Goal: Task Accomplishment & Management: Complete application form

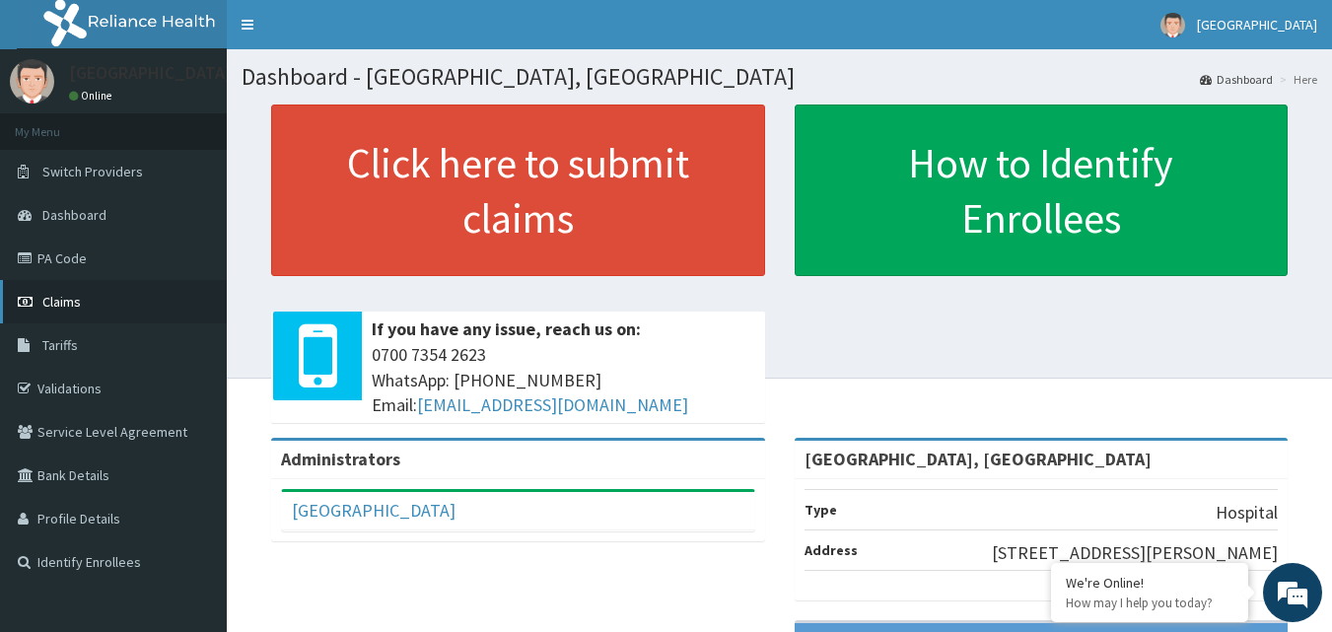
click at [129, 293] on link "Claims" at bounding box center [113, 301] width 227 height 43
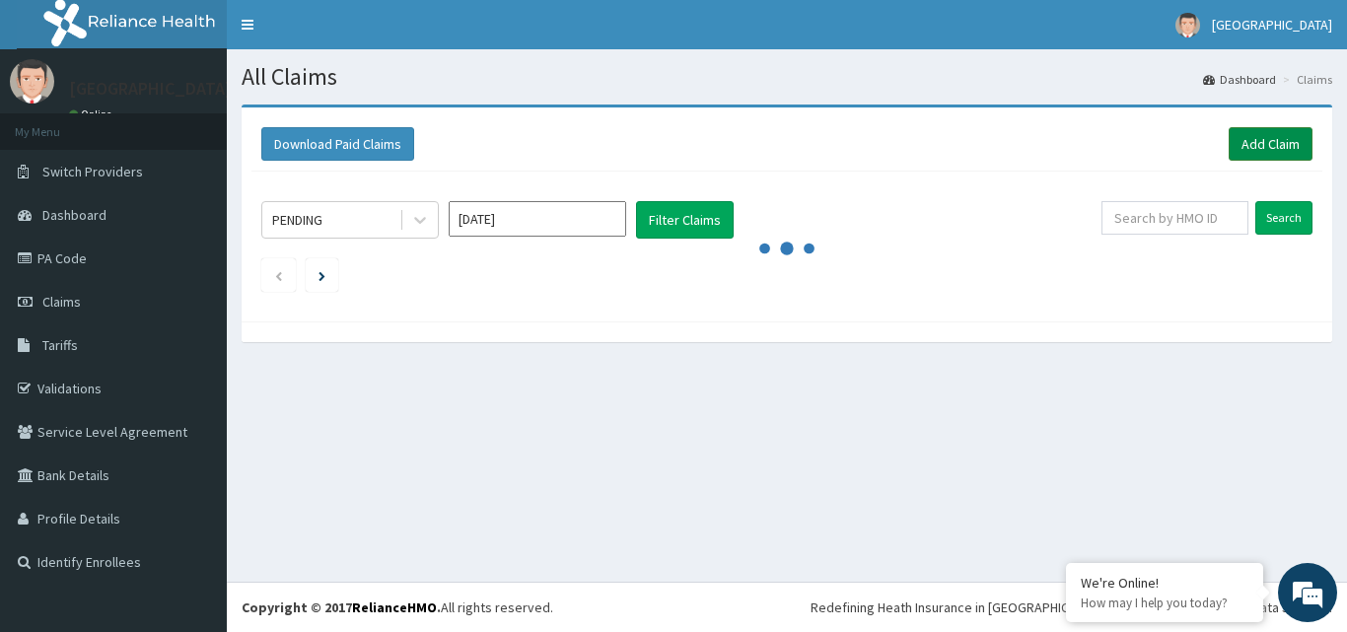
click at [1260, 145] on link "Add Claim" at bounding box center [1271, 144] width 84 height 34
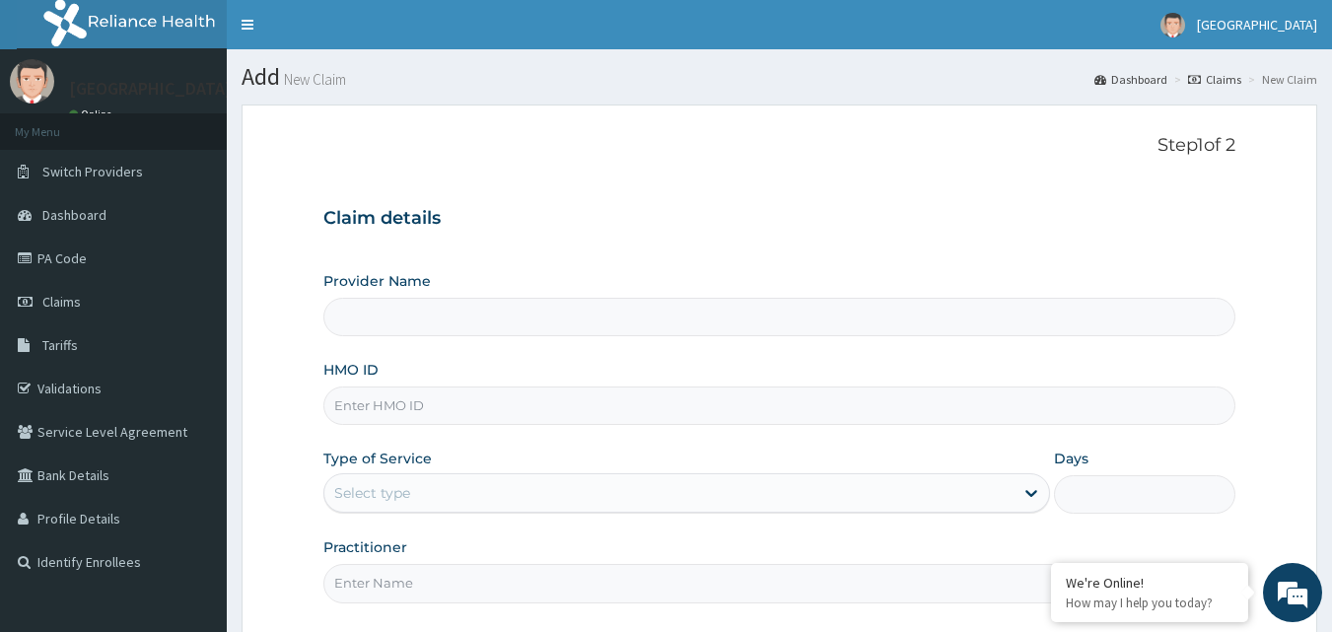
type input "[GEOGRAPHIC_DATA], [GEOGRAPHIC_DATA]"
click at [478, 404] on input "HMO ID" at bounding box center [779, 406] width 913 height 38
paste input "FLE/10013/A"
type input "FLE/10013/A"
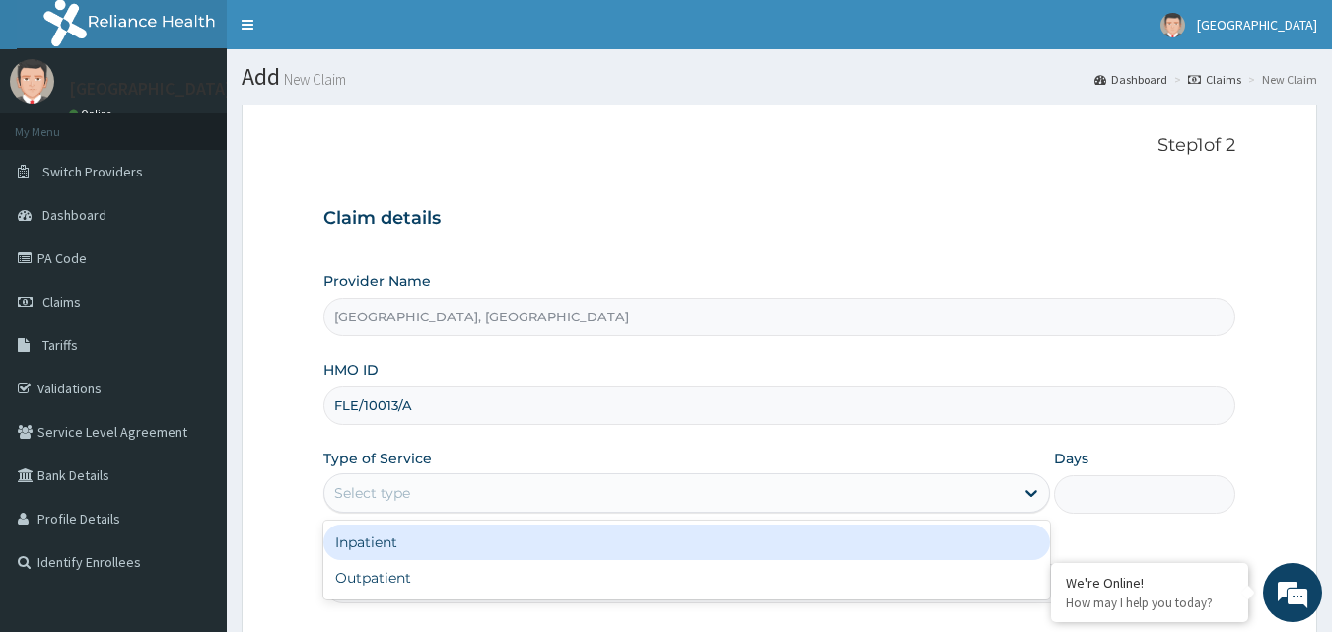
click at [379, 495] on div "Select type" at bounding box center [372, 493] width 76 height 20
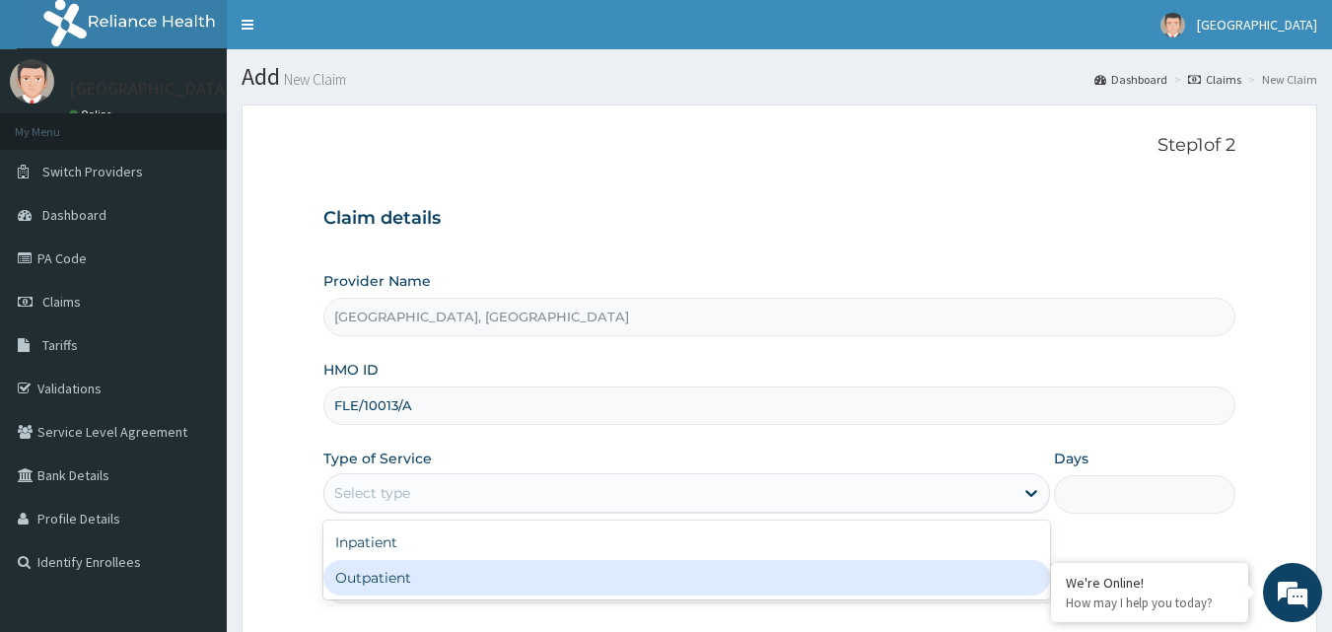
click at [355, 575] on div "Outpatient" at bounding box center [686, 578] width 727 height 36
type input "1"
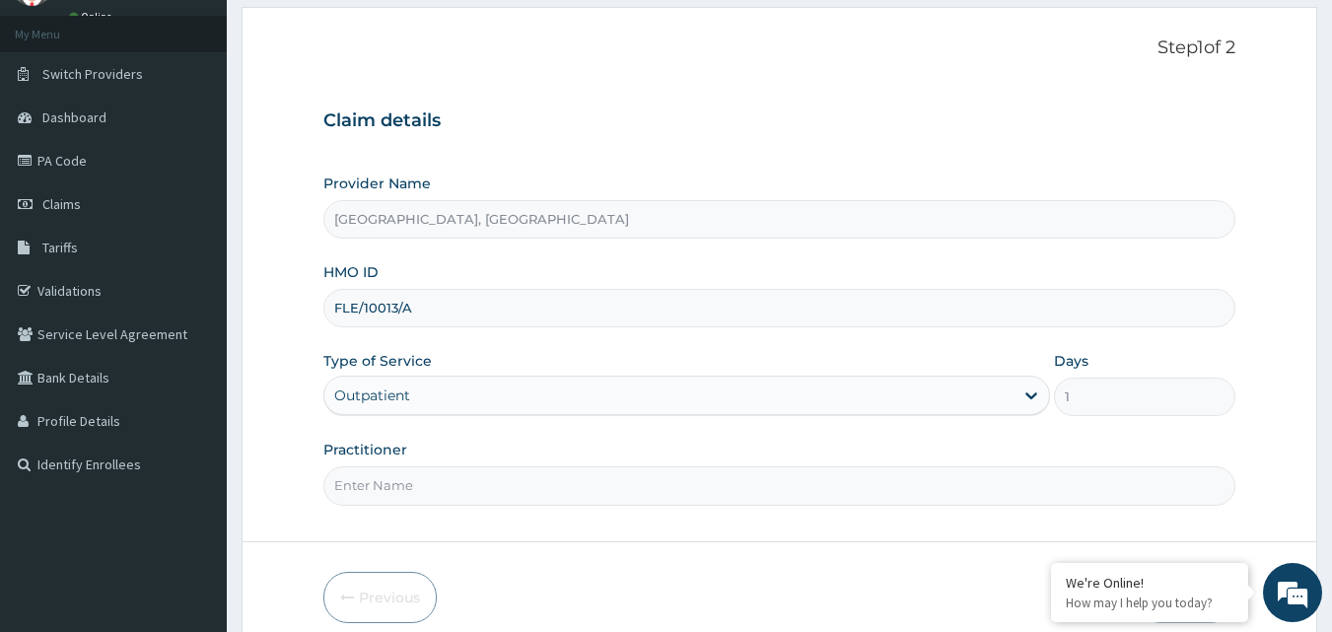
scroll to position [184, 0]
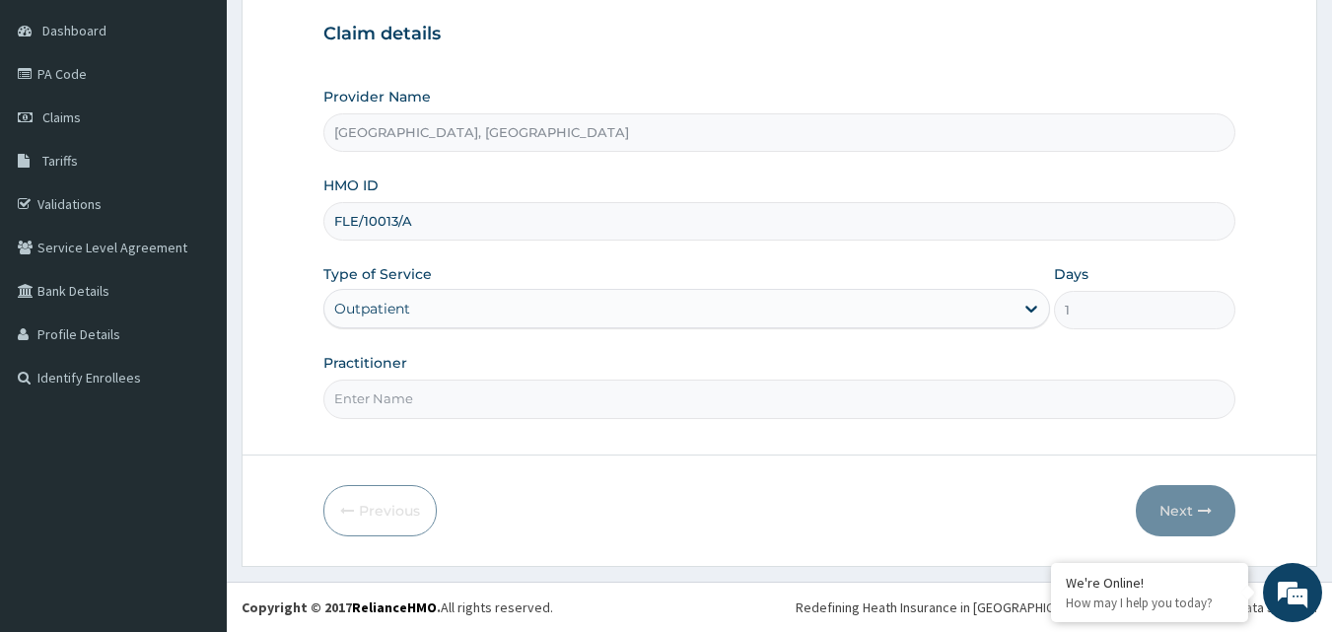
click at [525, 407] on input "Practitioner" at bounding box center [779, 399] width 913 height 38
type input "Dr Martins"
click at [1158, 513] on button "Next" at bounding box center [1186, 510] width 100 height 51
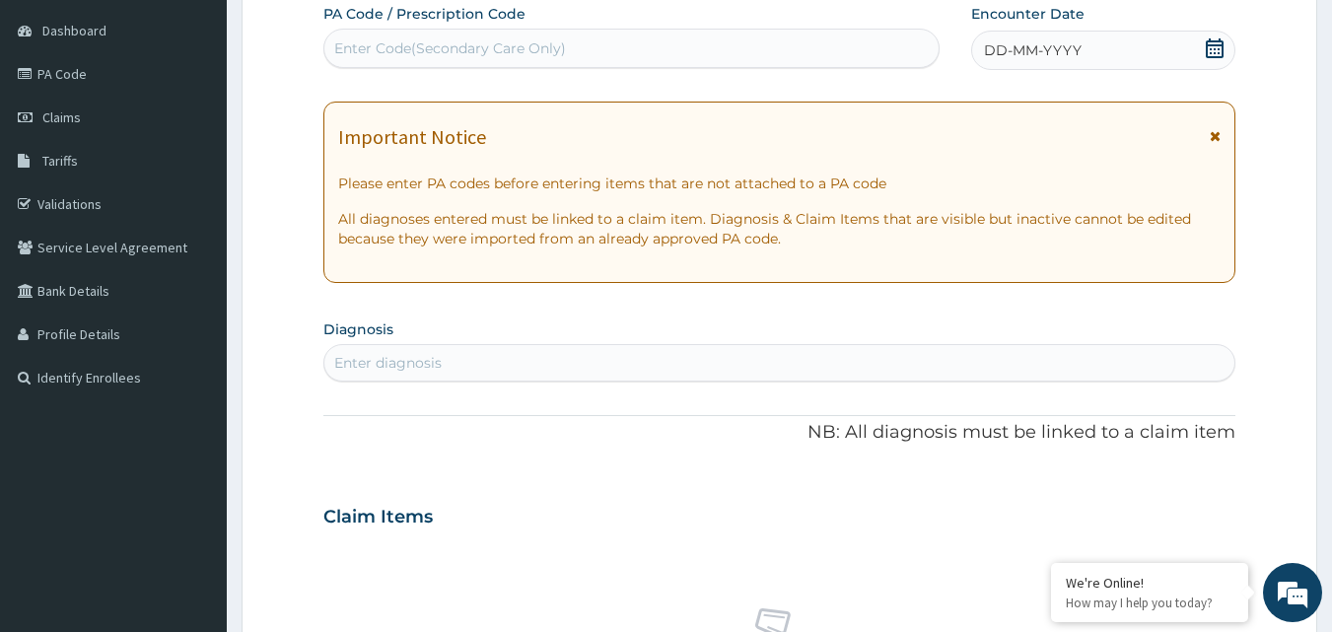
click at [746, 352] on div "Enter diagnosis" at bounding box center [779, 363] width 911 height 32
type input "malaria"
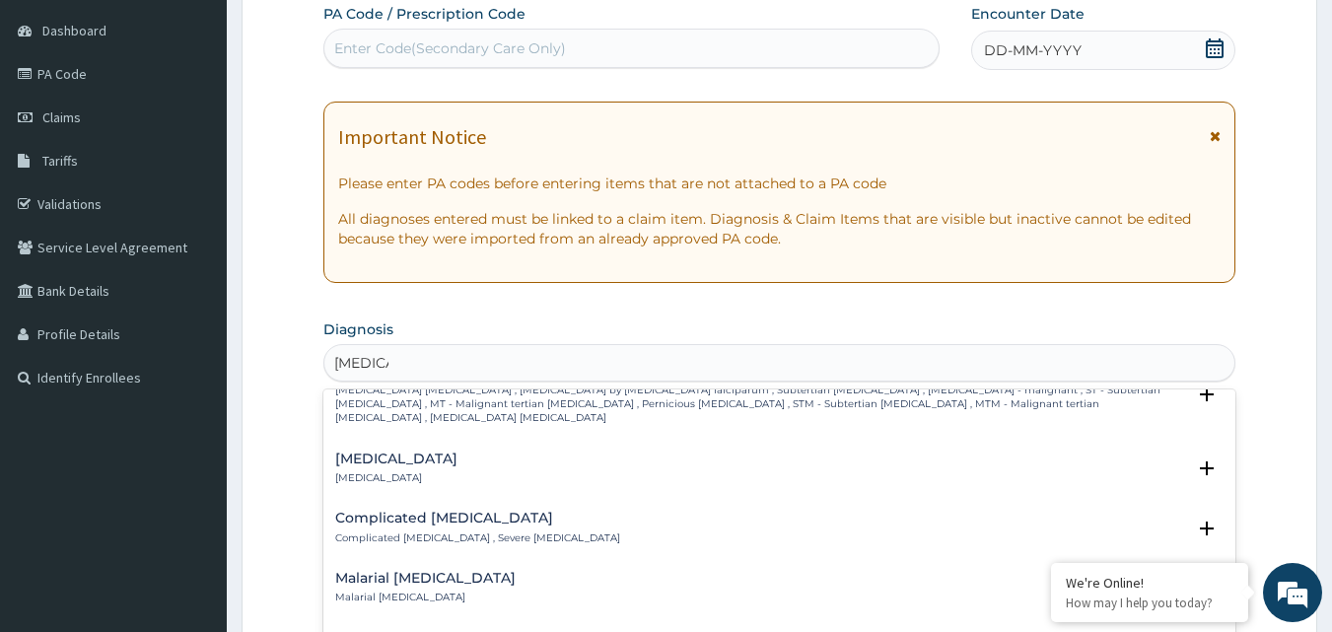
scroll to position [732, 0]
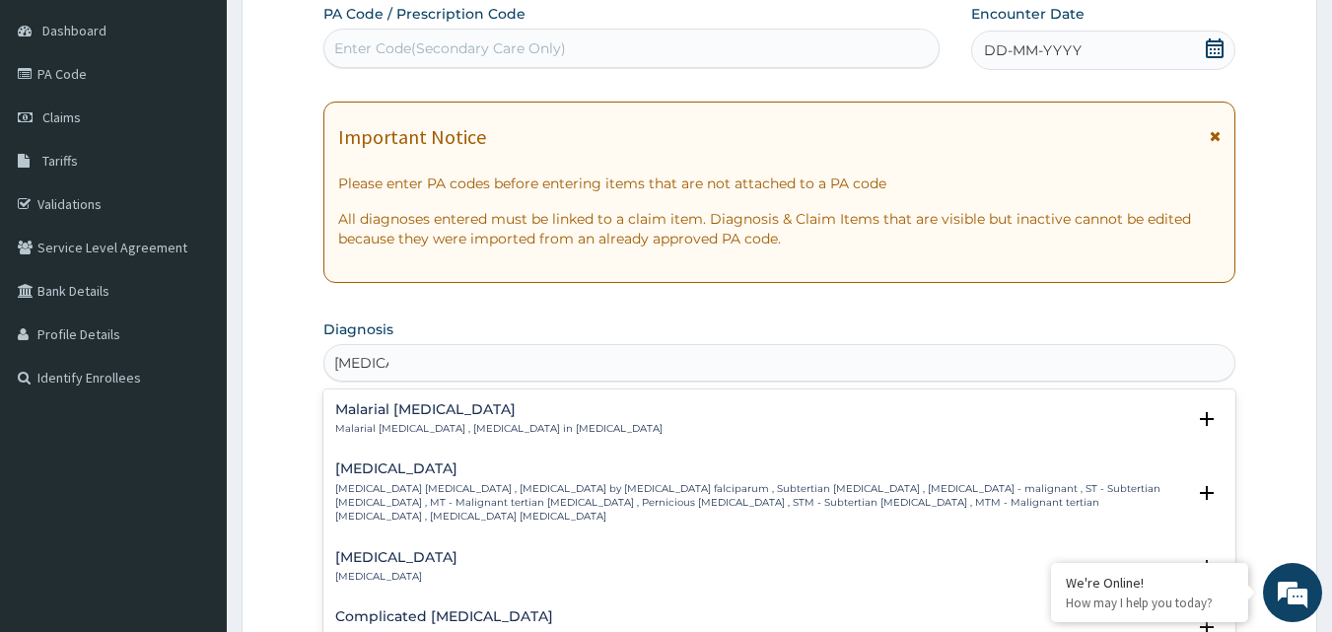
click at [623, 482] on p "Falciparum malaria , Malignant tertian malaria , Malaria by Plasmodium falcipar…" at bounding box center [760, 503] width 851 height 42
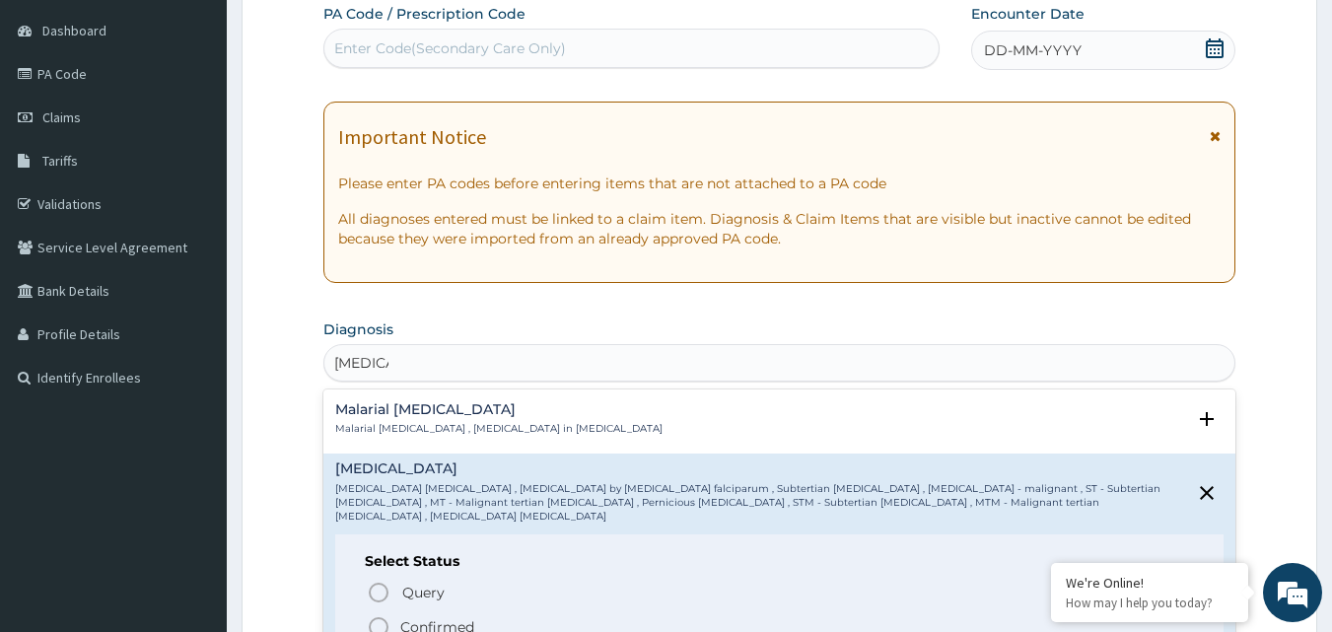
click at [433, 617] on p "Confirmed" at bounding box center [437, 627] width 74 height 20
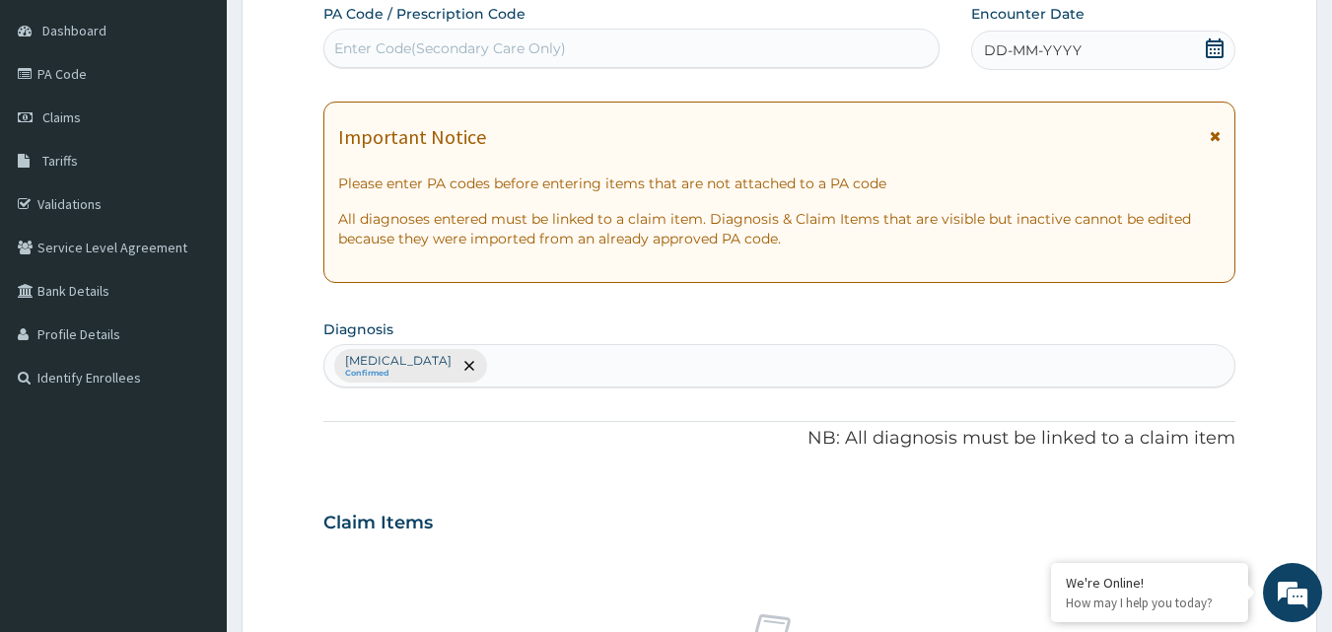
click at [603, 365] on div "Falciparum malaria Confirmed" at bounding box center [779, 365] width 911 height 41
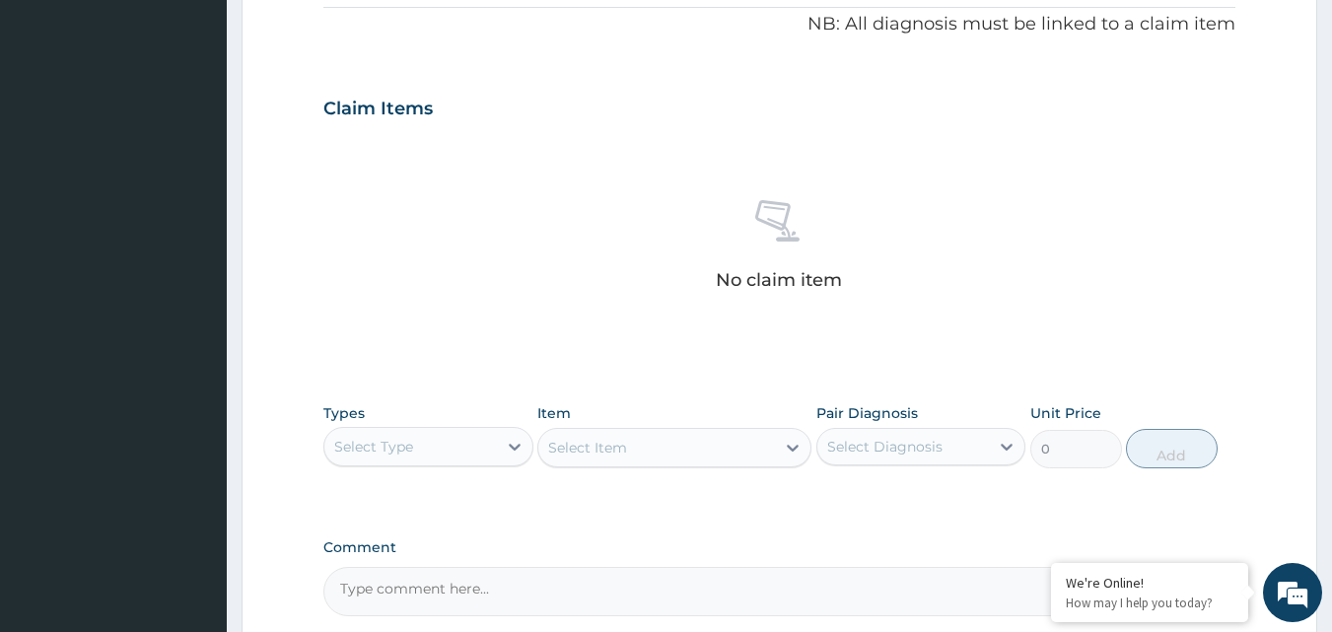
scroll to position [678, 0]
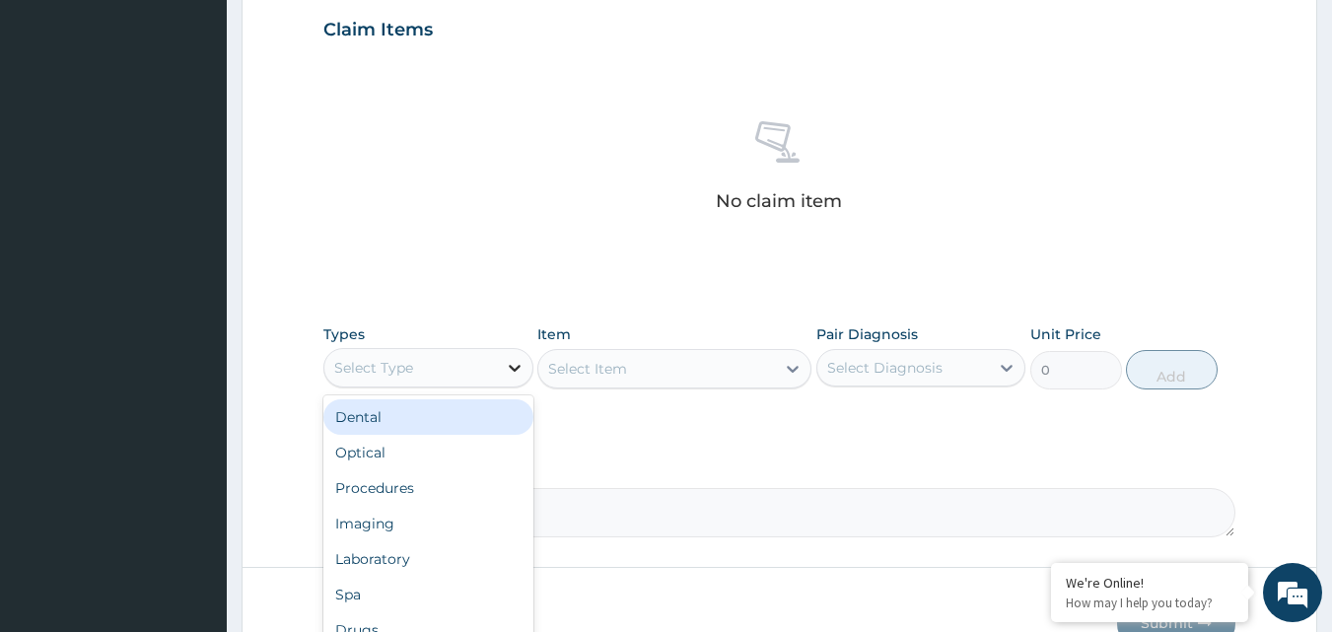
click at [510, 369] on icon at bounding box center [515, 368] width 20 height 20
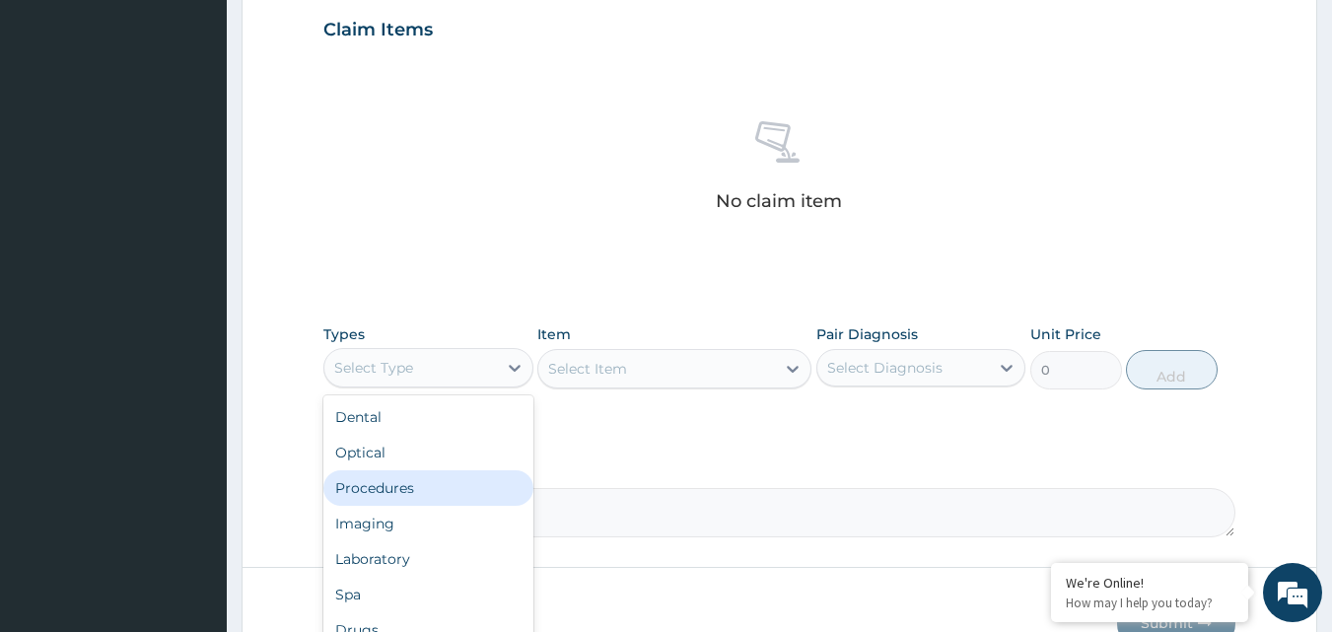
click at [485, 490] on div "Procedures" at bounding box center [428, 488] width 210 height 36
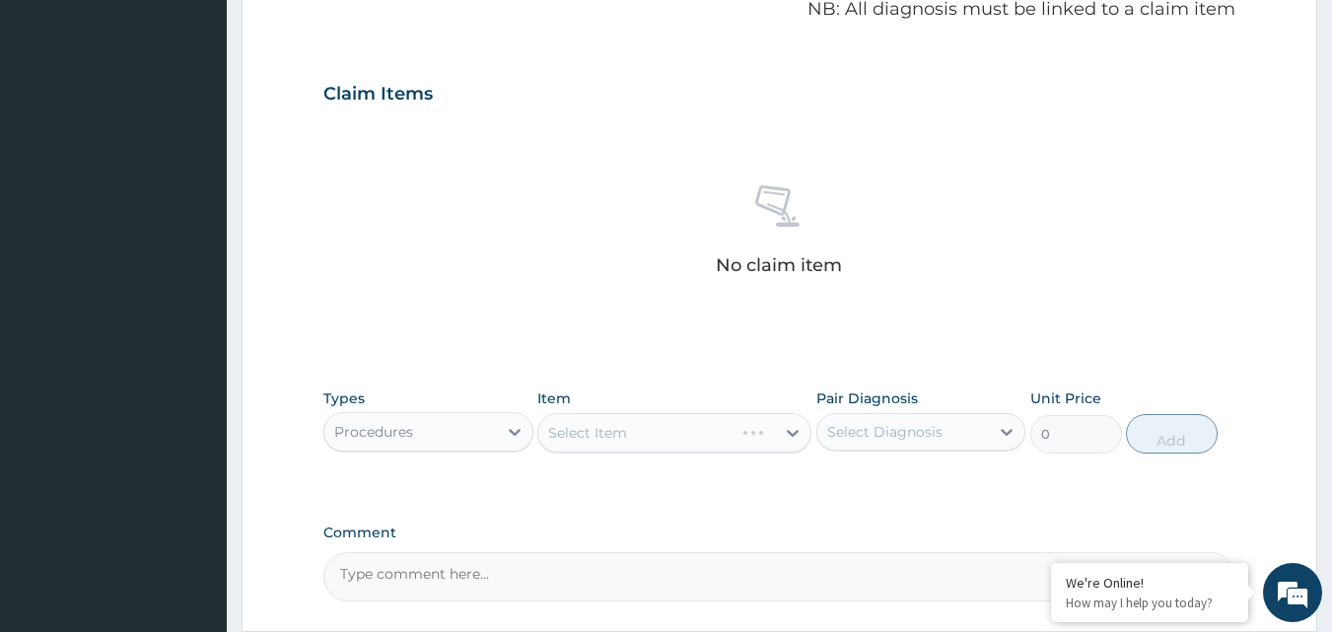
scroll to position [579, 0]
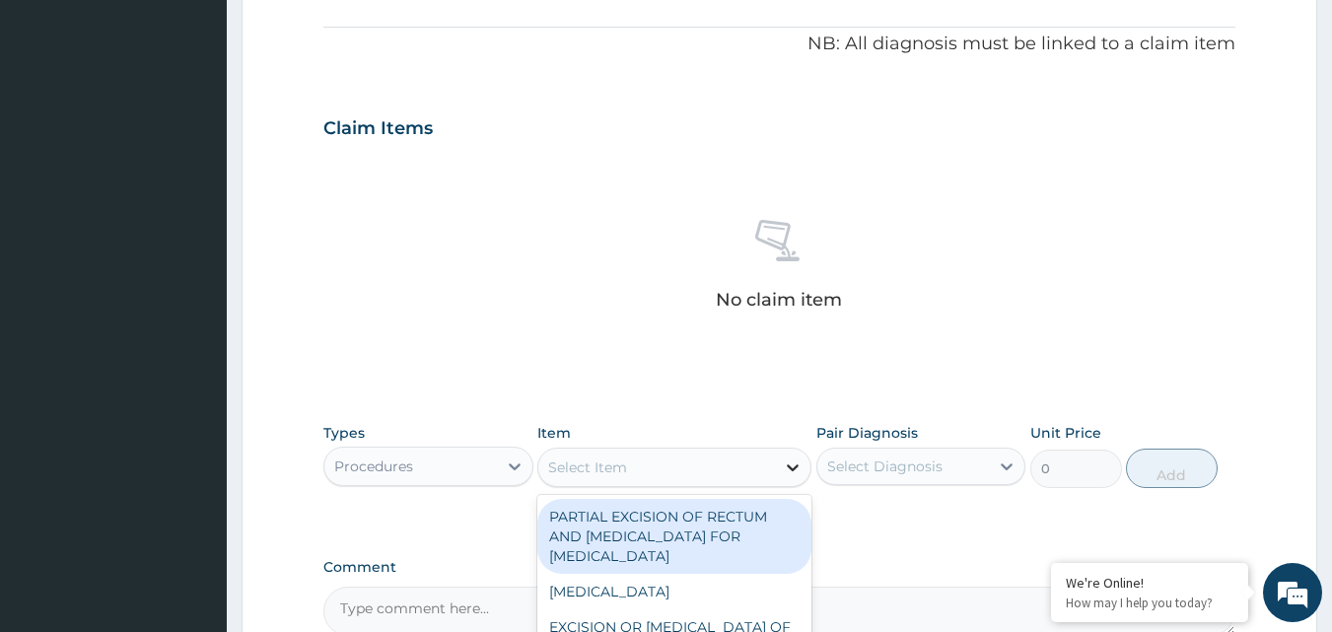
click at [797, 460] on icon at bounding box center [793, 468] width 20 height 20
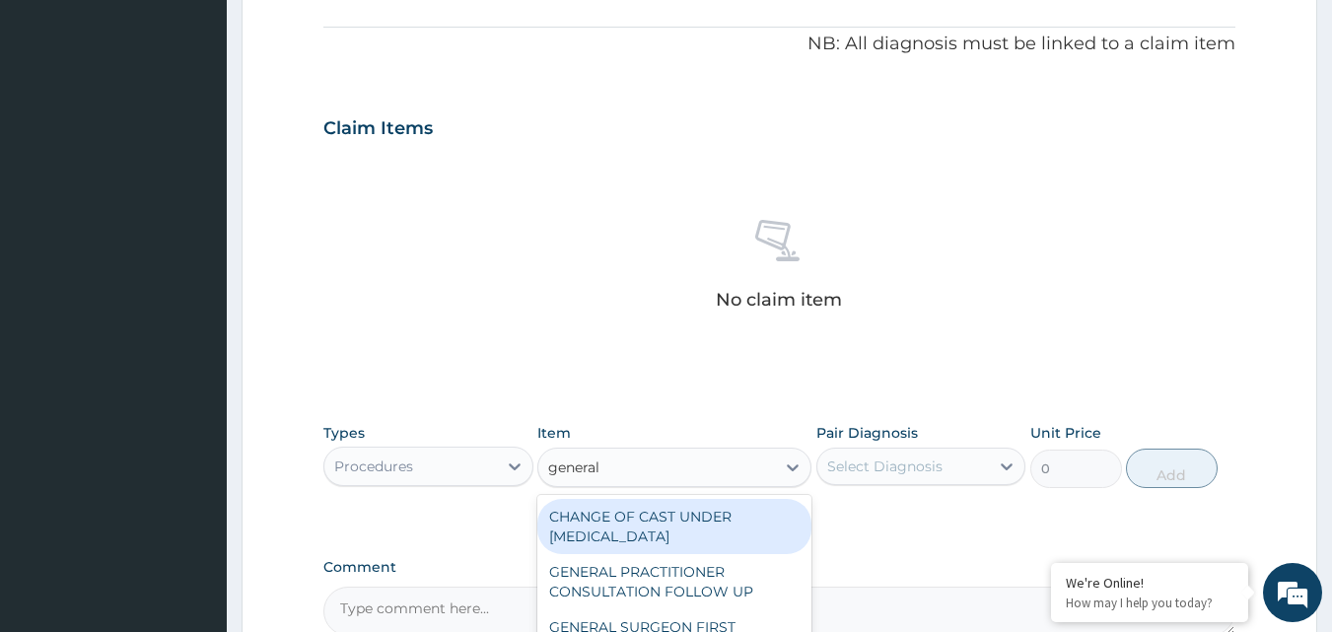
type input "general p"
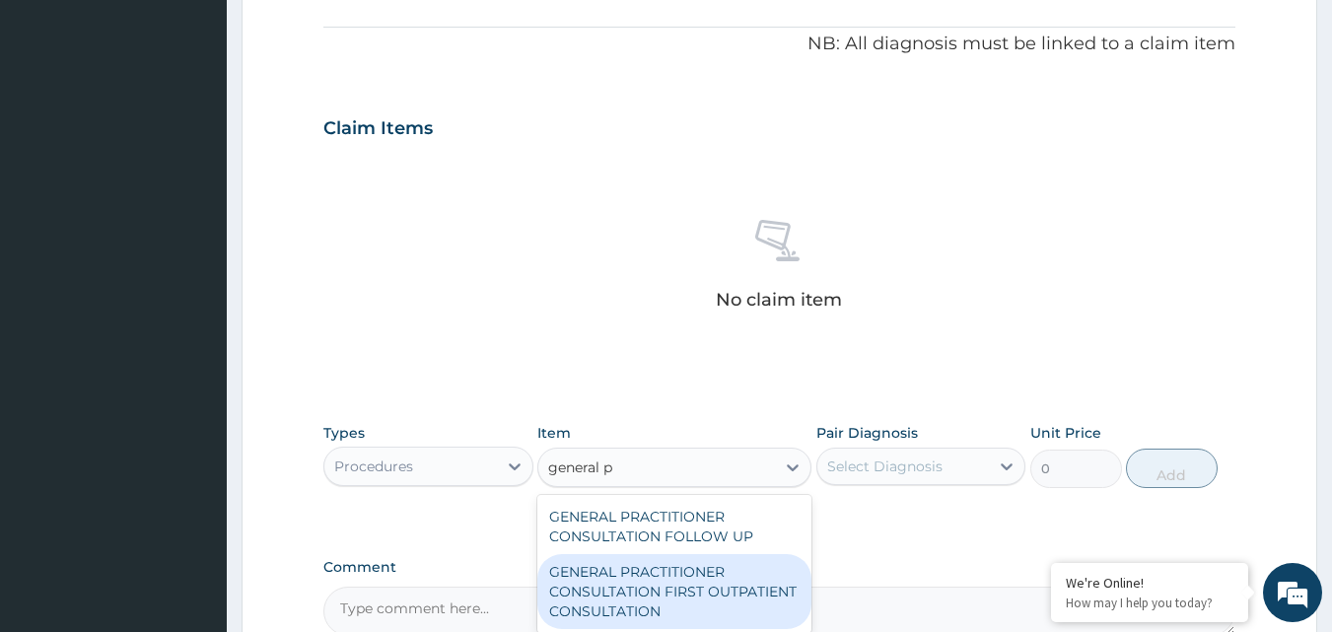
click at [740, 587] on div "GENERAL PRACTITIONER CONSULTATION FIRST OUTPATIENT CONSULTATION" at bounding box center [675, 591] width 274 height 75
type input "3548"
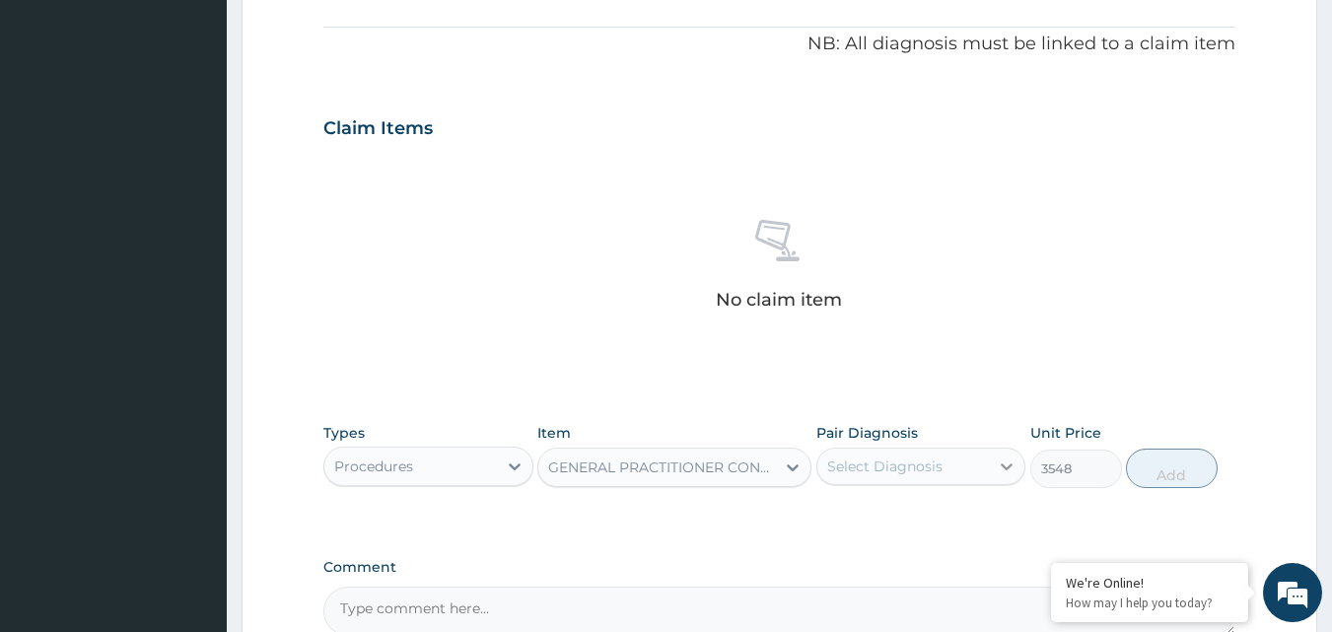
click at [1000, 466] on icon at bounding box center [1007, 467] width 20 height 20
click at [958, 516] on label "Falciparum malaria" at bounding box center [910, 515] width 122 height 20
checkbox input "true"
click at [1160, 477] on button "Add" at bounding box center [1172, 468] width 92 height 39
type input "0"
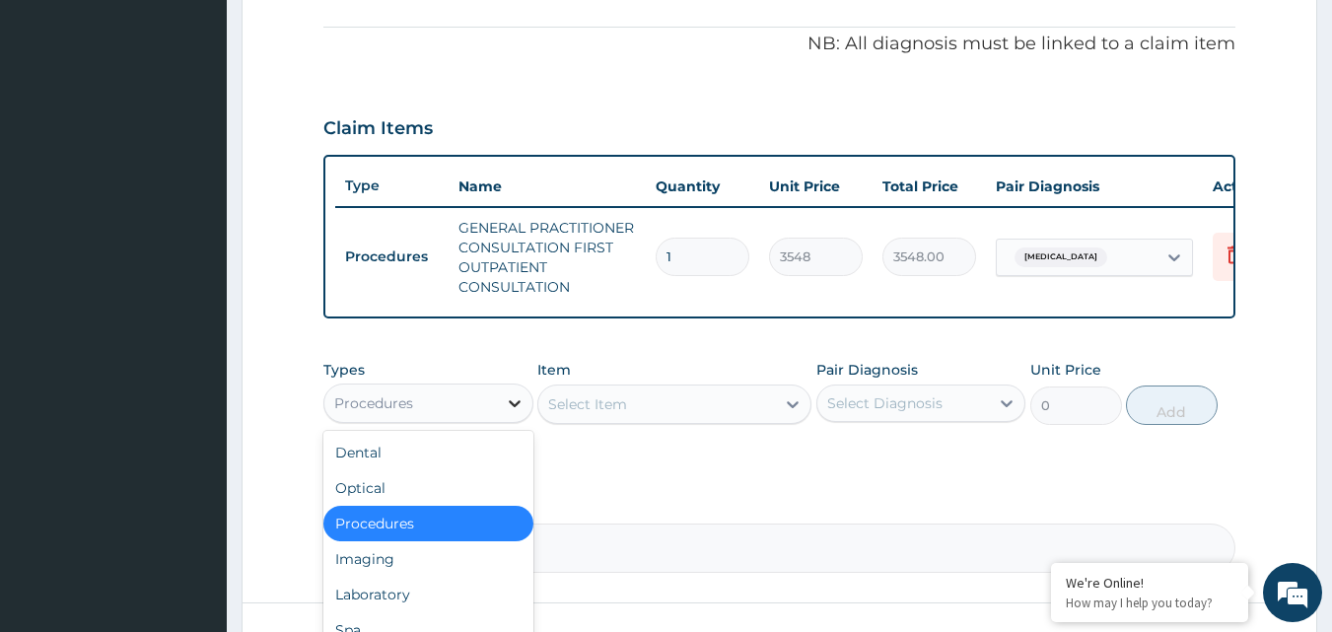
click at [522, 412] on icon at bounding box center [515, 404] width 20 height 20
click at [415, 612] on div "Laboratory" at bounding box center [428, 595] width 210 height 36
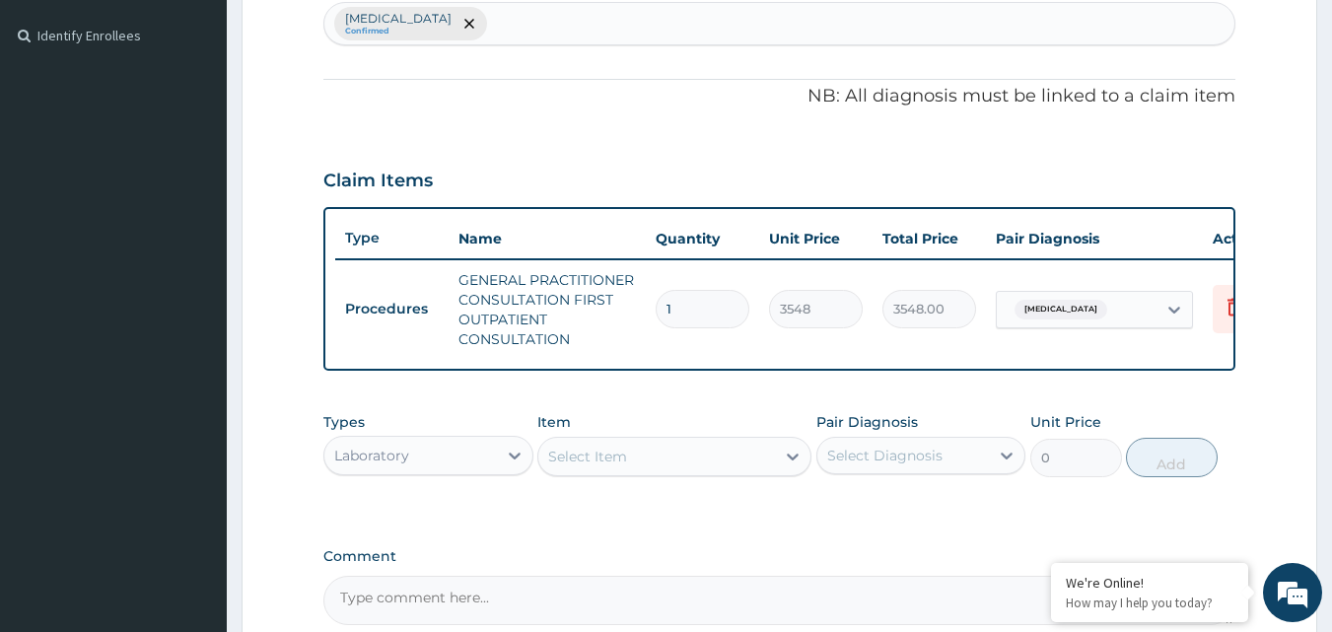
scroll to position [544, 0]
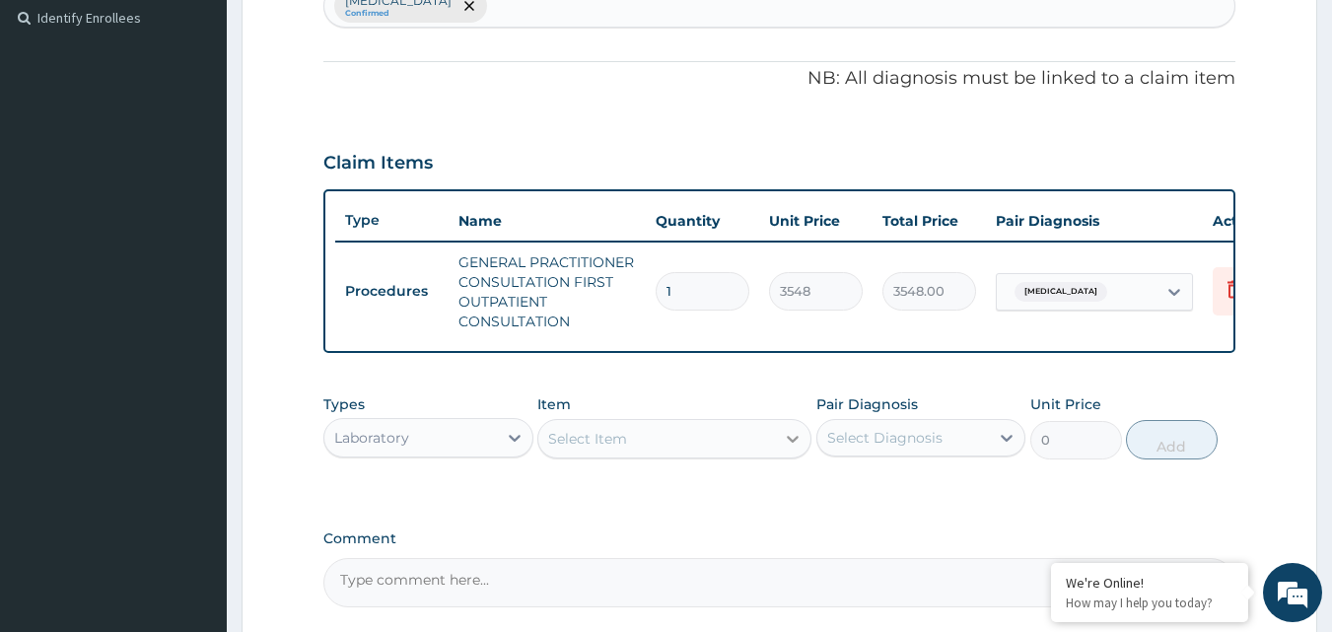
click at [802, 449] on icon at bounding box center [793, 439] width 20 height 20
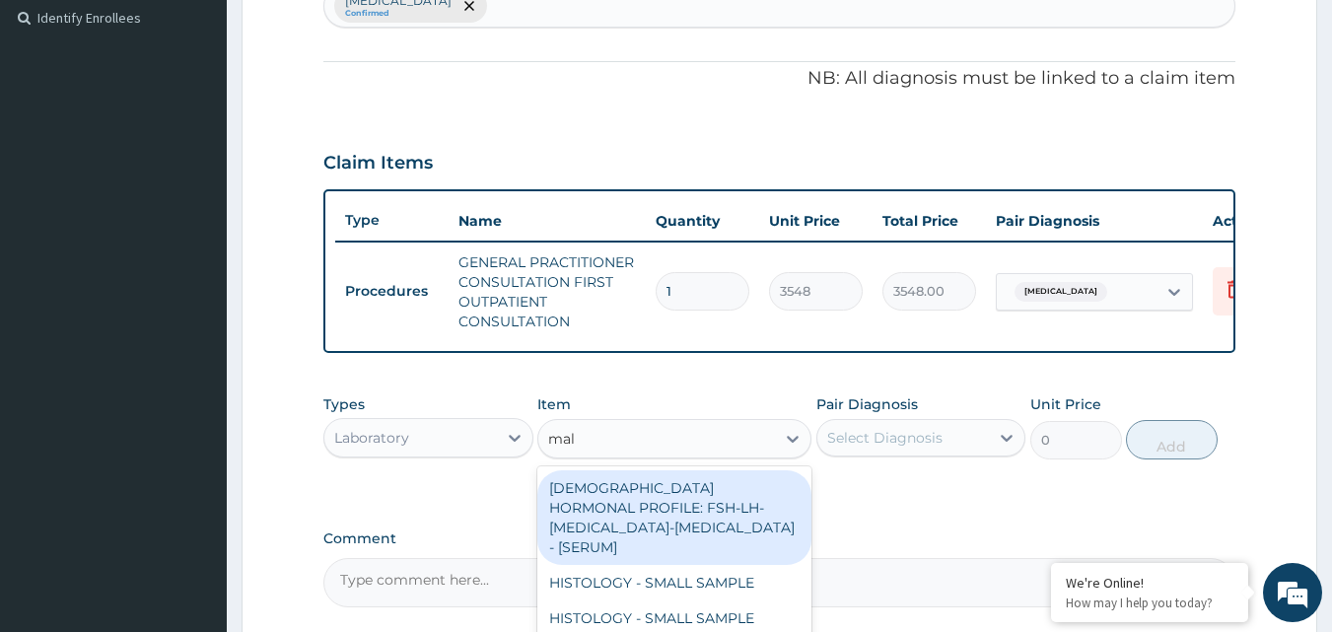
type input "mala"
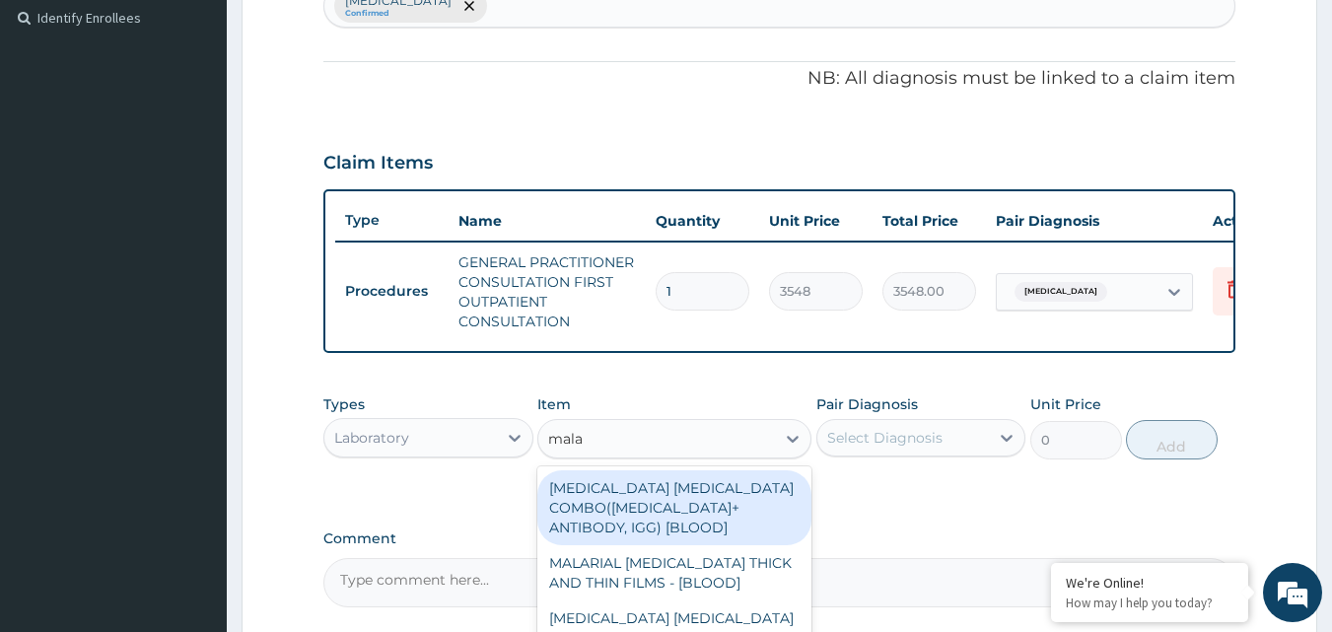
click at [694, 513] on div "MALARIA PARASITE COMBO(BLOOD FILM+ ANTIBODY, IGG) [BLOOD]" at bounding box center [675, 507] width 274 height 75
type input "1613"
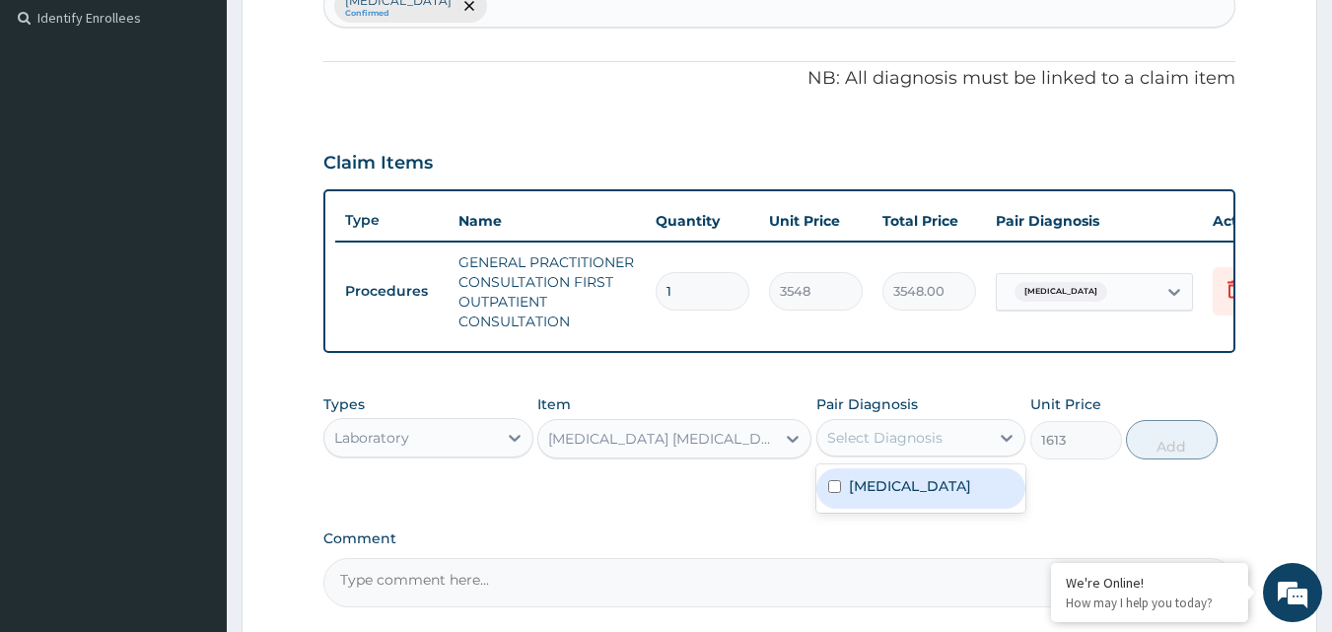
click at [984, 450] on div "Select Diagnosis" at bounding box center [904, 438] width 173 height 32
click at [962, 496] on label "Falciparum malaria" at bounding box center [910, 486] width 122 height 20
checkbox input "true"
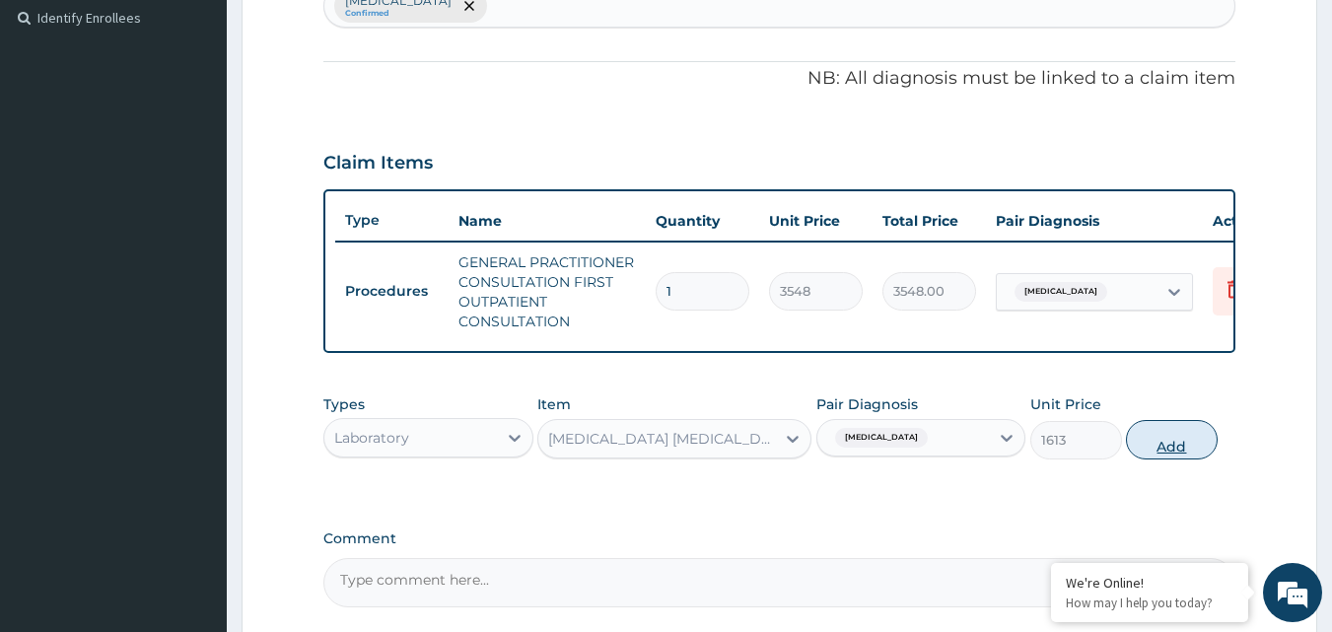
click at [1180, 459] on button "Add" at bounding box center [1172, 439] width 92 height 39
type input "0"
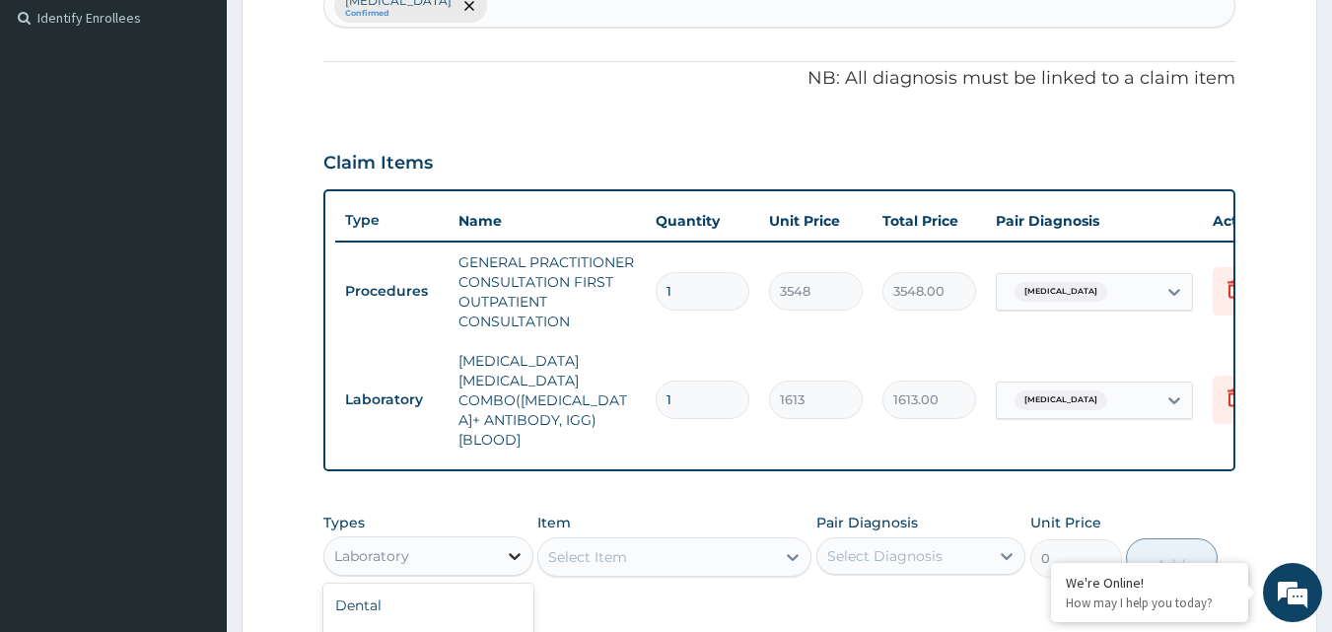
click at [513, 546] on icon at bounding box center [515, 556] width 20 height 20
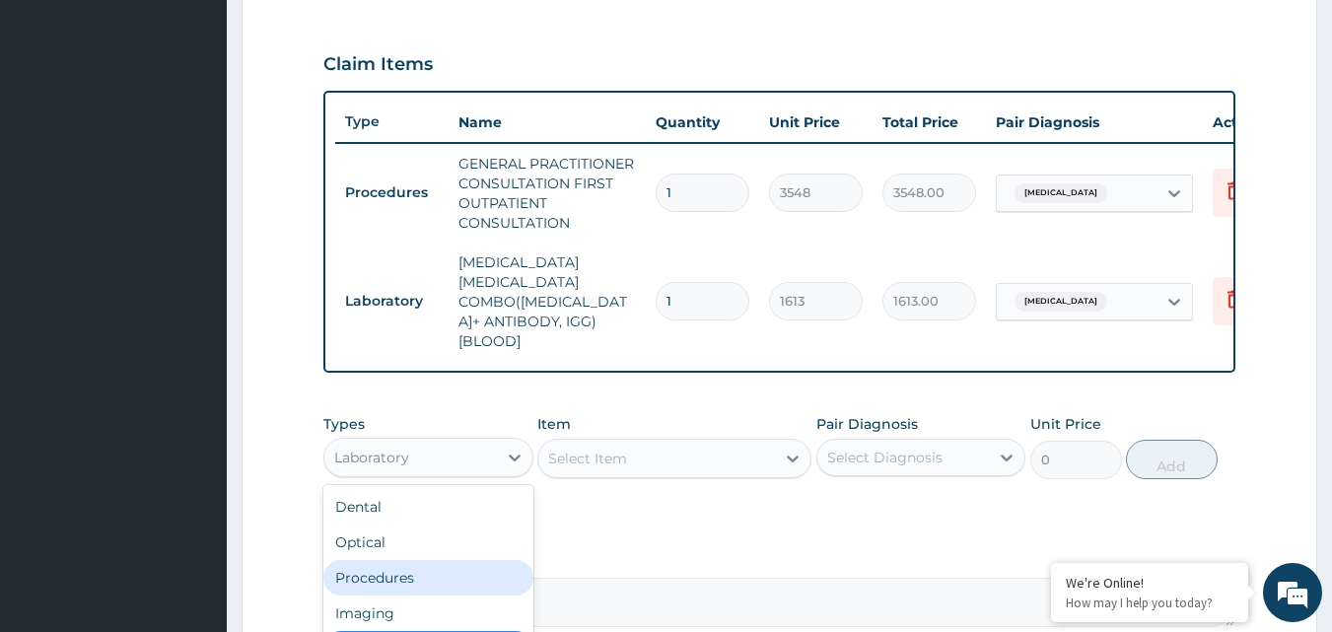
scroll to position [67, 0]
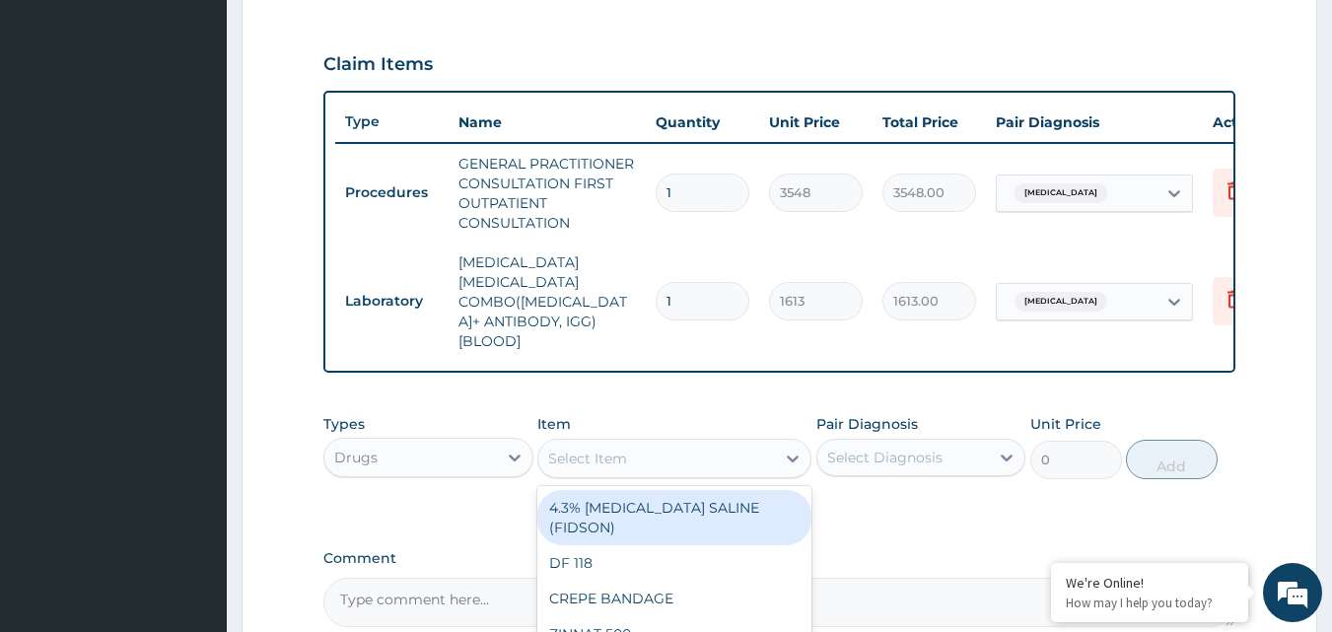
click at [762, 443] on div "Select Item" at bounding box center [656, 459] width 237 height 32
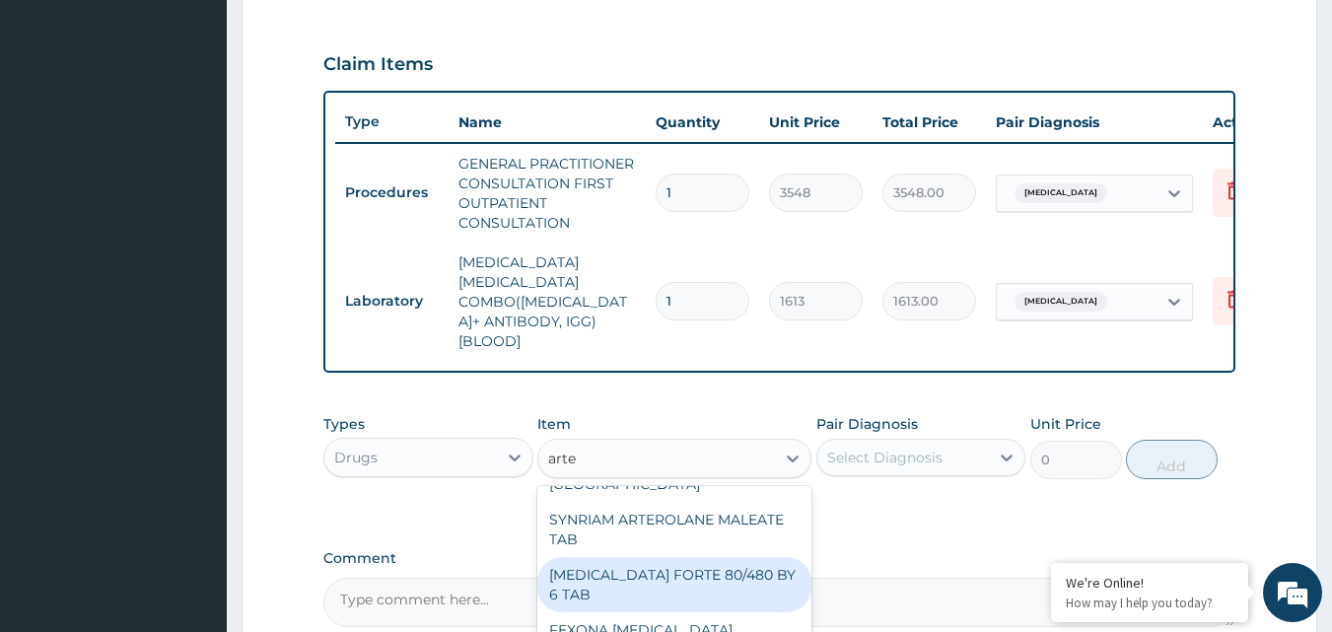
scroll to position [0, 0]
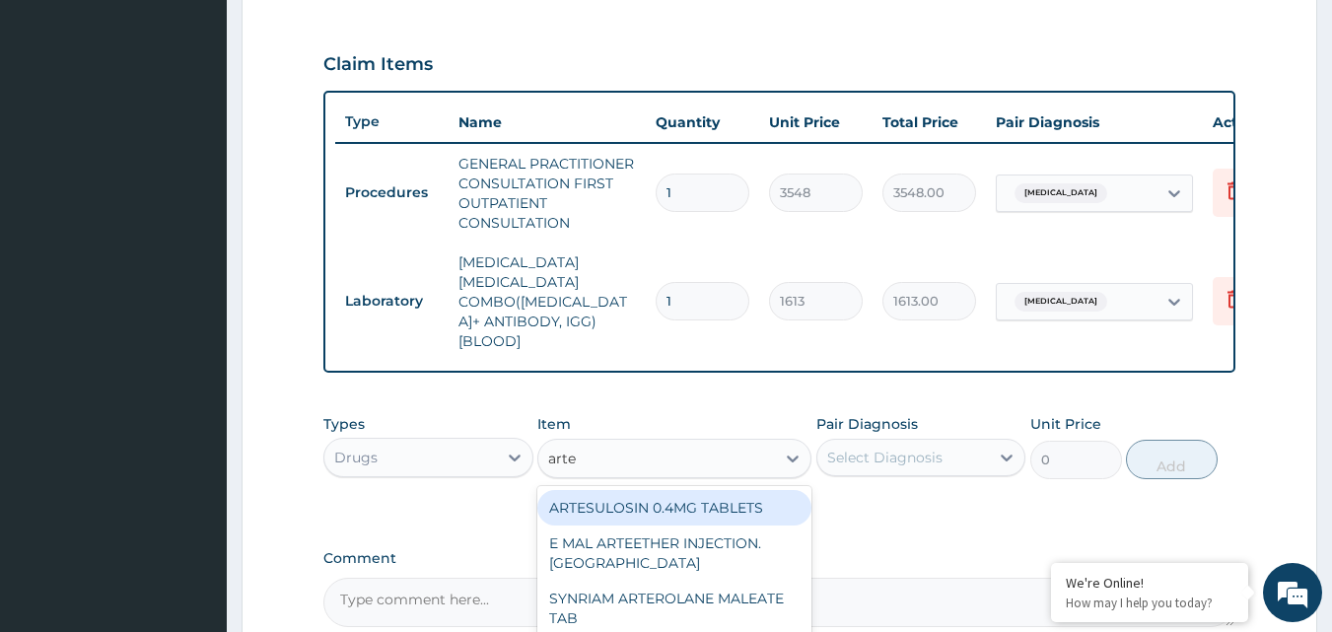
type input "artem"
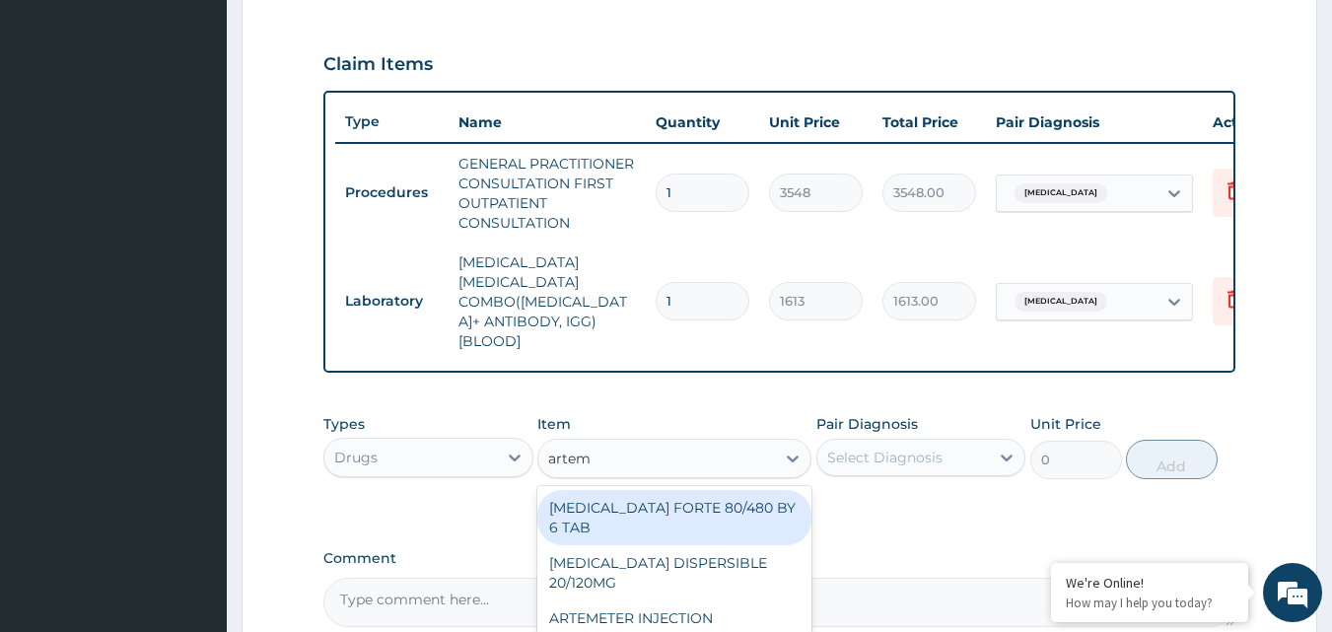
click at [670, 490] on div "COARTEM FORTE 80/480 BY 6 TAB" at bounding box center [675, 517] width 274 height 55
type input "449"
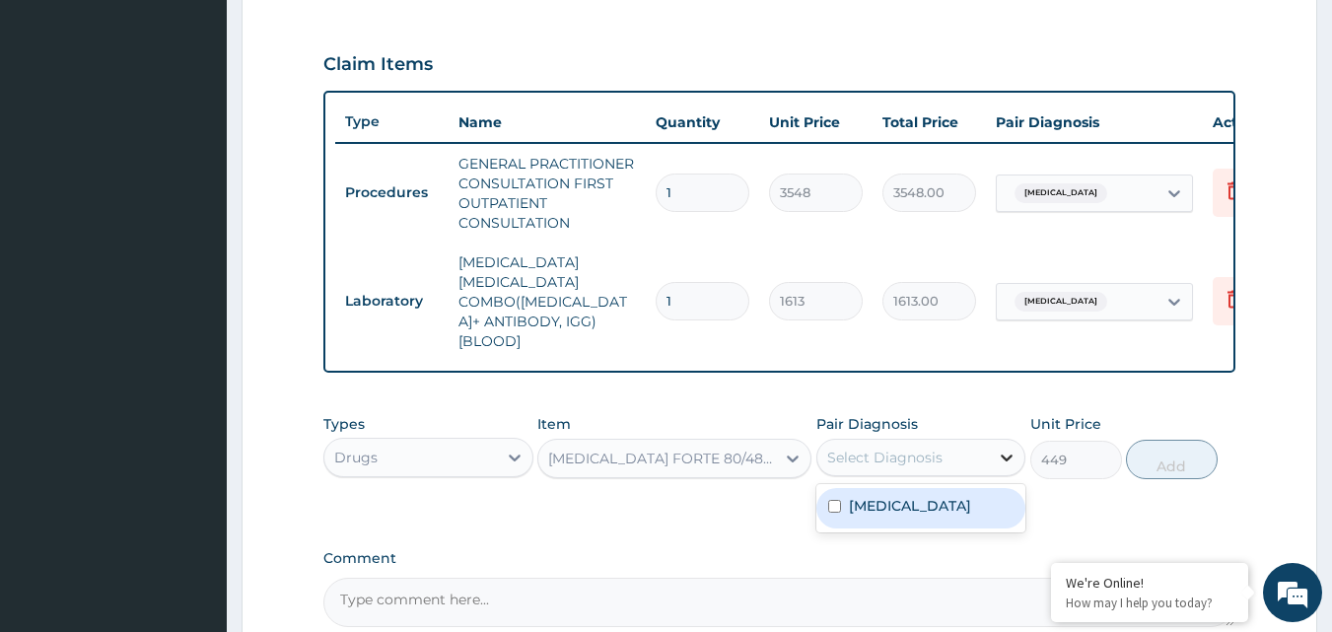
drag, startPoint x: 998, startPoint y: 429, endPoint x: 1008, endPoint y: 437, distance: 12.6
click at [1008, 448] on icon at bounding box center [1007, 458] width 20 height 20
click at [971, 496] on label "Falciparum malaria" at bounding box center [910, 506] width 122 height 20
checkbox input "true"
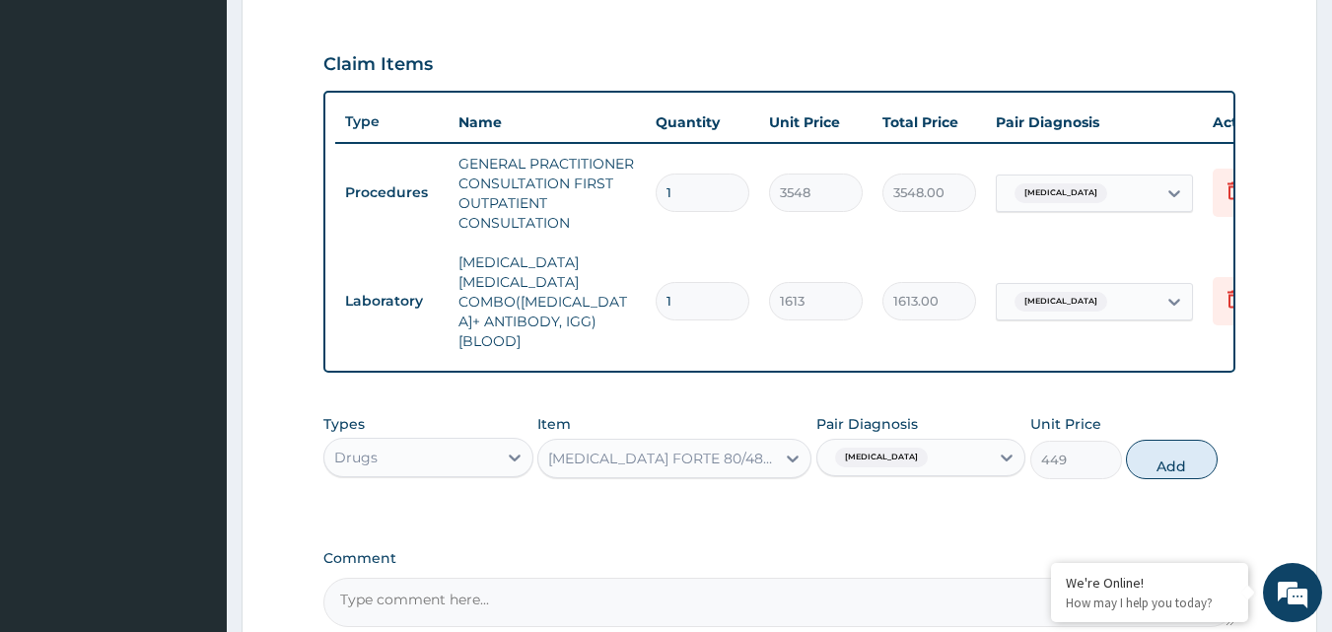
click at [725, 283] on input "1" at bounding box center [703, 301] width 94 height 38
type input "0.00"
type input "6"
type input "9678.00"
type input "6"
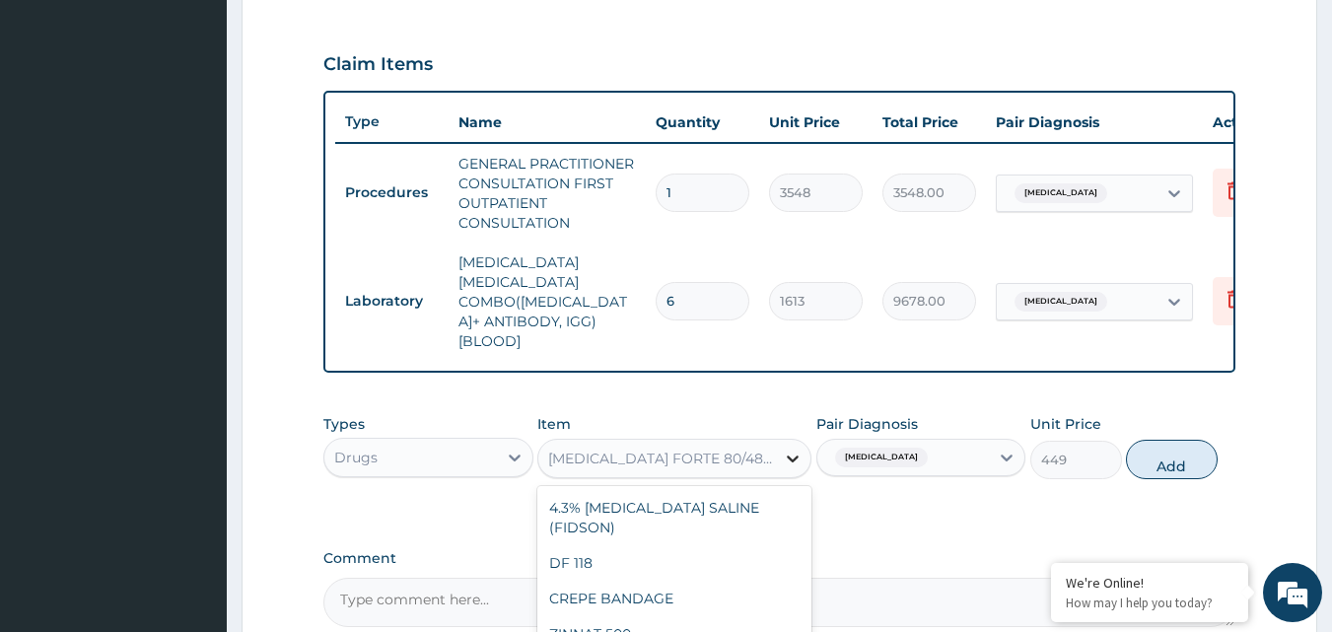
click at [790, 456] on icon at bounding box center [793, 459] width 12 height 7
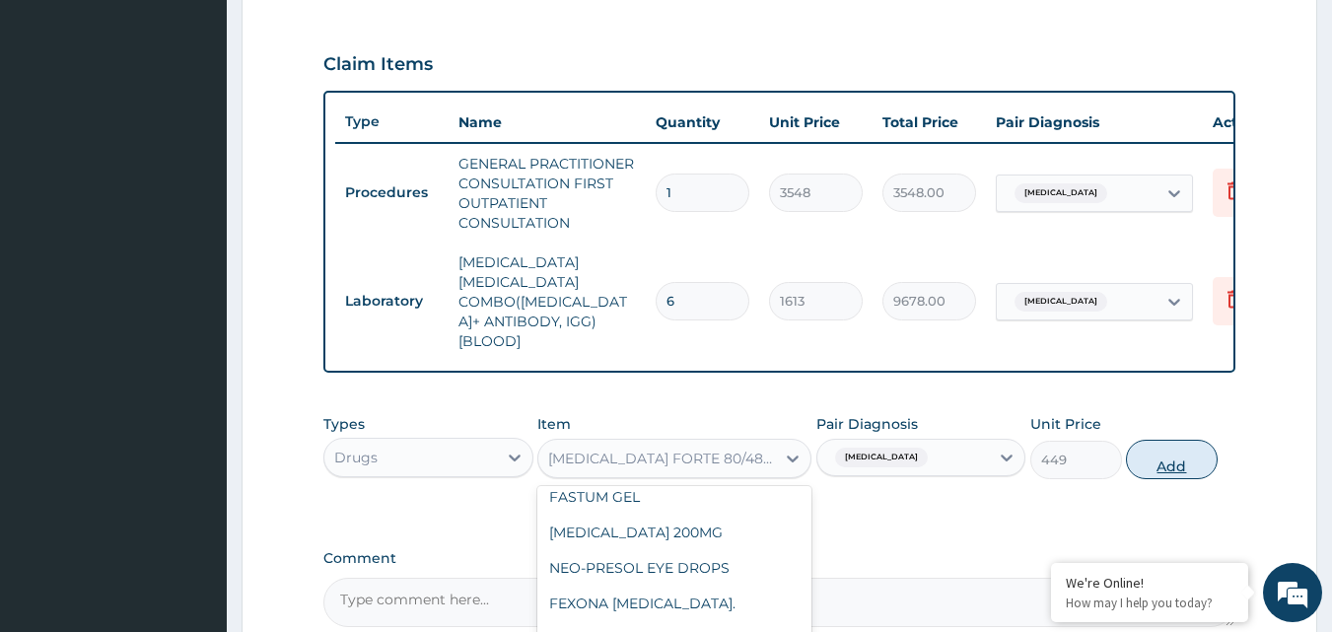
click at [1170, 444] on button "Add" at bounding box center [1172, 459] width 92 height 39
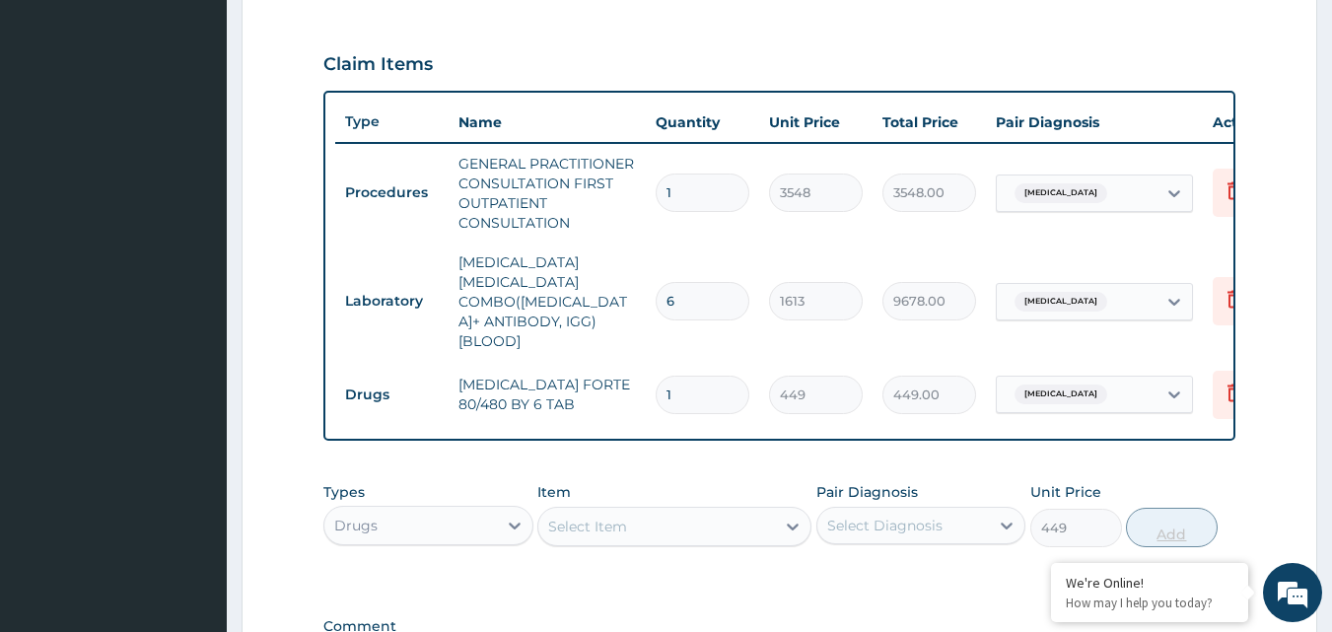
type input "0"
click at [714, 286] on input "6" at bounding box center [703, 301] width 94 height 38
type input "0.00"
type input "1"
type input "1613.00"
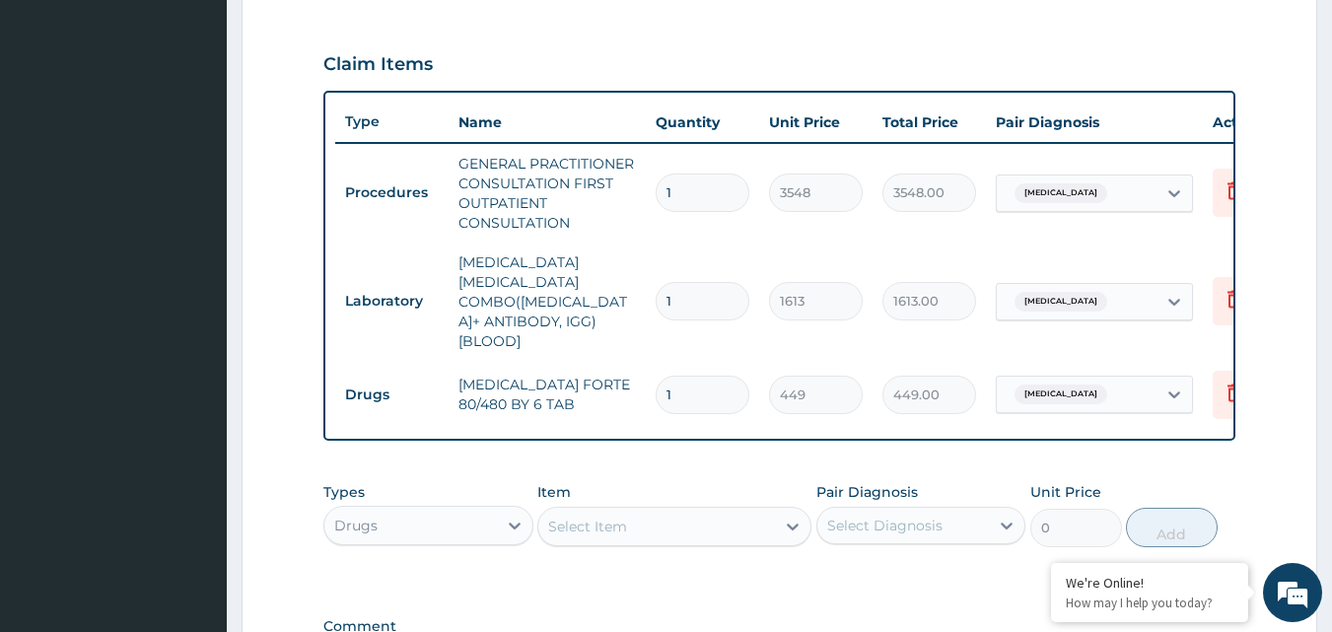
type input "1"
click at [694, 376] on input "1" at bounding box center [703, 395] width 94 height 38
type input "0.00"
type input "6"
type input "2694.00"
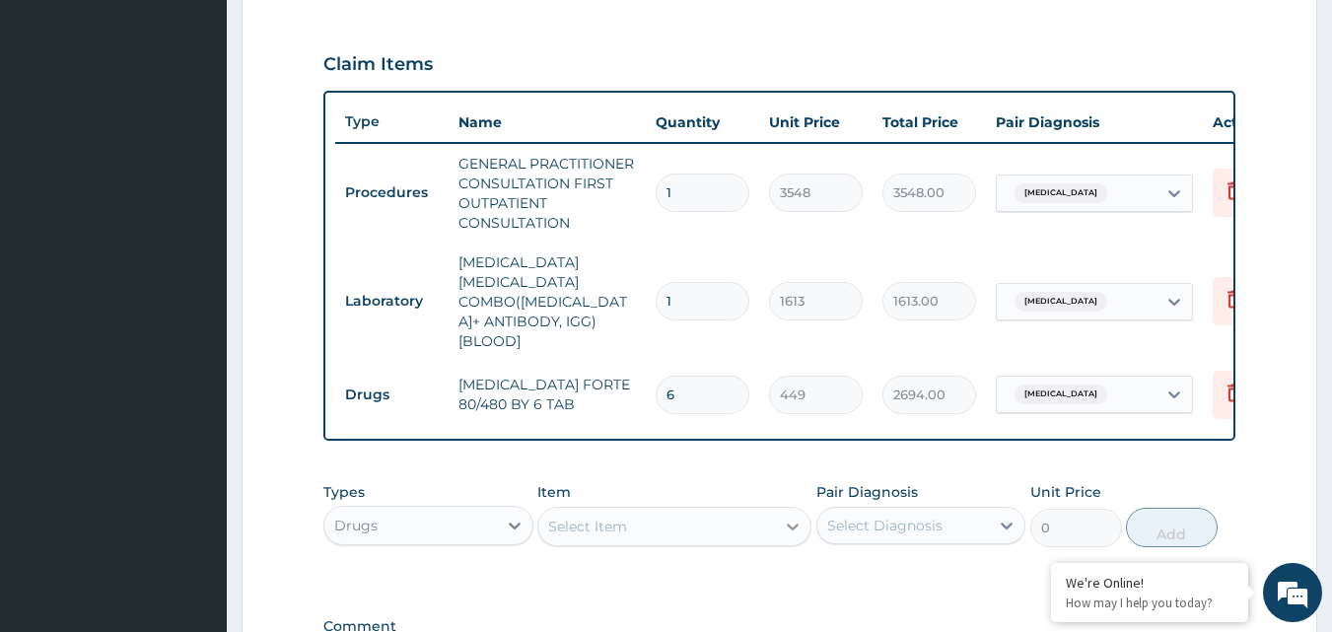
type input "6"
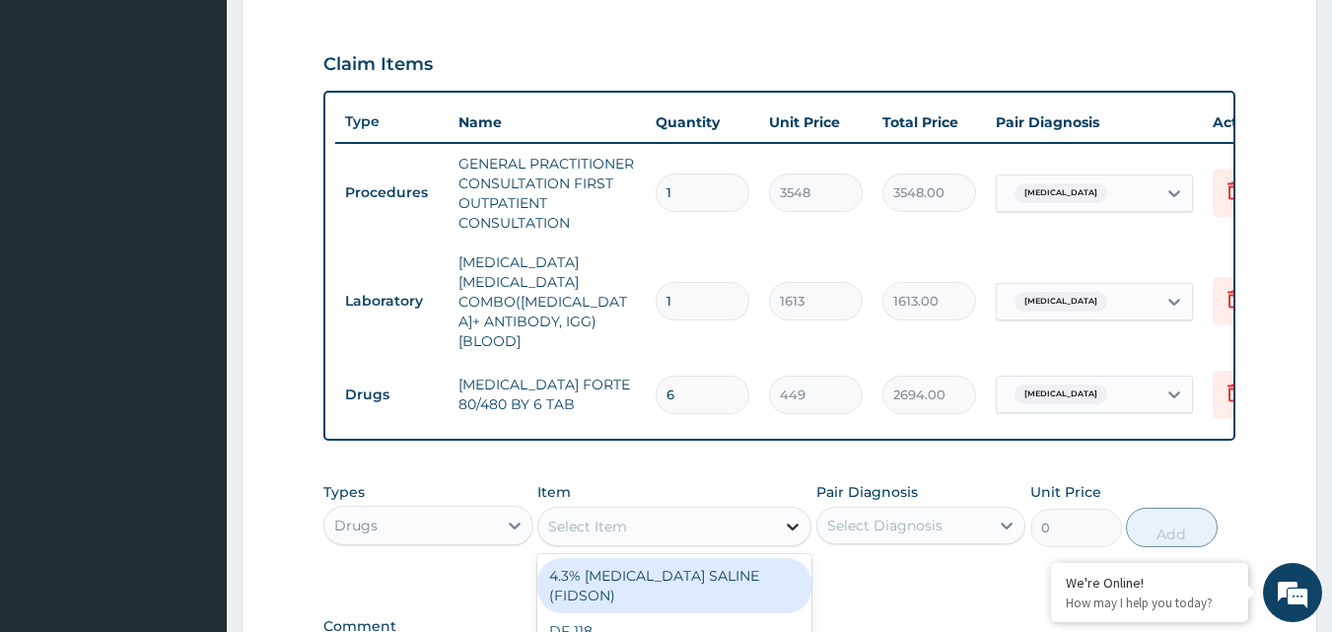
click at [790, 524] on icon at bounding box center [793, 527] width 12 height 7
type input "parac"
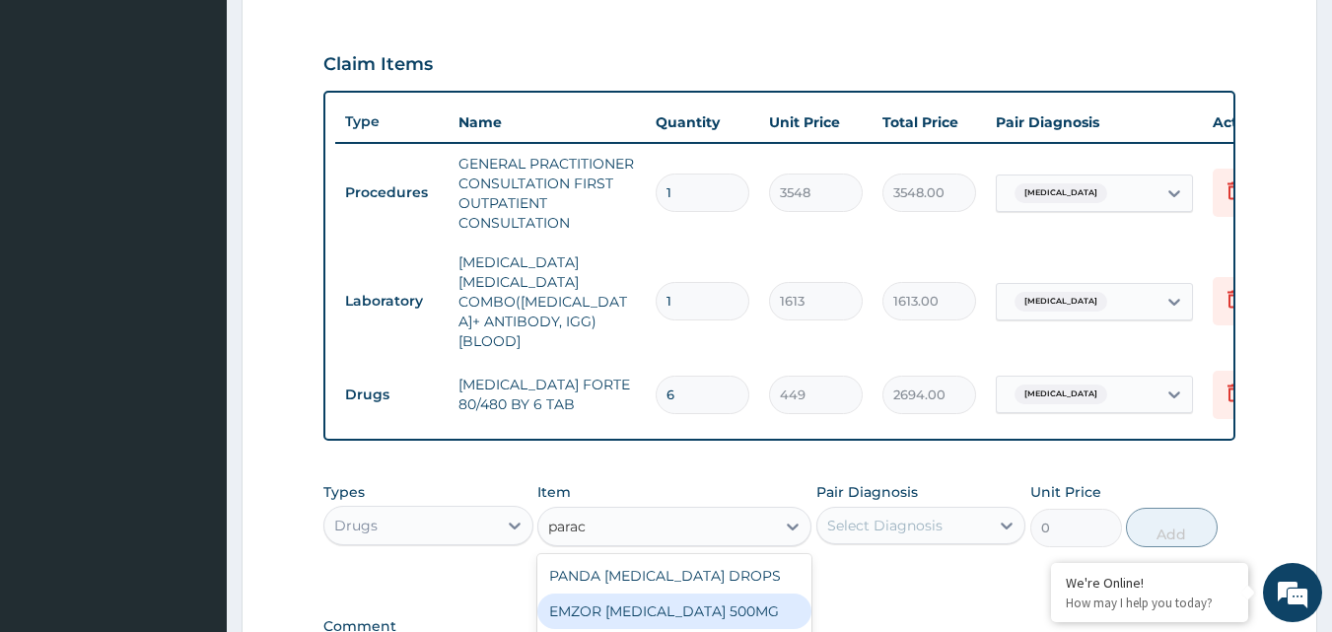
click at [702, 594] on div "EMZOR PARACETAMOL 500MG" at bounding box center [675, 612] width 274 height 36
type input "24"
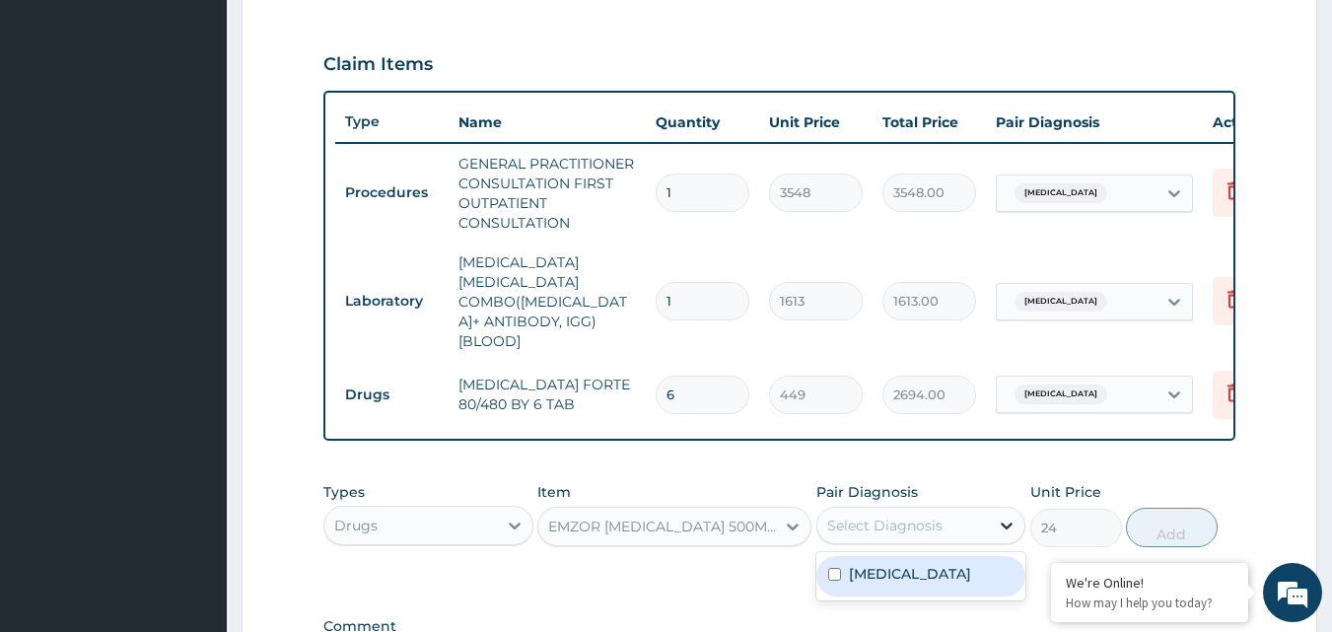
click at [1006, 516] on icon at bounding box center [1007, 526] width 20 height 20
click at [961, 564] on label "Falciparum malaria" at bounding box center [910, 574] width 122 height 20
checkbox input "true"
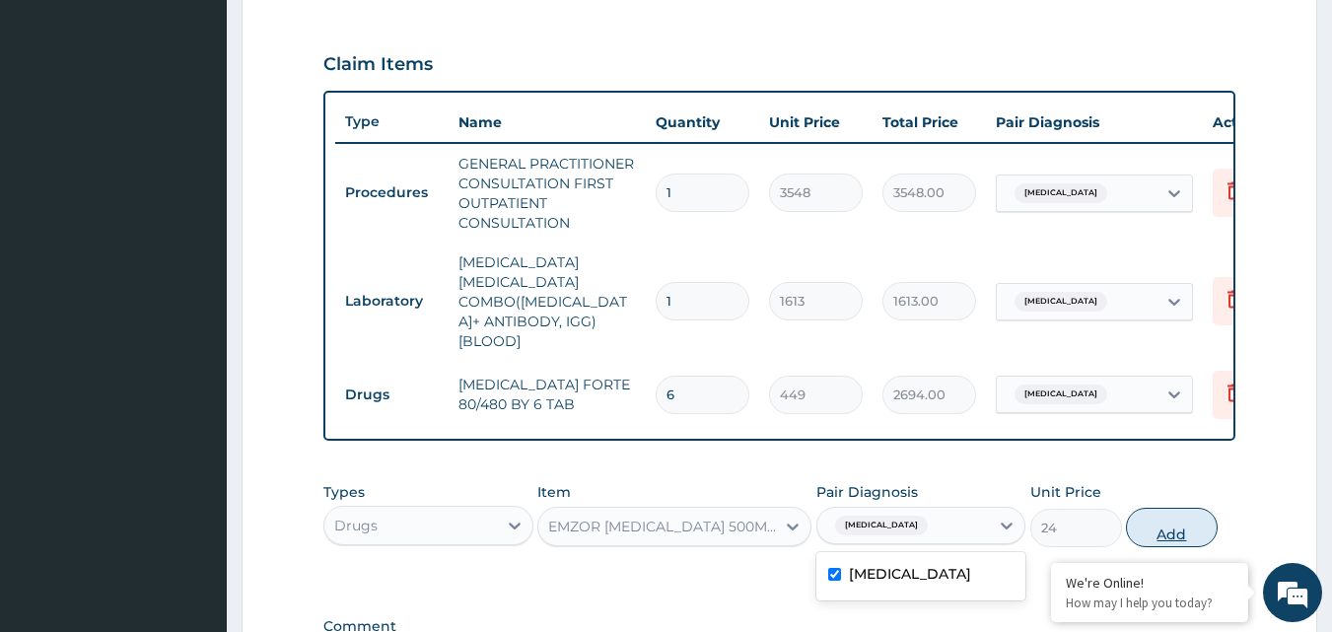
click at [1161, 508] on button "Add" at bounding box center [1172, 527] width 92 height 39
type input "0"
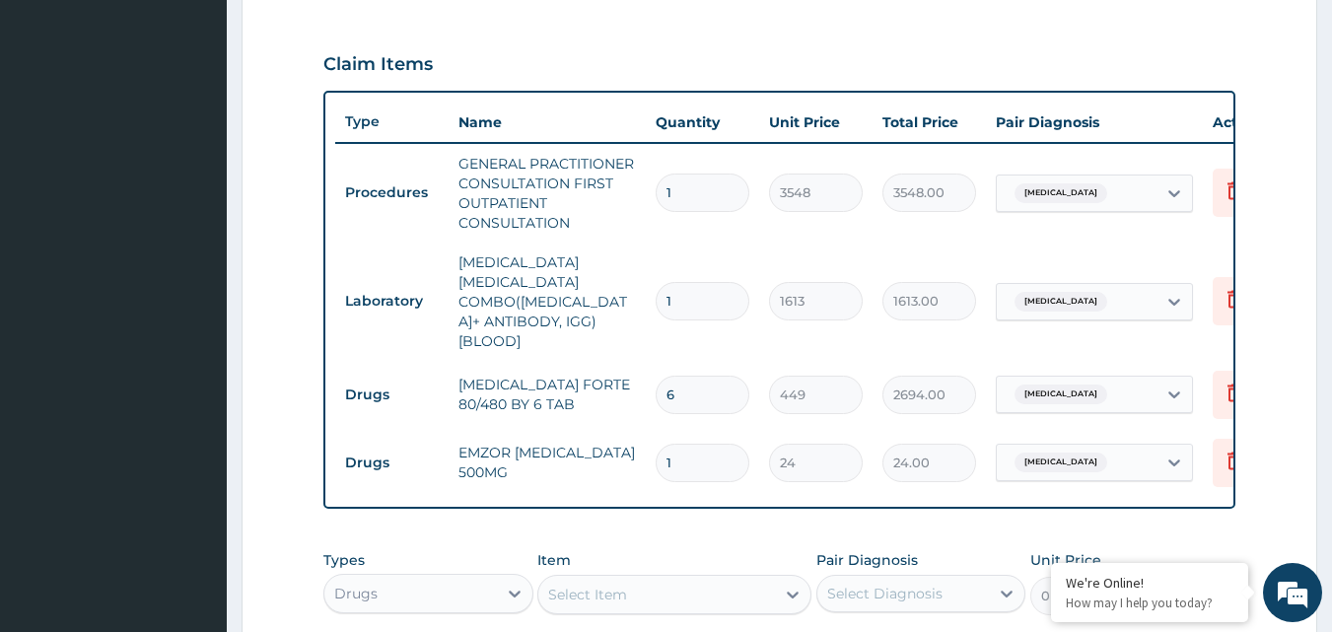
type input "18"
type input "432.00"
type input "17"
type input "408.00"
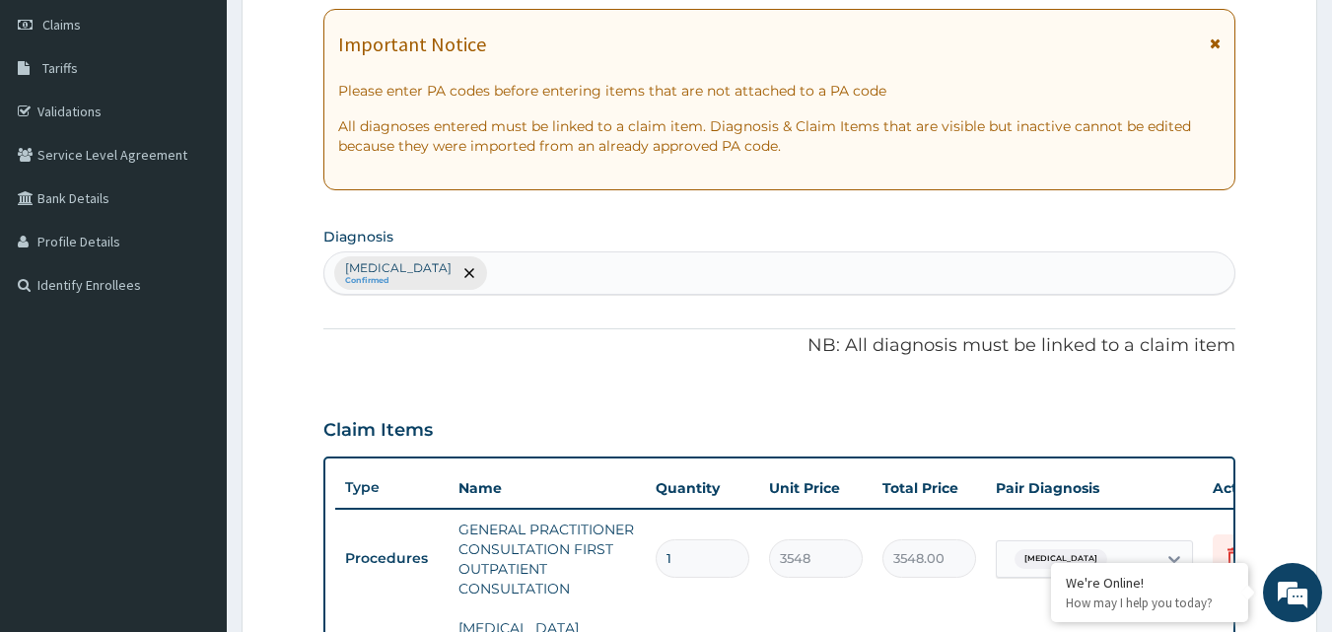
scroll to position [266, 0]
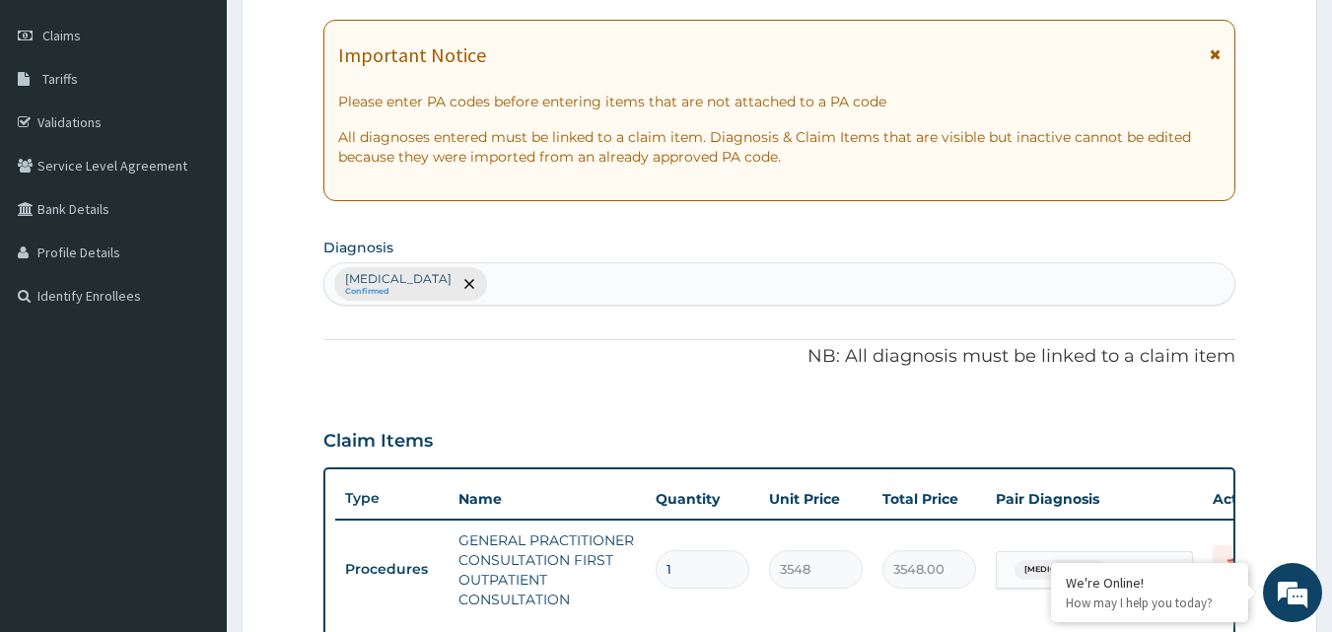
type input "17"
click at [573, 278] on div "Falciparum malaria Confirmed" at bounding box center [779, 283] width 911 height 41
click at [473, 280] on icon "remove selection option" at bounding box center [470, 284] width 10 height 10
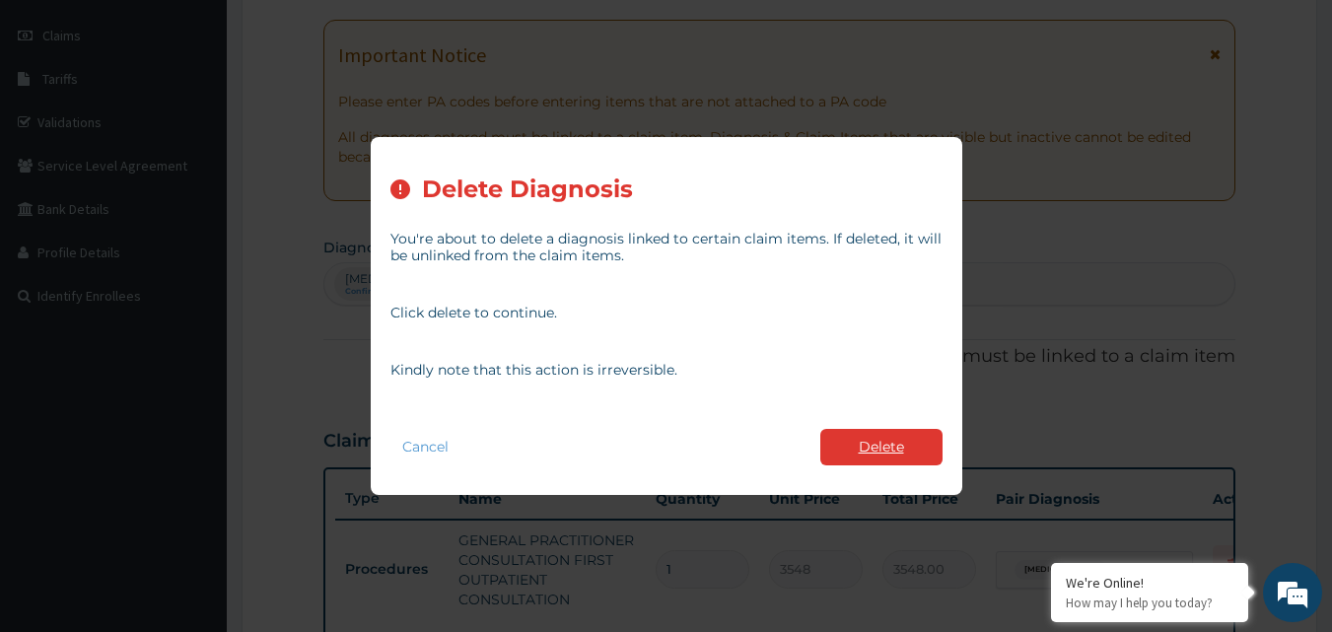
click at [905, 435] on button "Delete" at bounding box center [882, 447] width 122 height 36
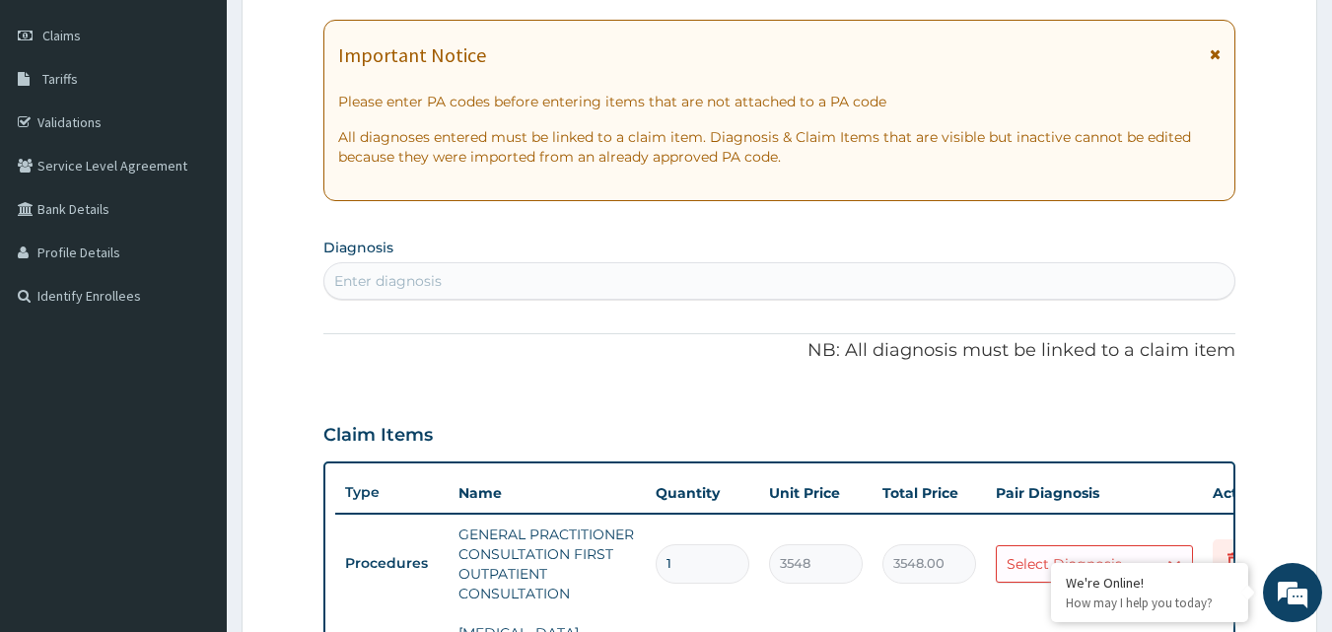
click at [502, 277] on div "Enter diagnosis" at bounding box center [779, 281] width 911 height 32
click at [484, 283] on div "Enter diagnosis" at bounding box center [779, 281] width 911 height 32
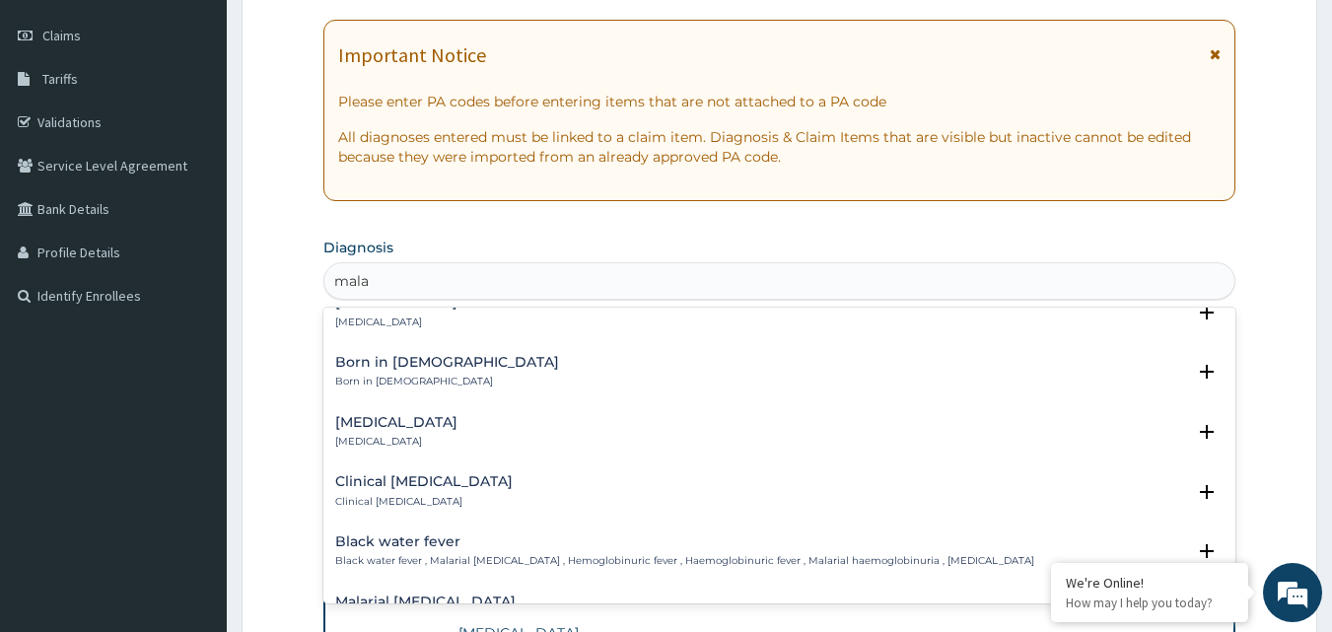
scroll to position [789, 0]
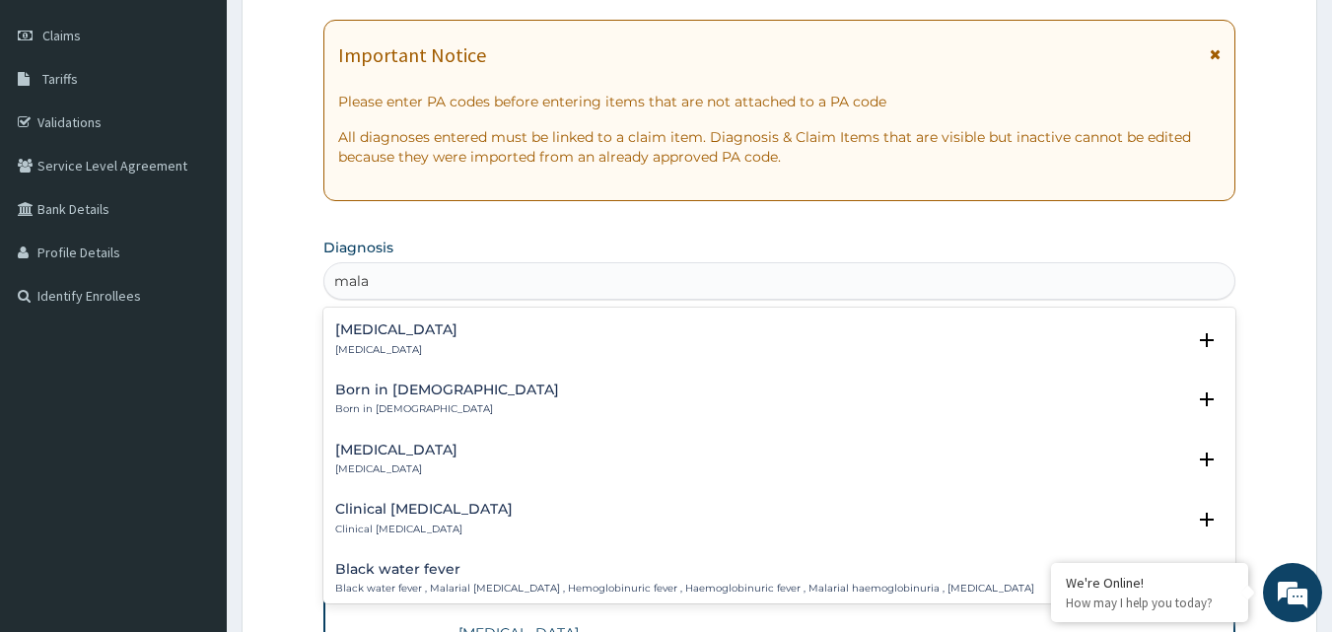
type input "malar"
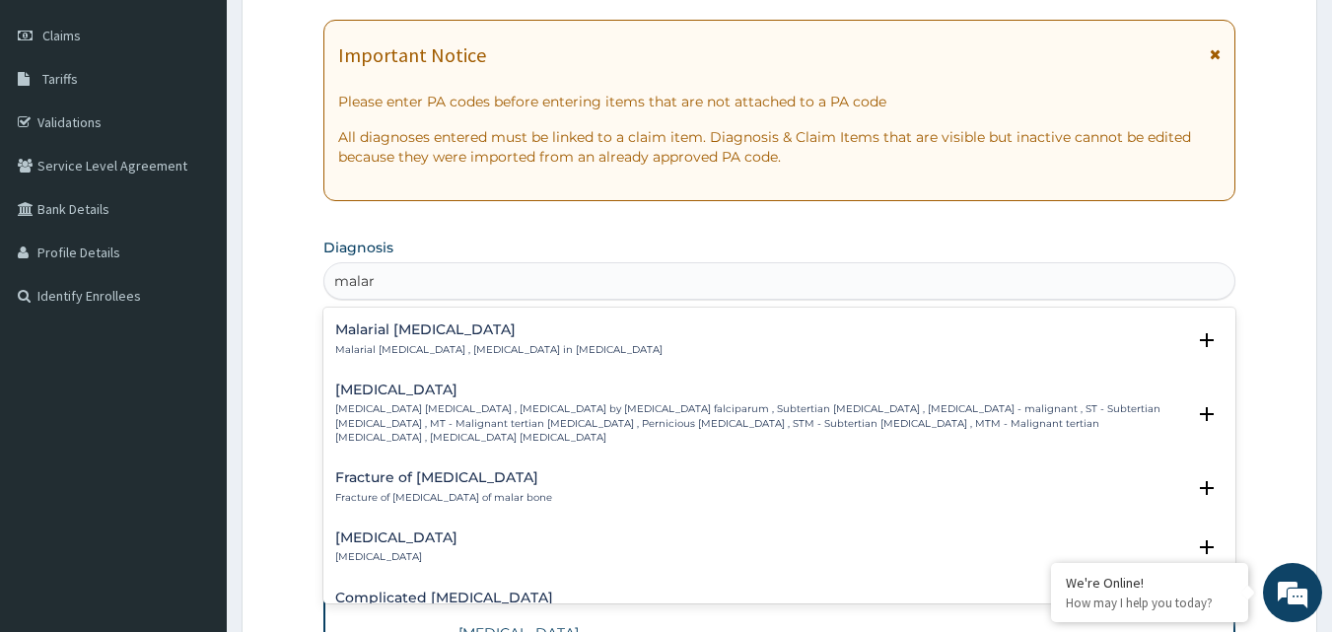
click at [487, 388] on div "Falciparum malaria Falciparum malaria , Malignant tertian malaria , Malaria by …" at bounding box center [760, 414] width 851 height 62
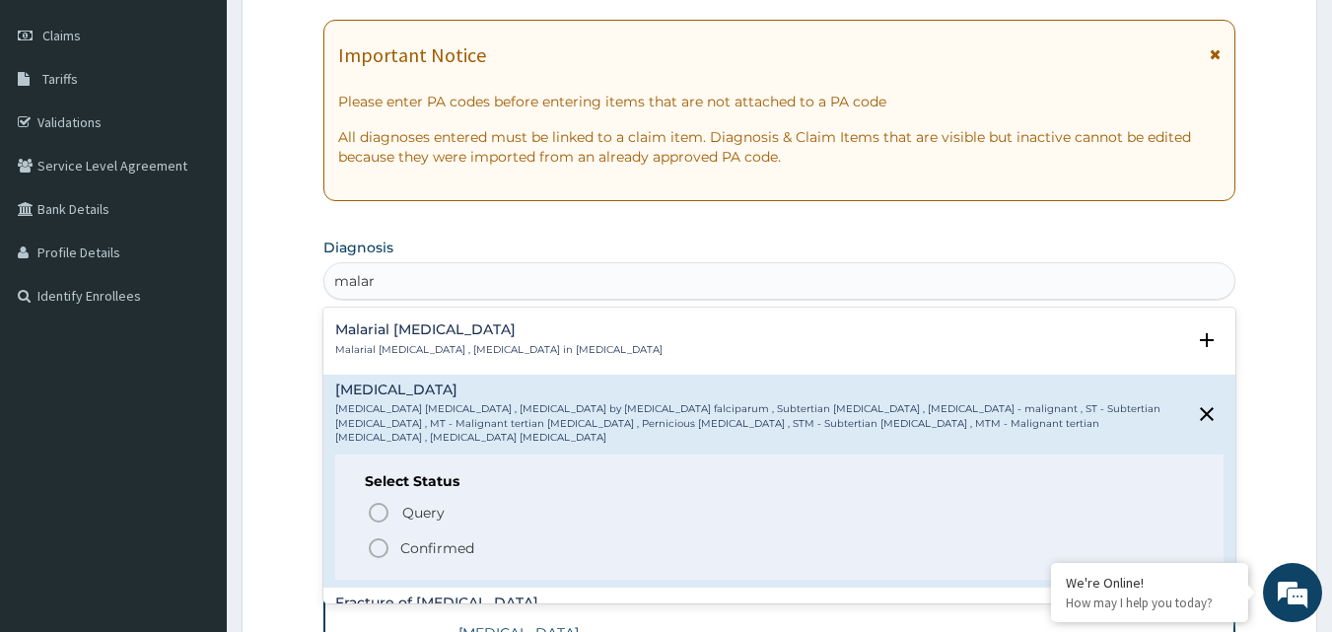
click at [432, 538] on p "Confirmed" at bounding box center [437, 548] width 74 height 20
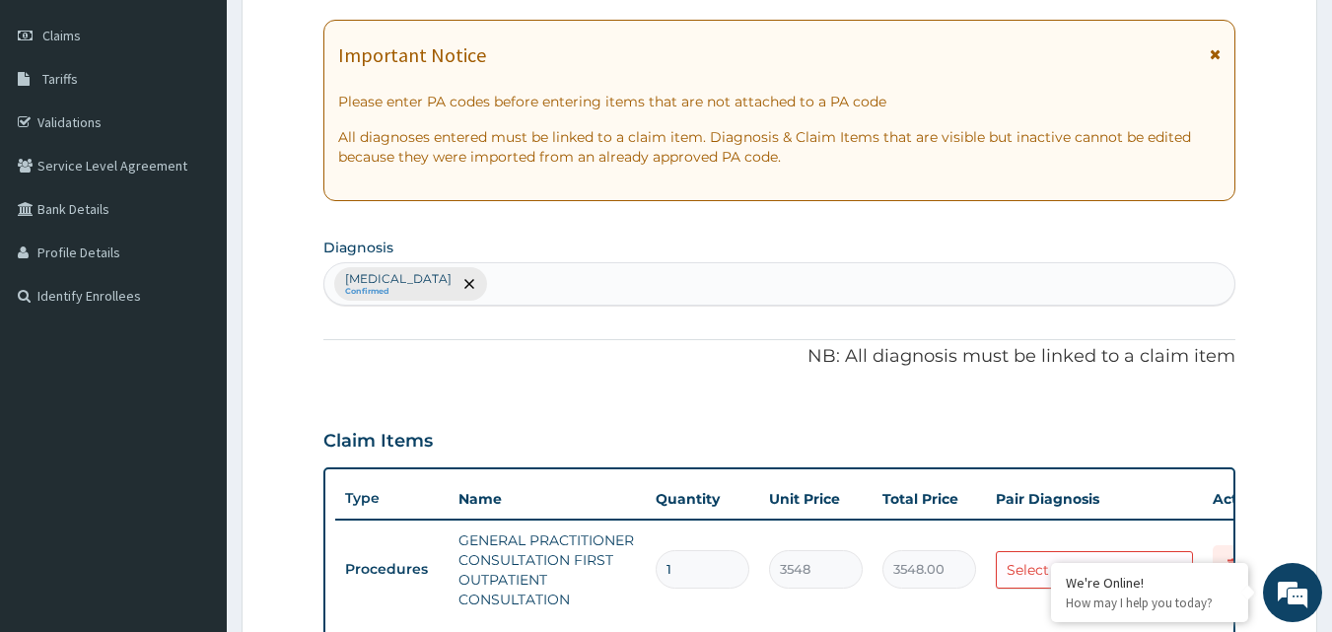
type input "k"
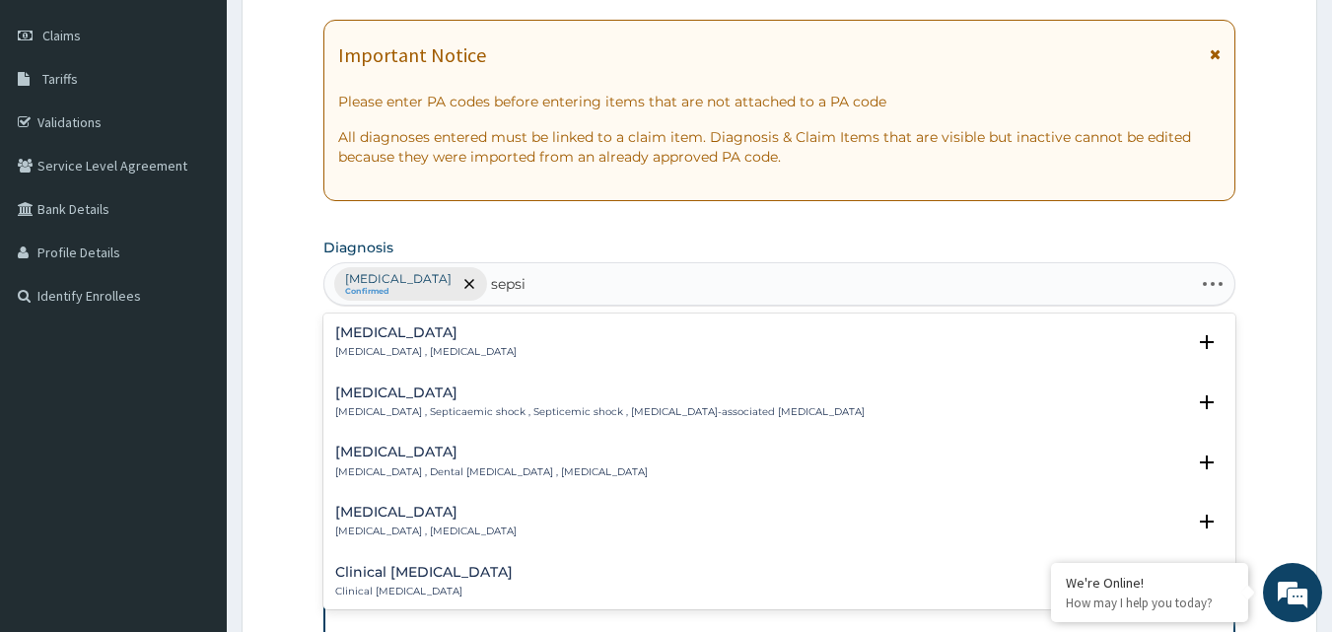
type input "sepsis"
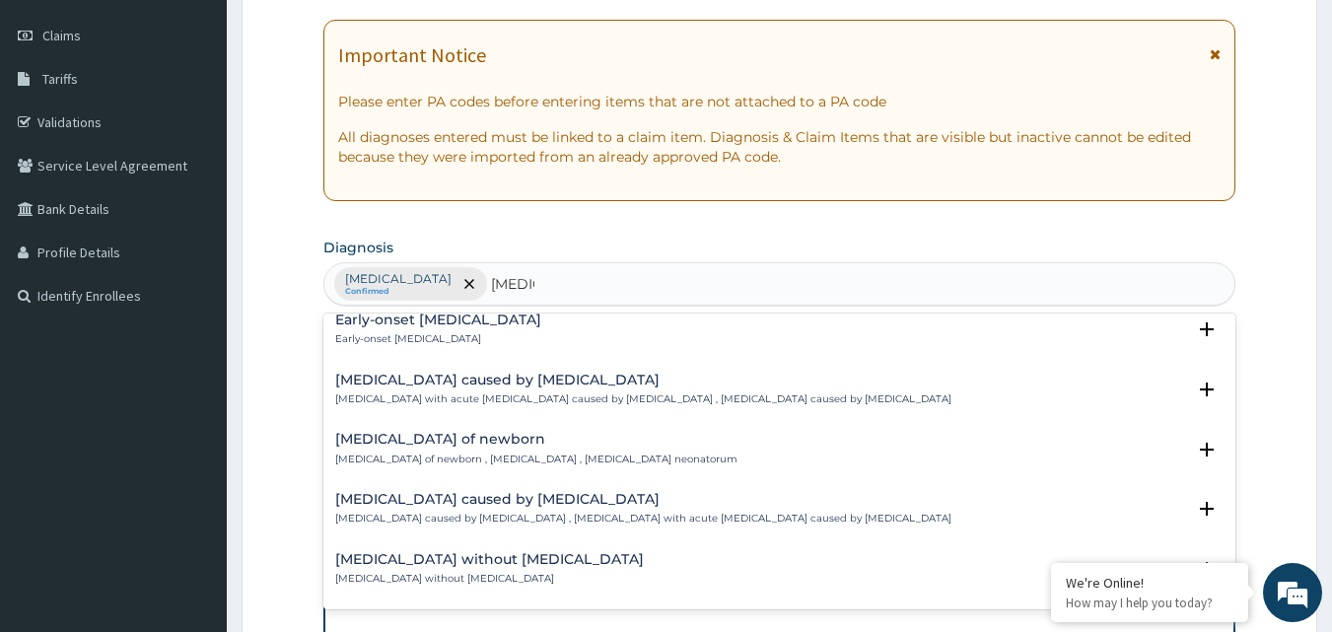
scroll to position [1718, 0]
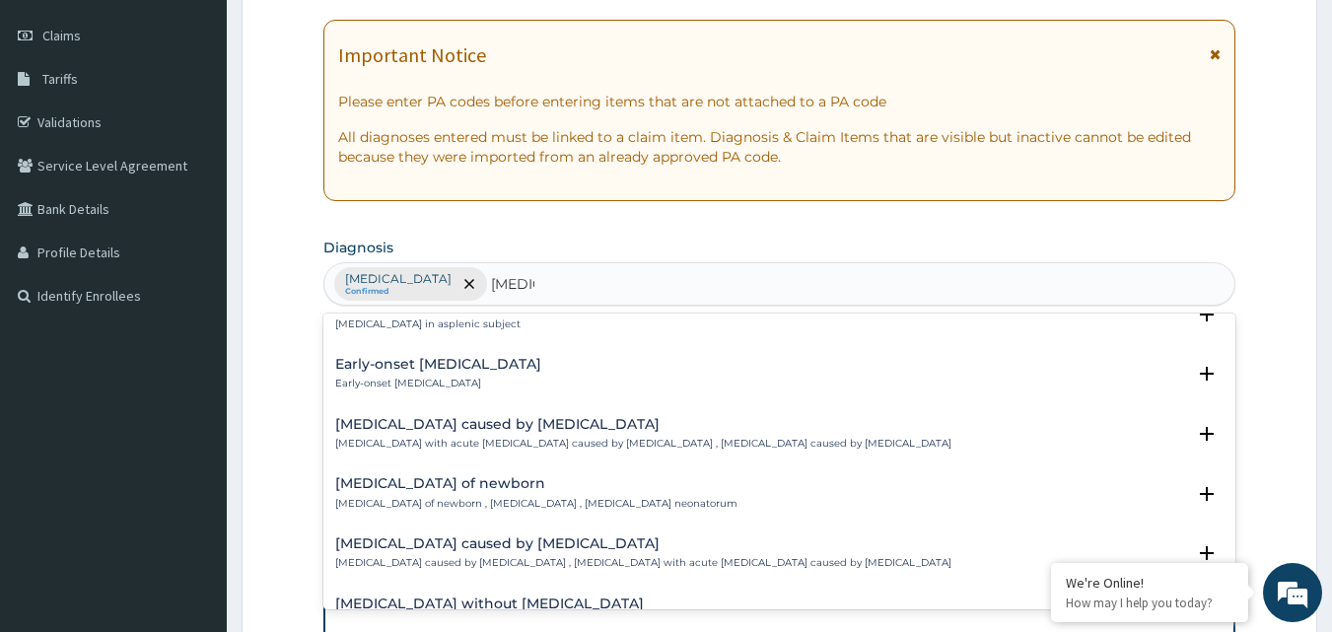
click at [453, 537] on h4 "Sepsis caused by Salmonella" at bounding box center [643, 544] width 616 height 15
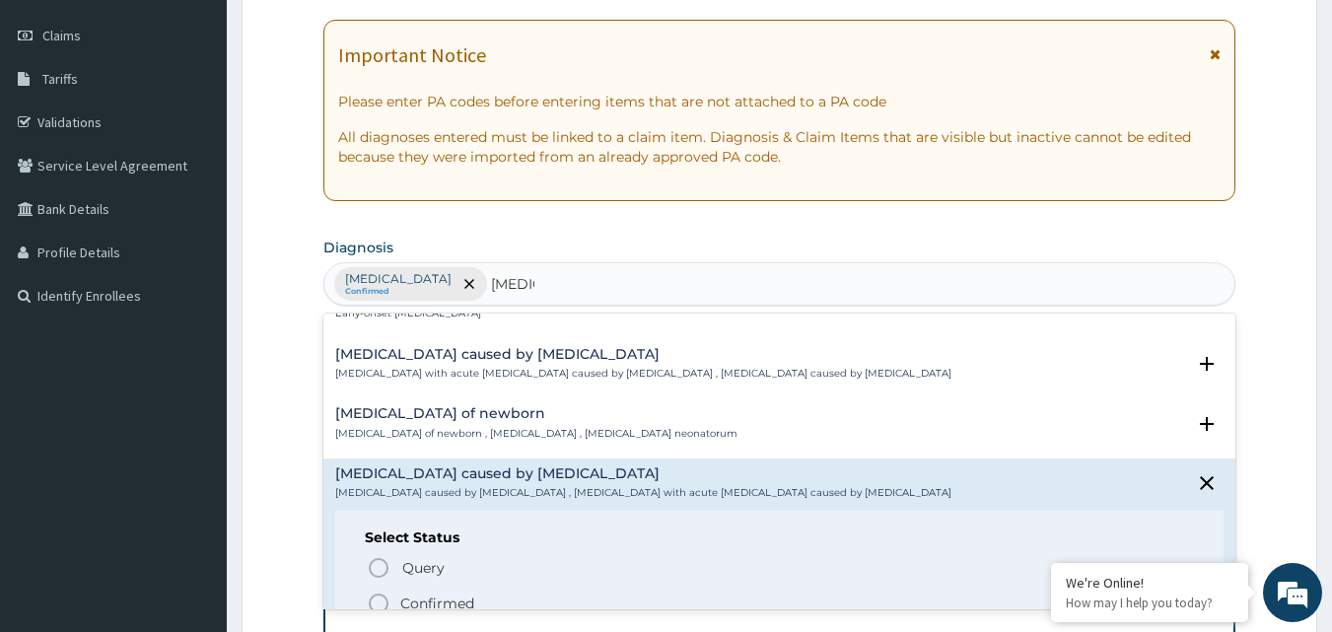
scroll to position [1817, 0]
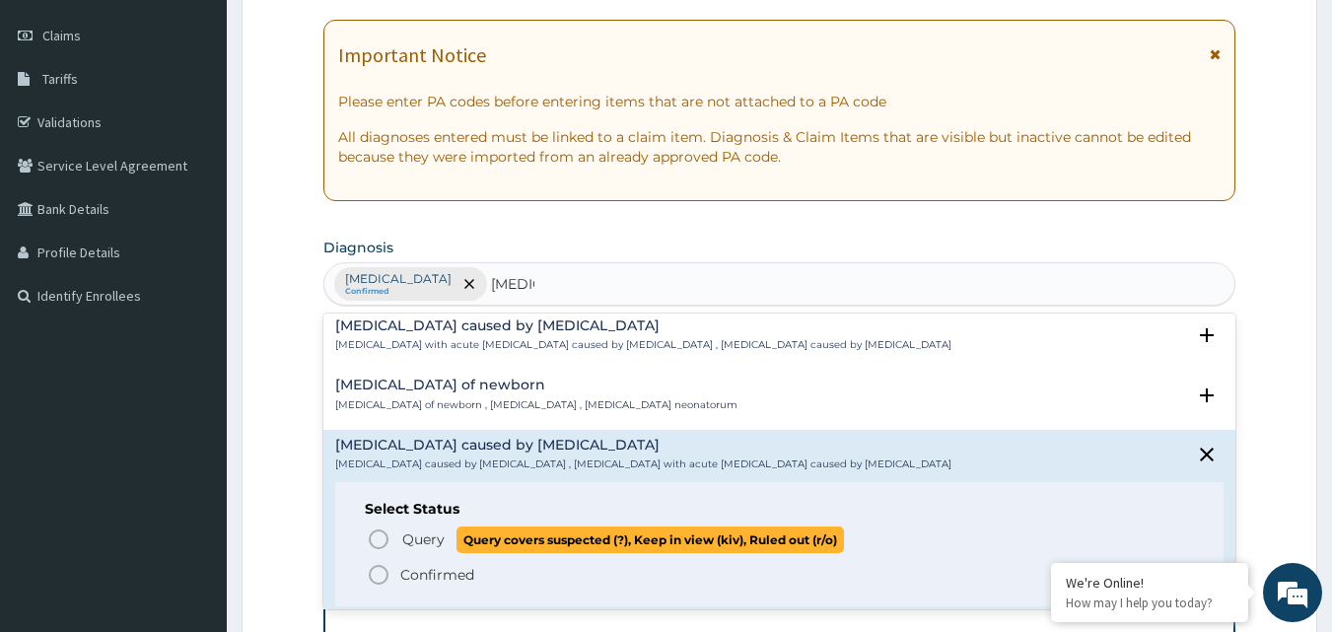
click at [427, 530] on span "Query" at bounding box center [423, 540] width 42 height 20
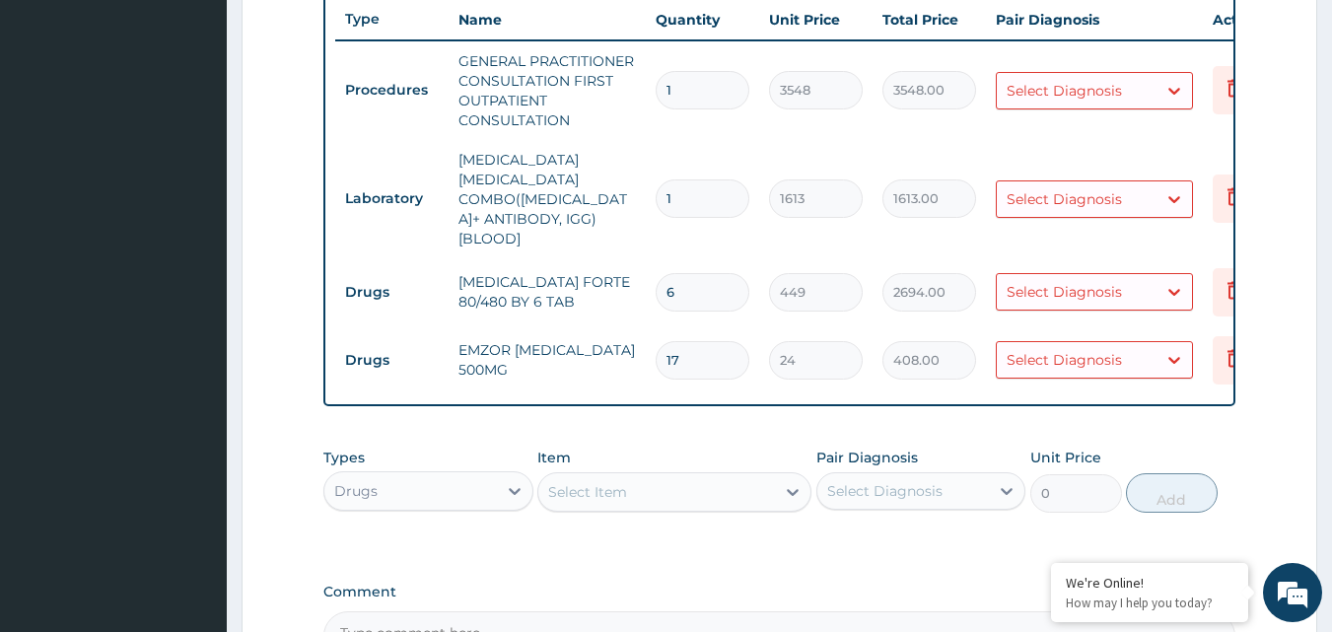
scroll to position [759, 0]
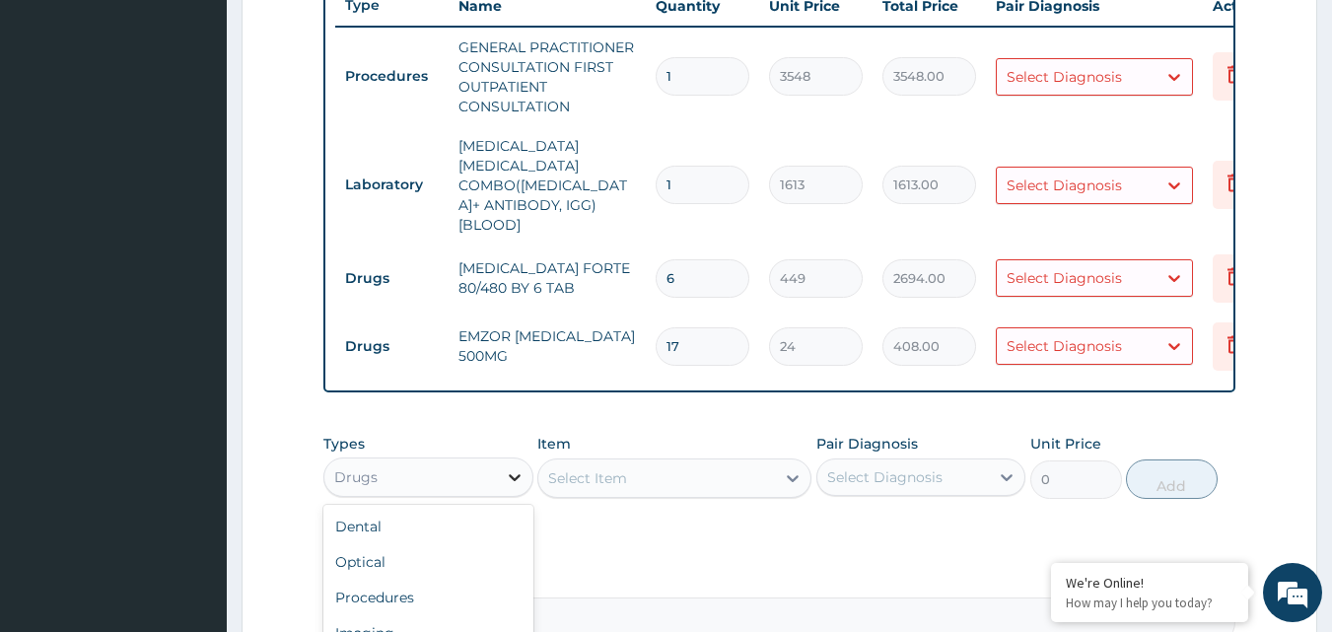
click at [510, 467] on icon at bounding box center [515, 477] width 20 height 20
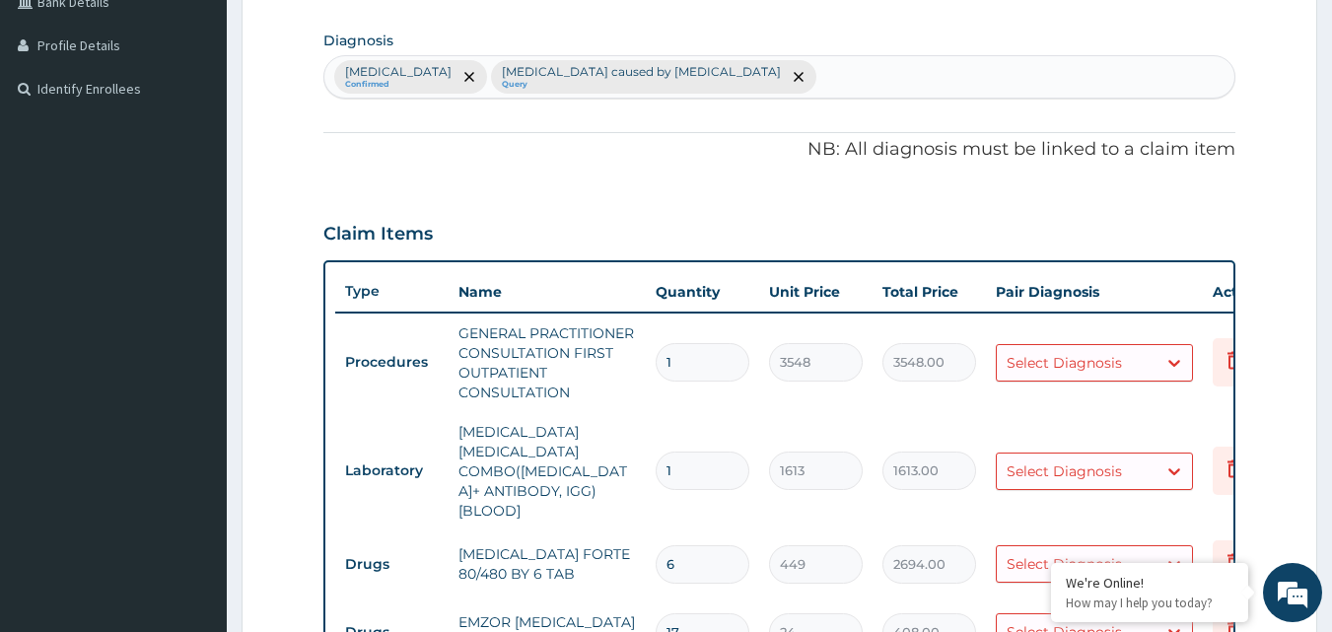
scroll to position [464, 0]
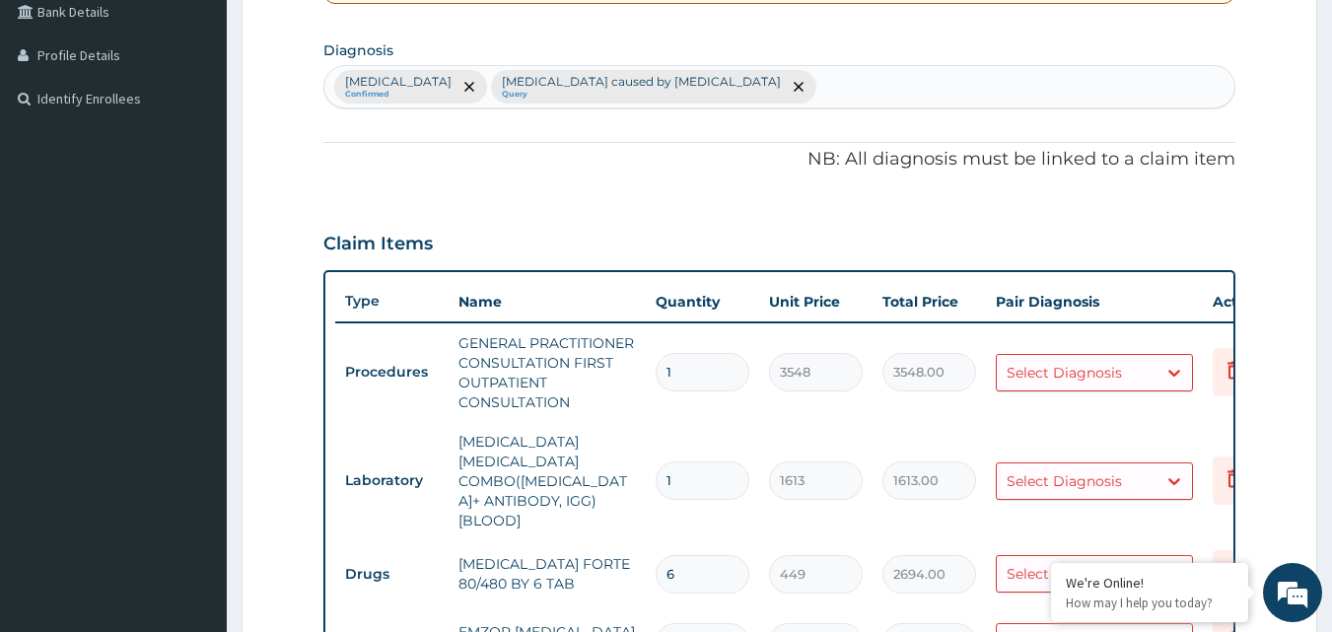
click at [1098, 395] on td "Select Diagnosis" at bounding box center [1094, 372] width 217 height 57
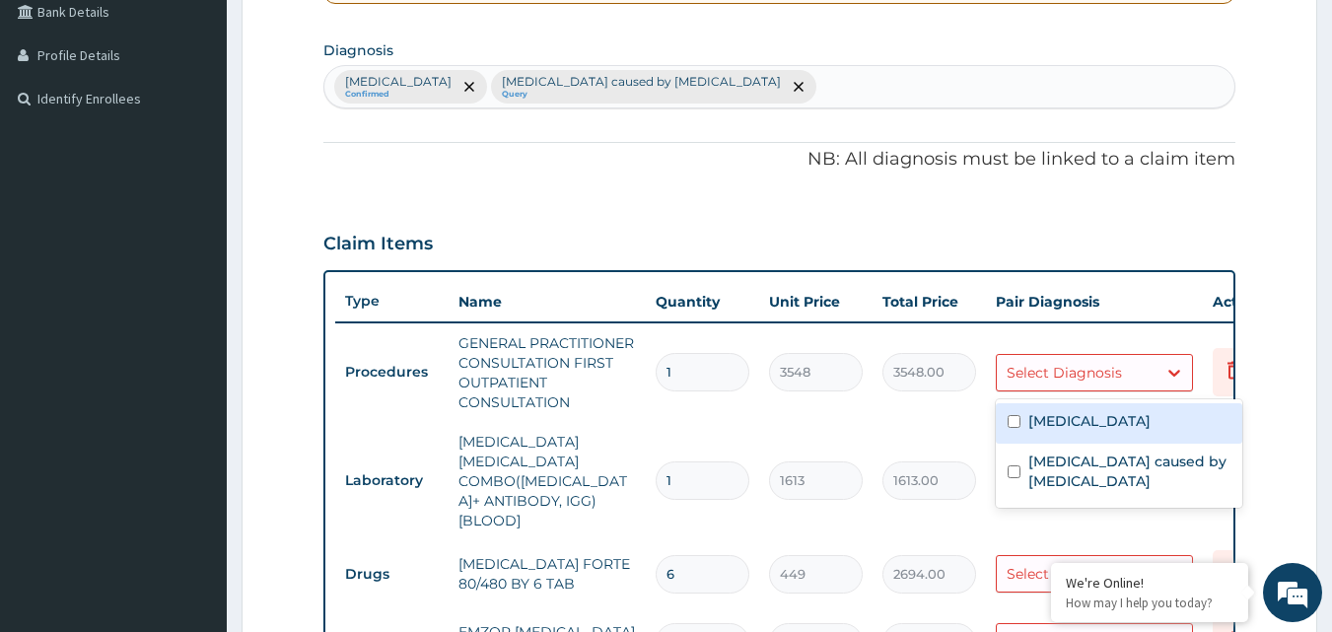
click at [1098, 373] on div "Select Diagnosis" at bounding box center [1064, 373] width 115 height 20
drag, startPoint x: 1090, startPoint y: 415, endPoint x: 1090, endPoint y: 432, distance: 16.8
click at [1090, 418] on label "Falciparum malaria" at bounding box center [1090, 421] width 122 height 20
checkbox input "true"
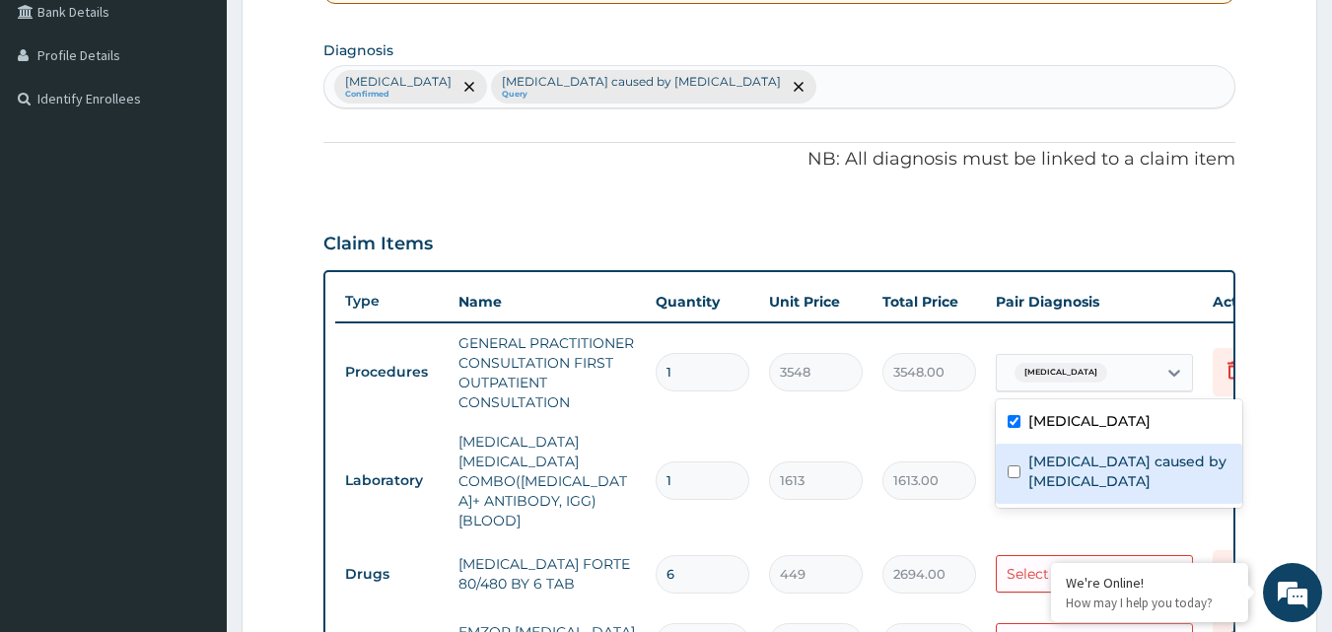
click at [1085, 458] on label "Sepsis caused by Salmonella" at bounding box center [1130, 471] width 202 height 39
checkbox input "true"
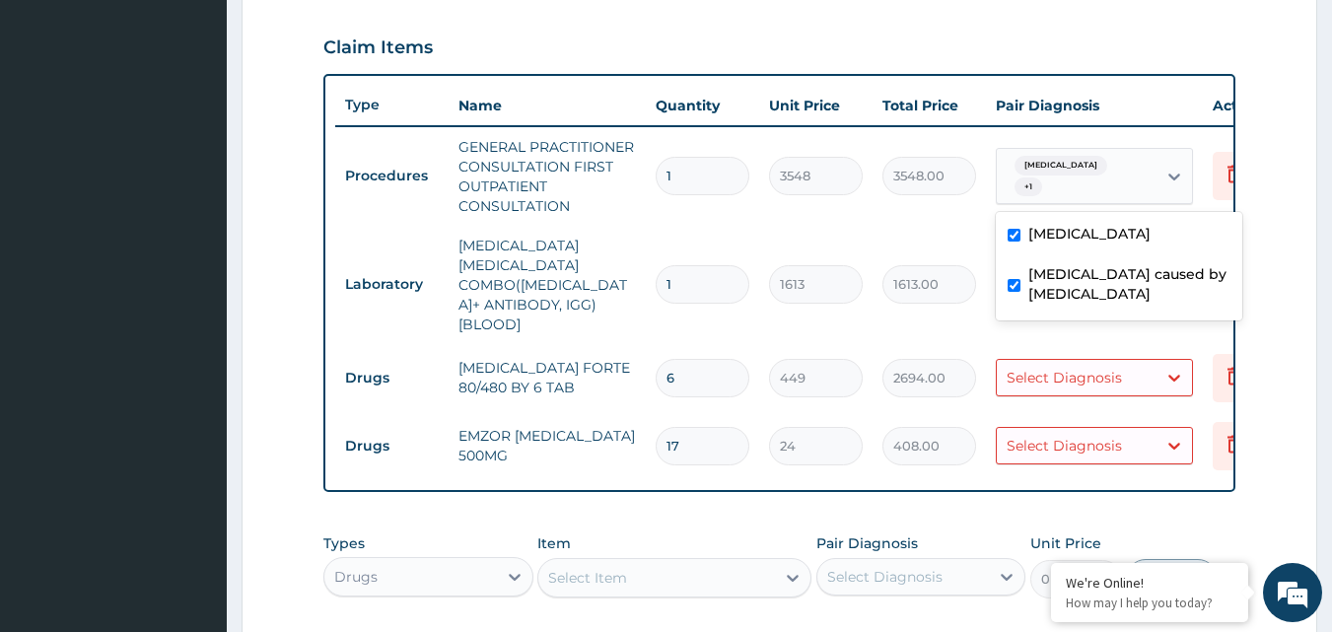
scroll to position [661, 0]
drag, startPoint x: 1068, startPoint y: 294, endPoint x: 1066, endPoint y: 338, distance: 44.4
click at [1068, 298] on div "Falciparum malaria Sepsis caused by Salmonella" at bounding box center [1119, 265] width 247 height 108
click at [1066, 367] on div "Select Diagnosis" at bounding box center [1064, 377] width 115 height 20
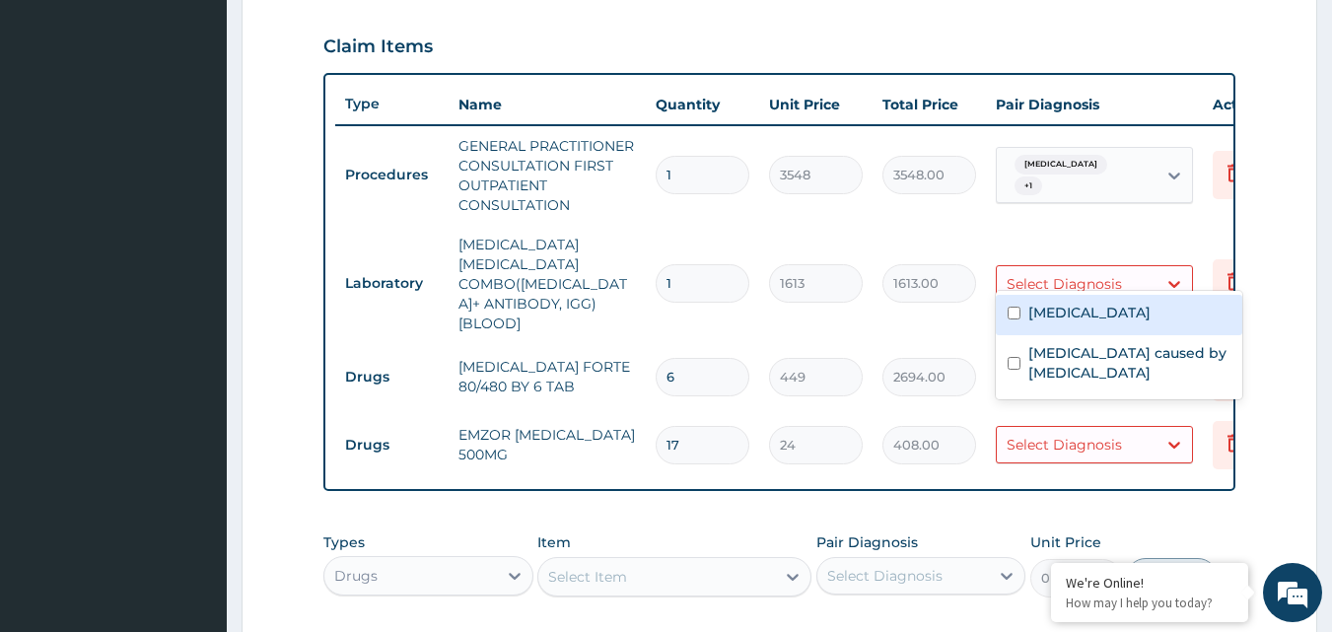
click at [1089, 265] on div "Select Diagnosis" at bounding box center [1094, 283] width 197 height 37
click at [1070, 311] on label "Falciparum malaria" at bounding box center [1090, 313] width 122 height 20
checkbox input "true"
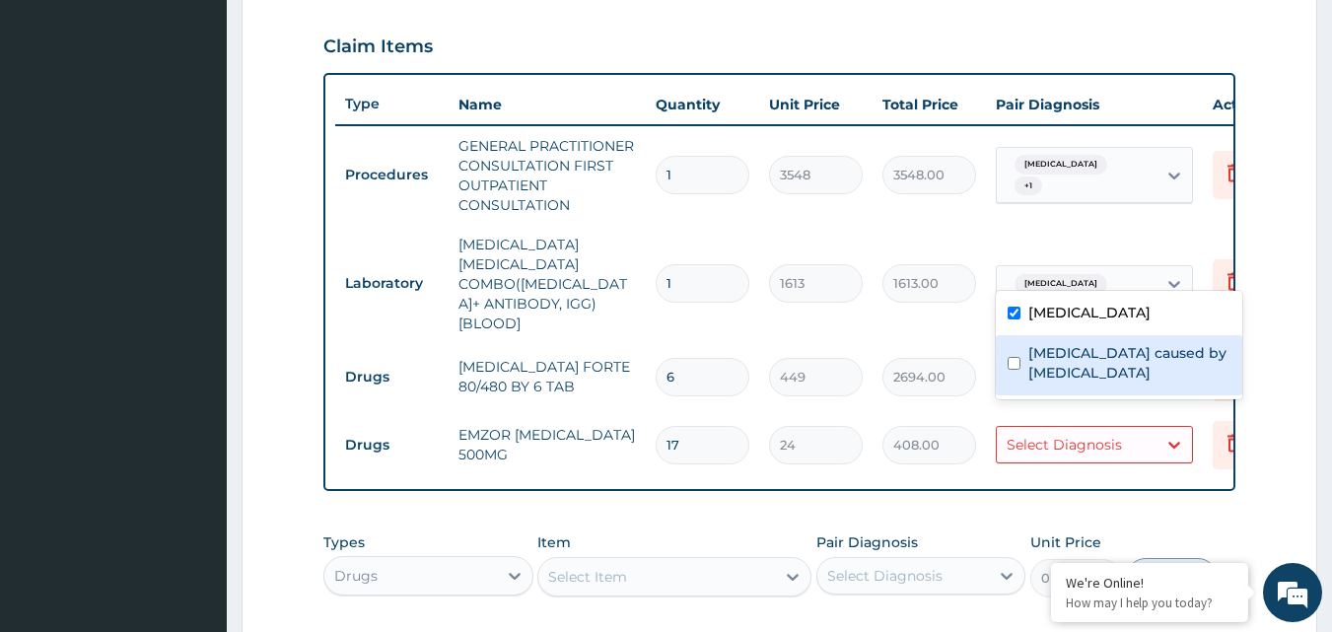
click at [1046, 351] on label "Sepsis caused by Salmonella" at bounding box center [1130, 362] width 202 height 39
checkbox input "true"
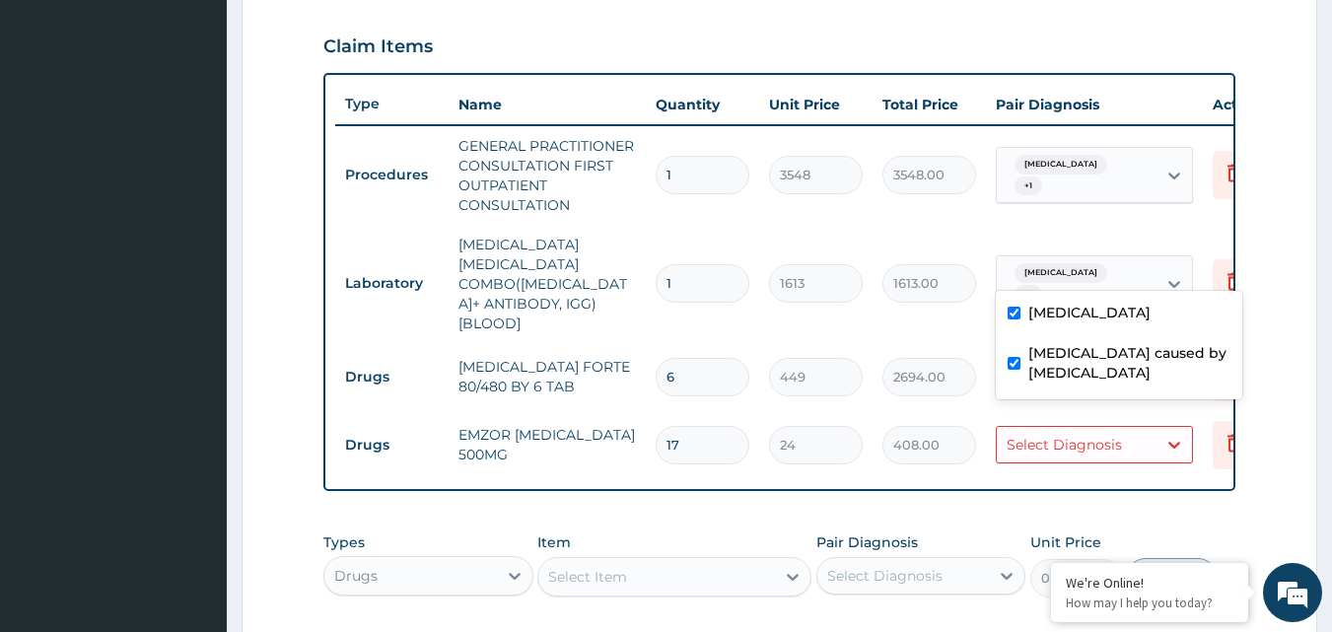
click at [975, 348] on td "2694.00" at bounding box center [929, 377] width 113 height 58
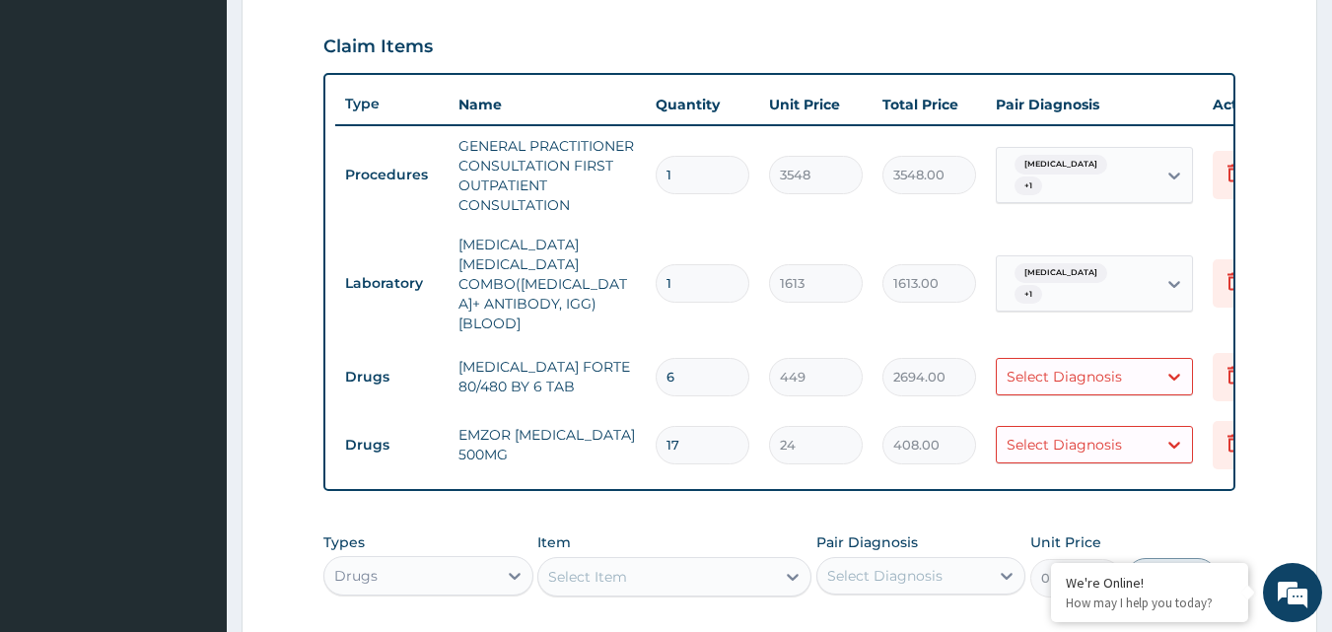
click at [1046, 361] on div "Select Diagnosis" at bounding box center [1077, 377] width 160 height 32
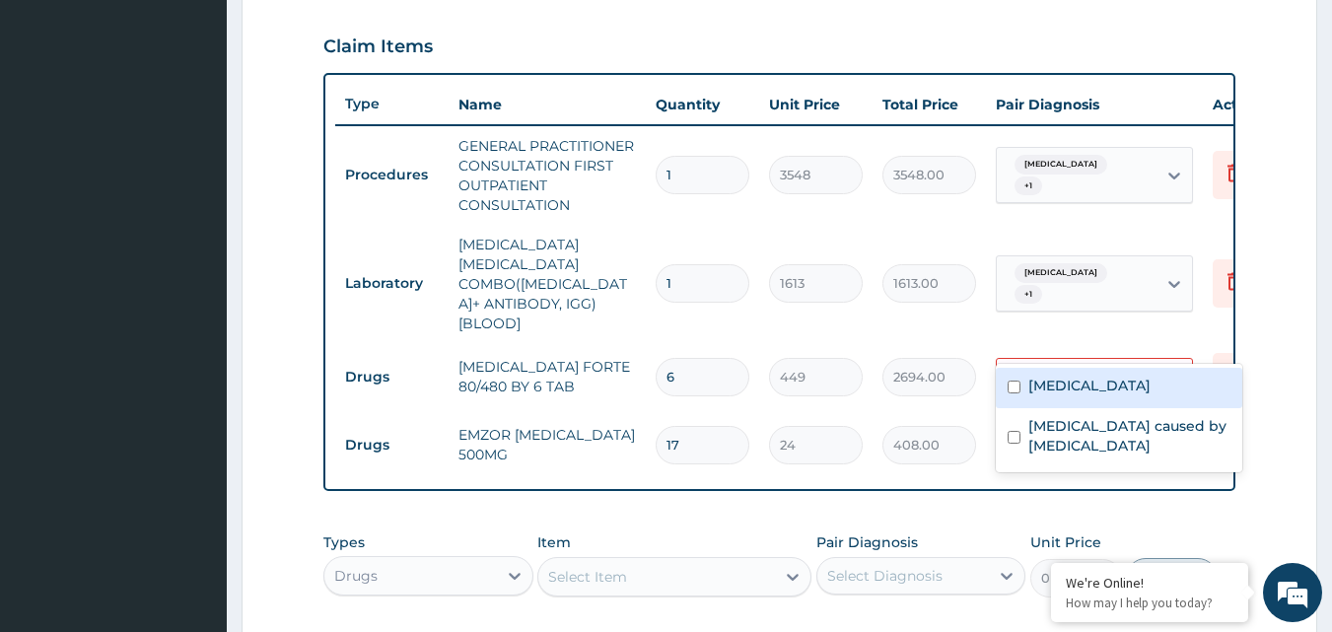
click at [1052, 380] on label "Falciparum malaria" at bounding box center [1090, 386] width 122 height 20
checkbox input "true"
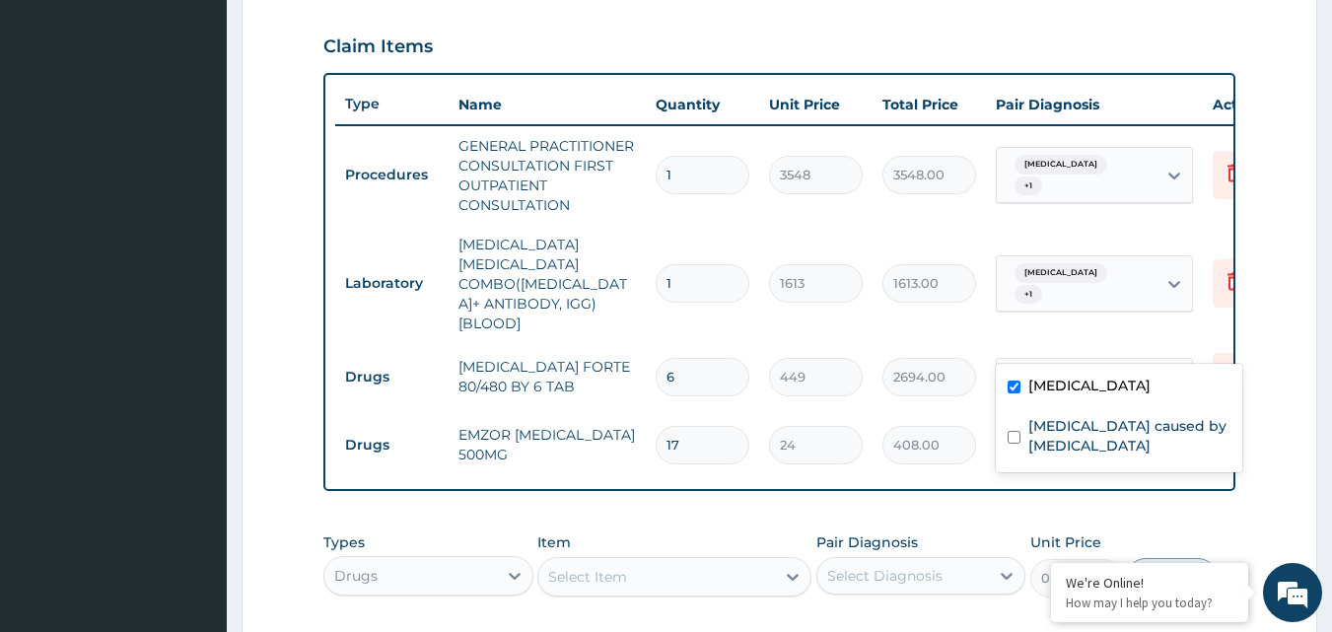
click at [968, 358] on div "2694.00" at bounding box center [930, 377] width 94 height 38
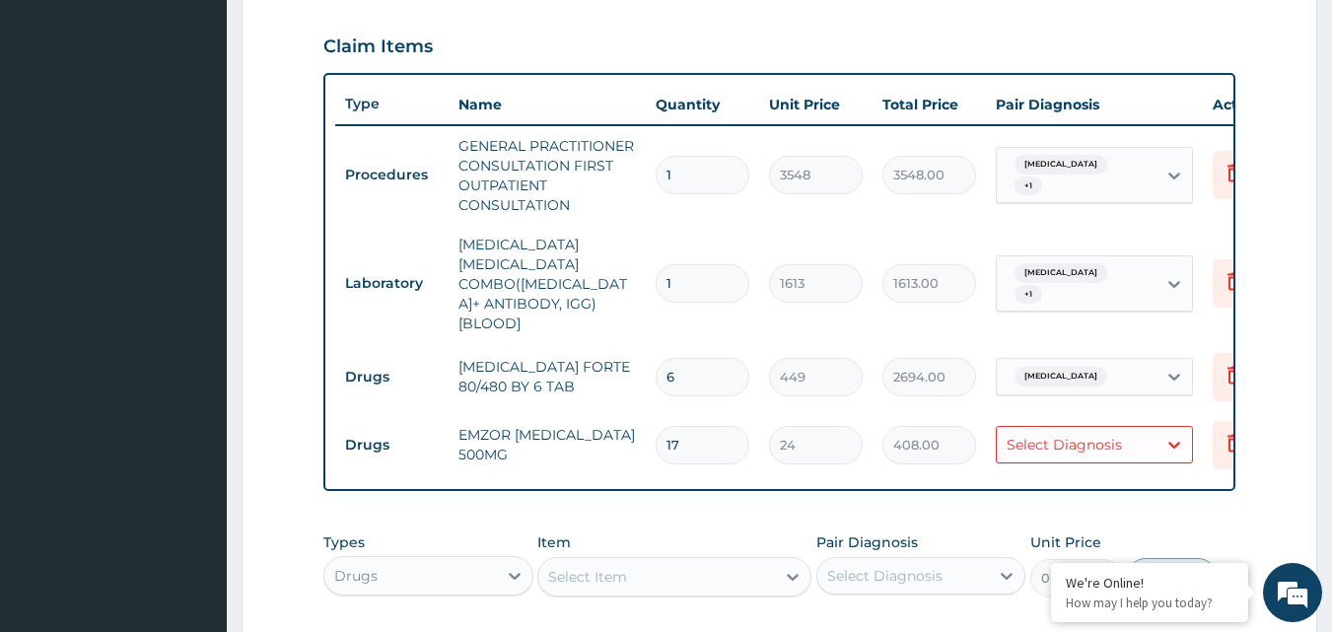
click at [1066, 435] on div "Select Diagnosis" at bounding box center [1064, 445] width 115 height 20
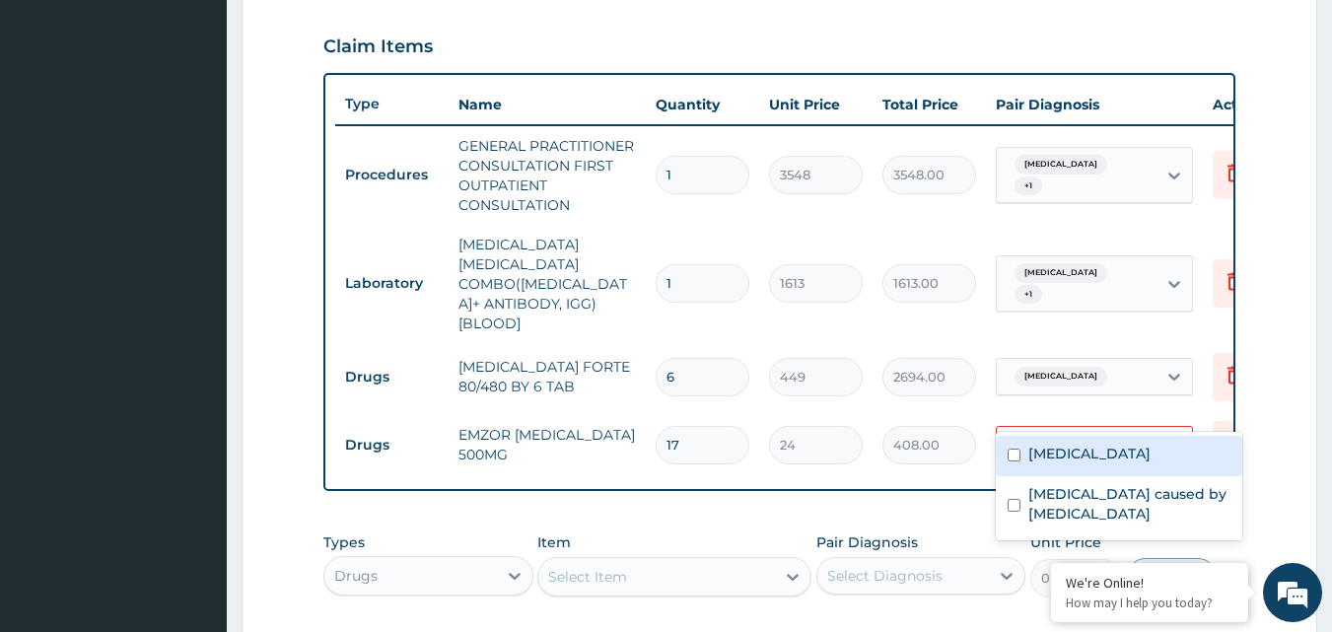
click at [1061, 457] on label "Falciparum malaria" at bounding box center [1090, 454] width 122 height 20
checkbox input "true"
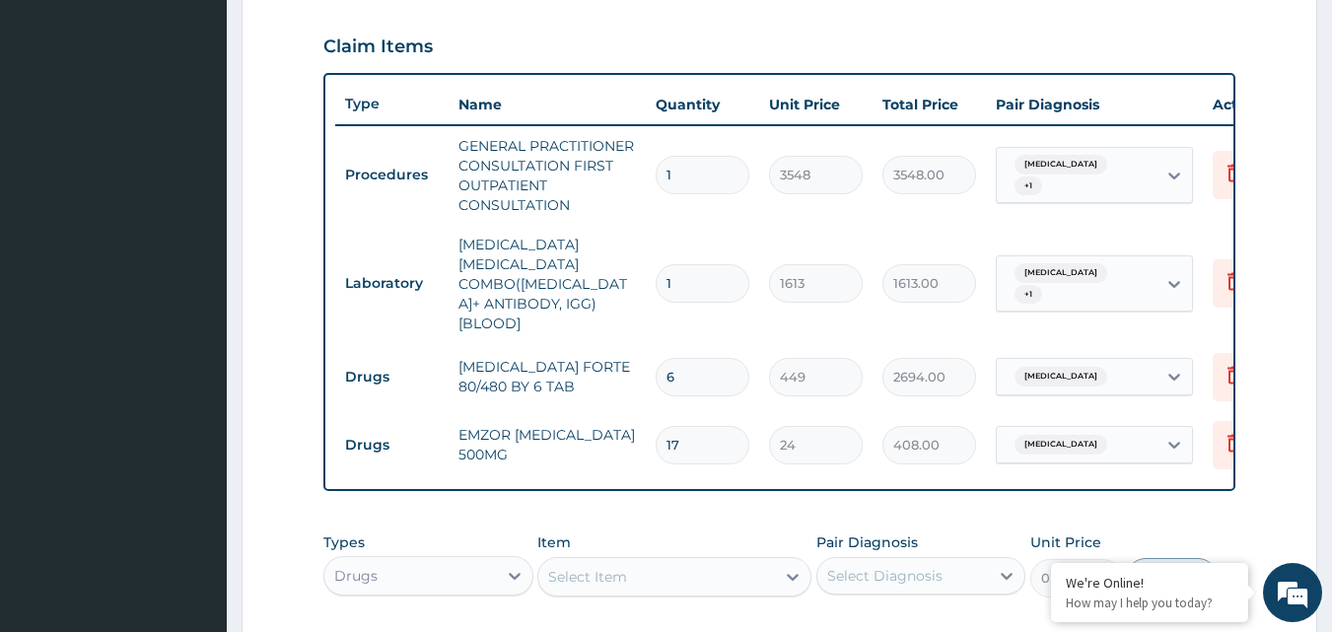
click at [975, 425] on td "408.00" at bounding box center [929, 445] width 113 height 58
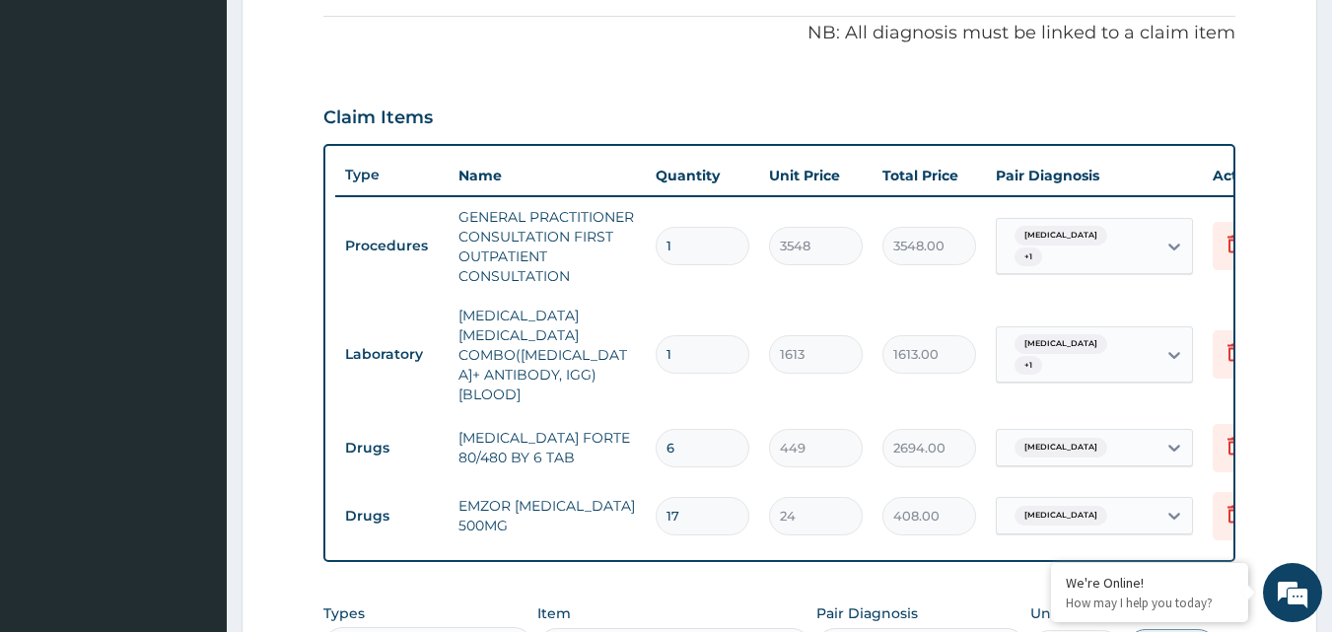
scroll to position [957, 0]
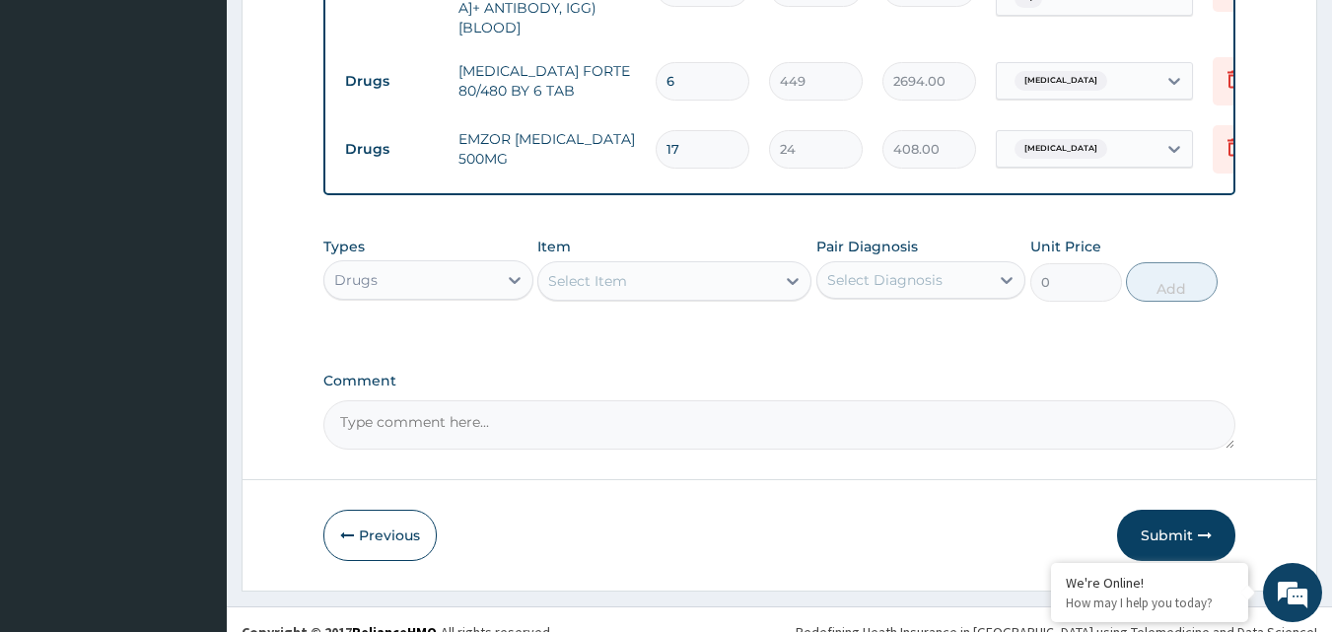
click at [708, 130] on input "17" at bounding box center [703, 149] width 94 height 38
type input "1"
type input "24.00"
type input "18"
type input "432.00"
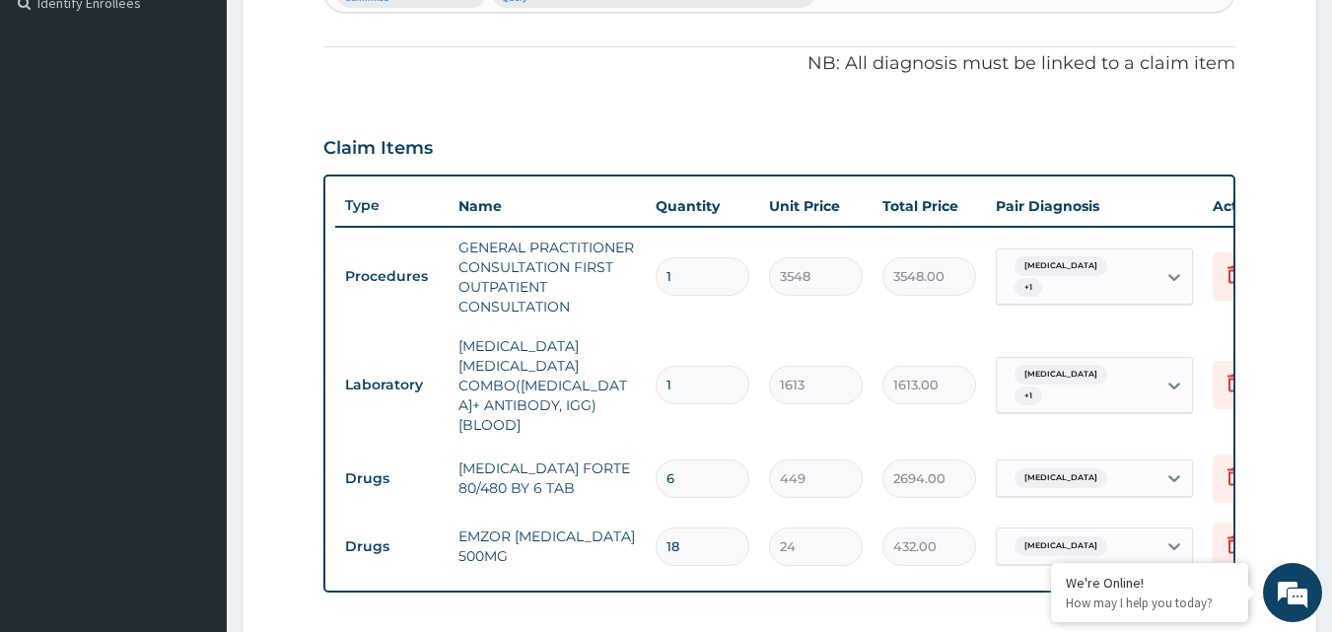
scroll to position [464, 0]
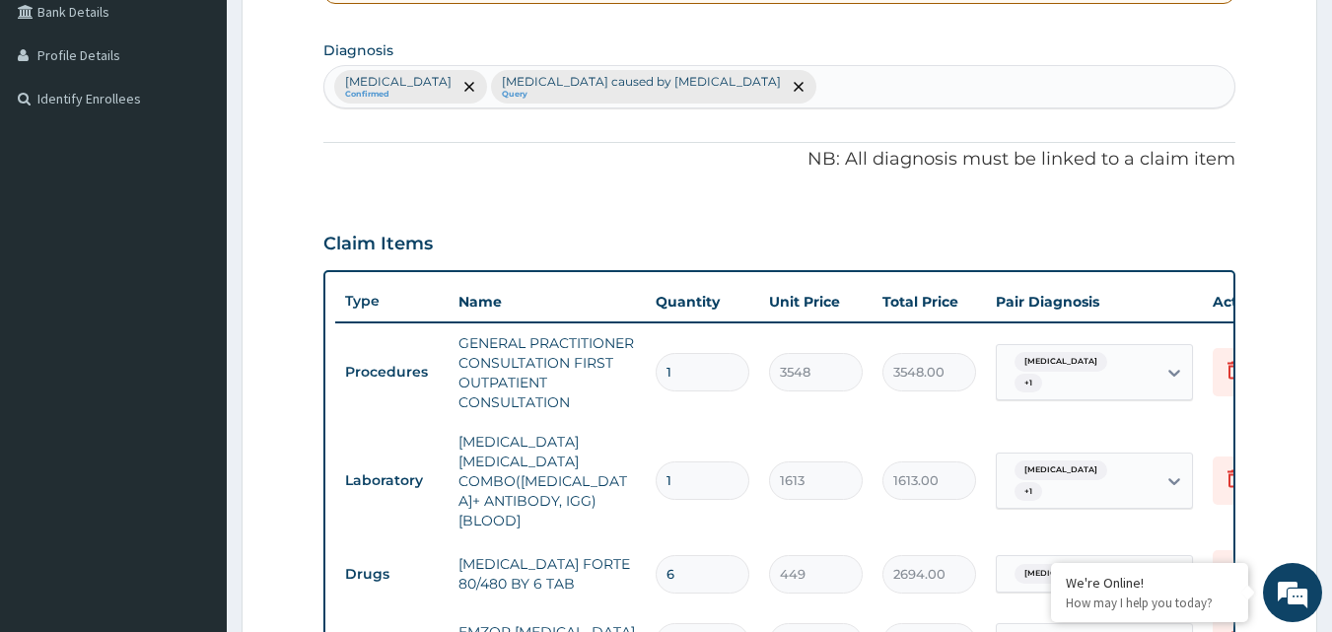
type input "18"
click at [791, 84] on div "Falciparum malaria Confirmed Sepsis caused by Salmonella Query" at bounding box center [779, 86] width 911 height 41
type input "malaria"
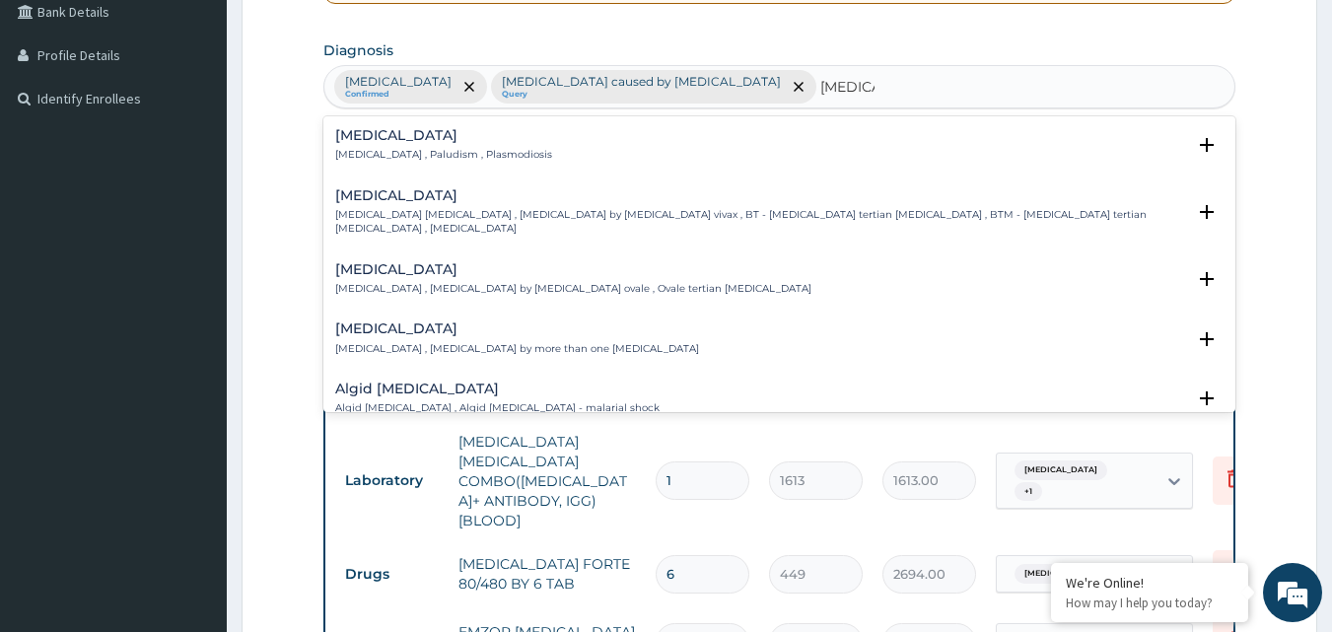
click at [368, 174] on div "Malaria Malaria , Paludism , Plasmodiosis Select Status Query Query covers susp…" at bounding box center [779, 150] width 913 height 60
click at [381, 143] on h4 "Malaria" at bounding box center [443, 135] width 217 height 15
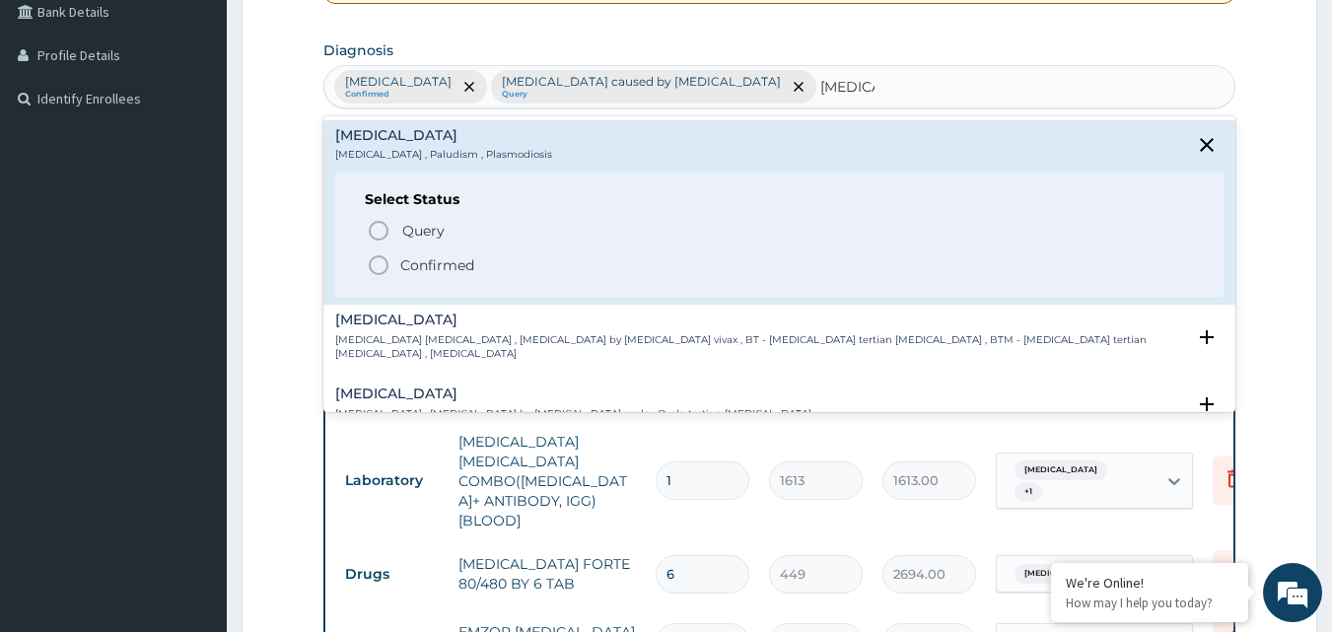
drag, startPoint x: 404, startPoint y: 257, endPoint x: 404, endPoint y: 202, distance: 55.2
click at [404, 258] on p "Confirmed" at bounding box center [437, 265] width 74 height 20
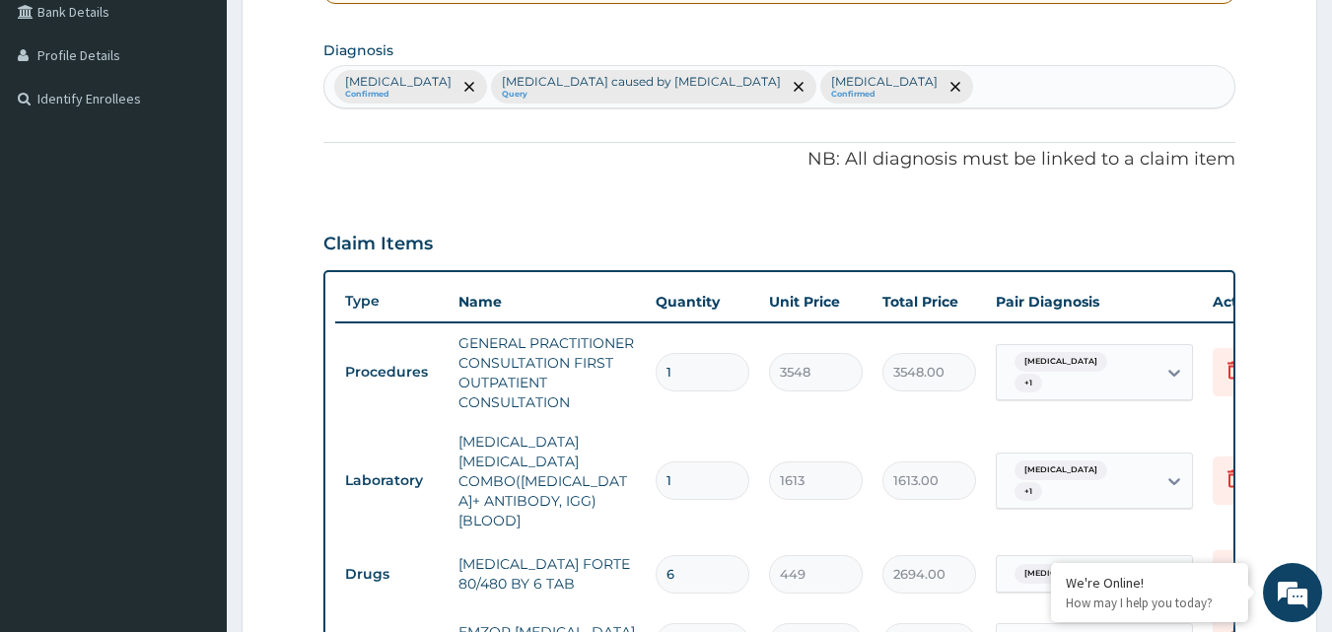
click at [473, 97] on div at bounding box center [469, 87] width 28 height 32
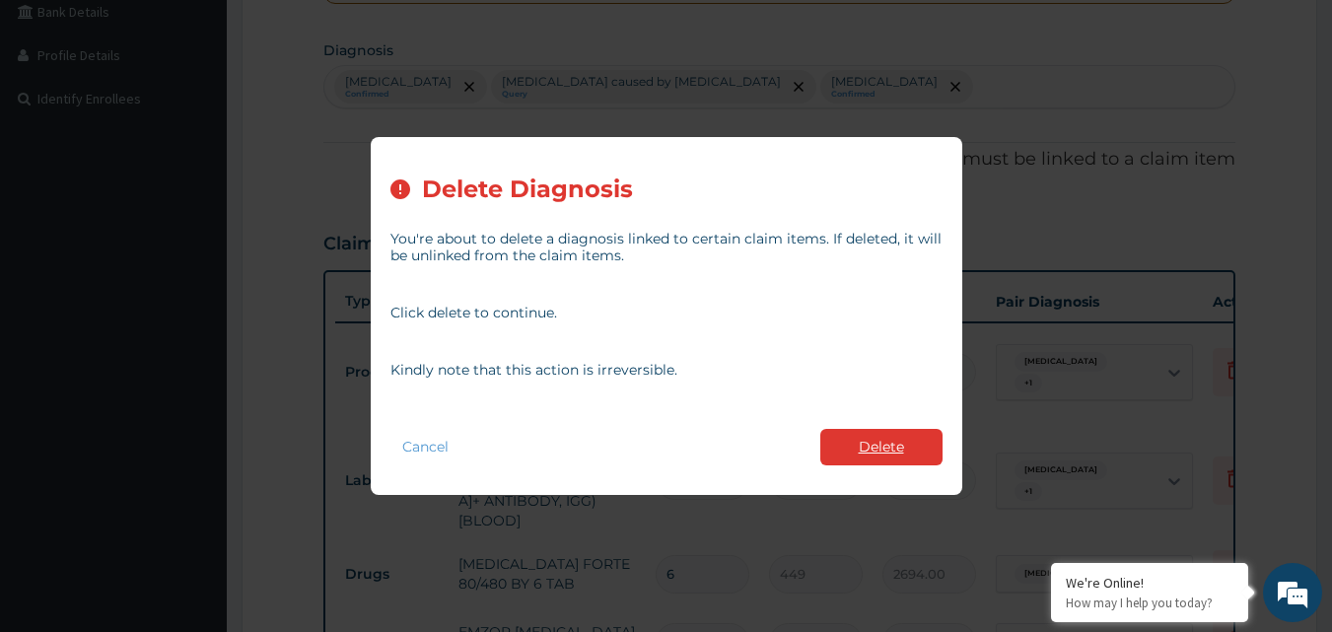
click at [845, 444] on button "Delete" at bounding box center [882, 447] width 122 height 36
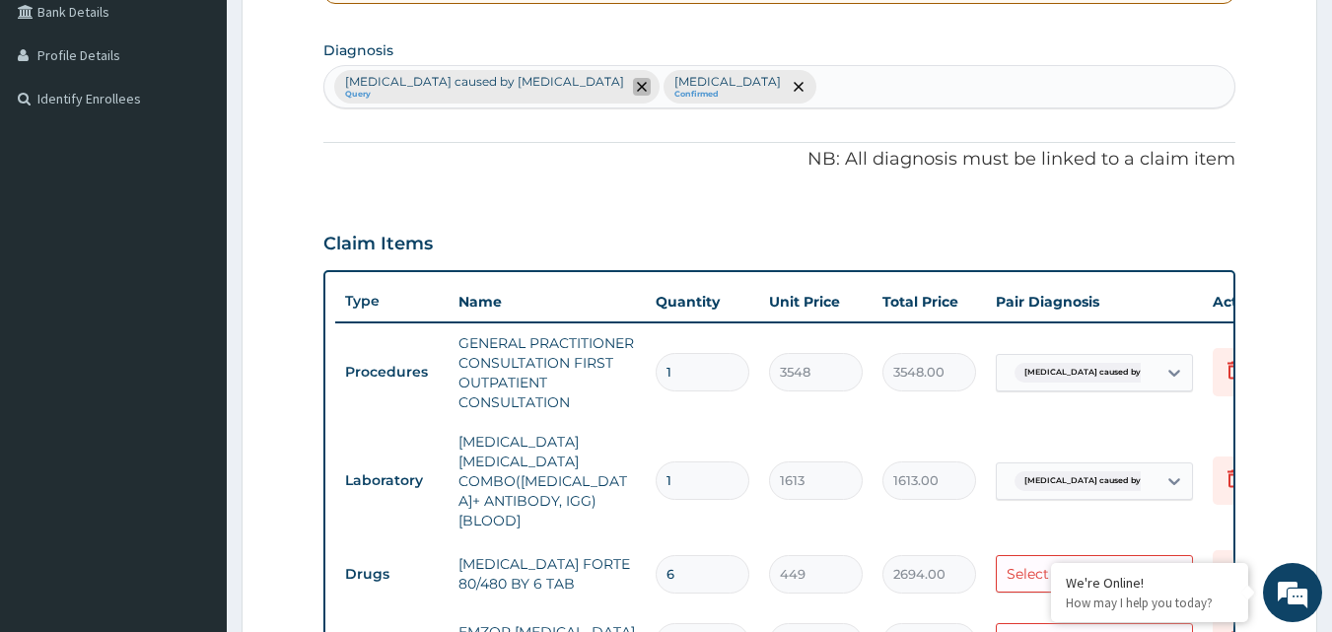
click at [637, 83] on icon "remove selection option" at bounding box center [642, 87] width 10 height 10
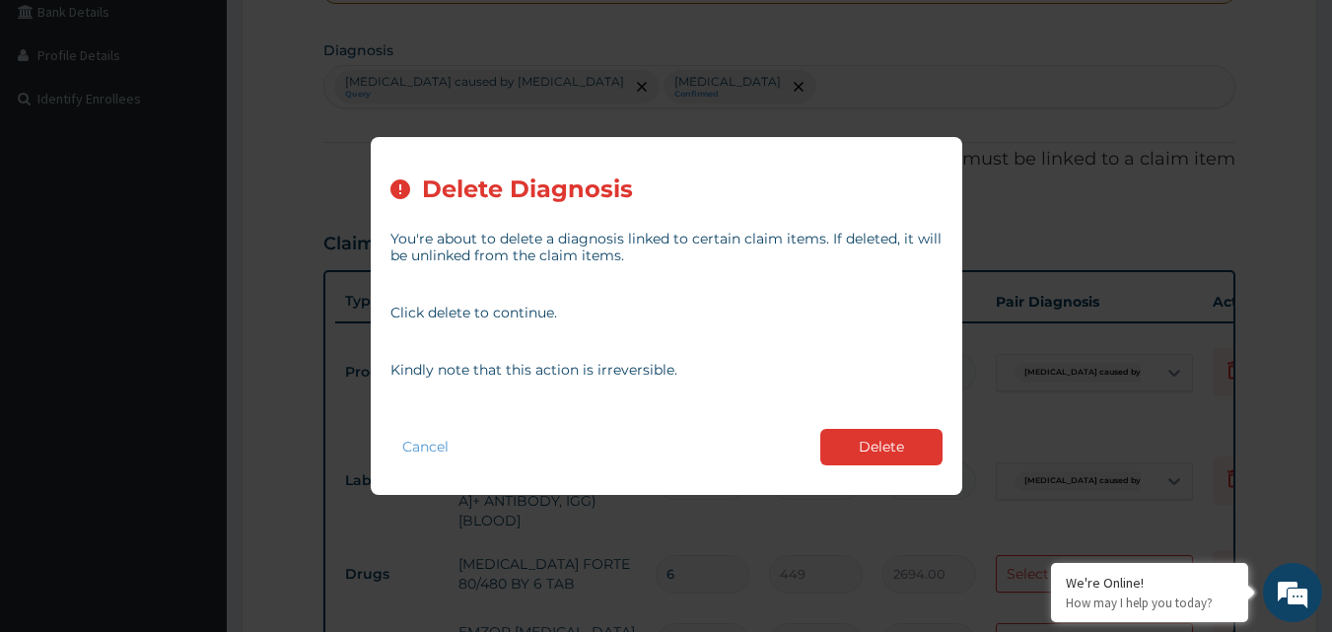
click at [896, 440] on button "Delete" at bounding box center [882, 447] width 122 height 36
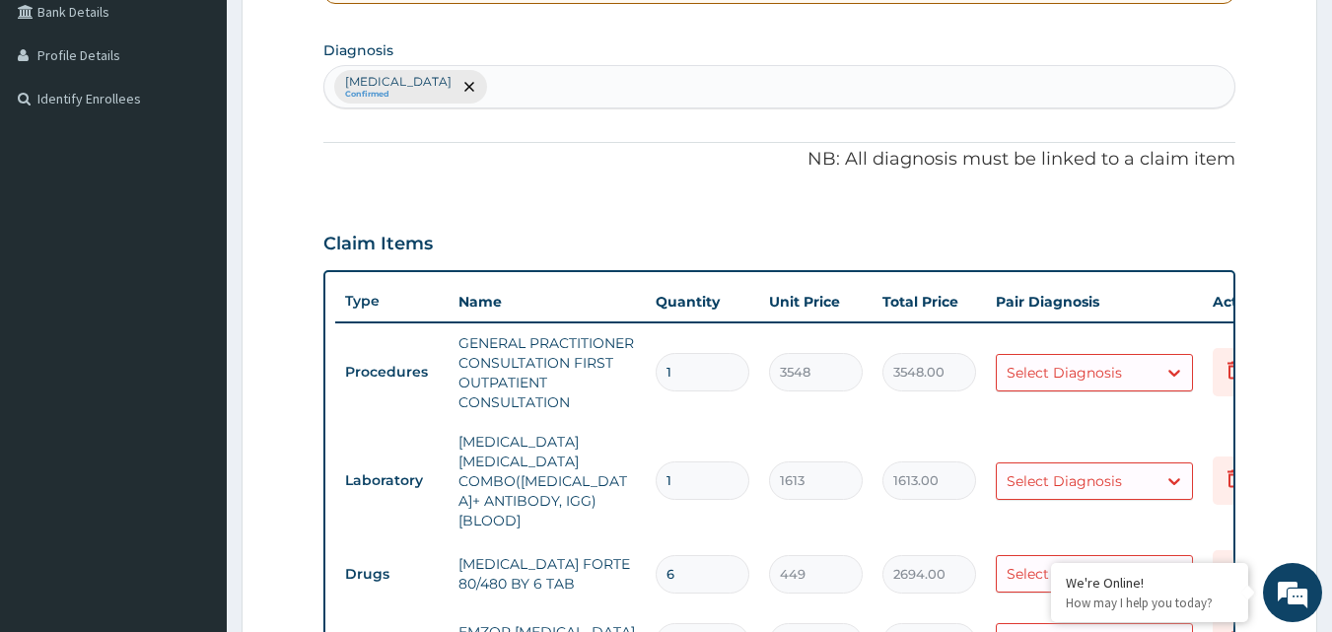
click at [519, 89] on div "Malaria Confirmed" at bounding box center [779, 86] width 911 height 41
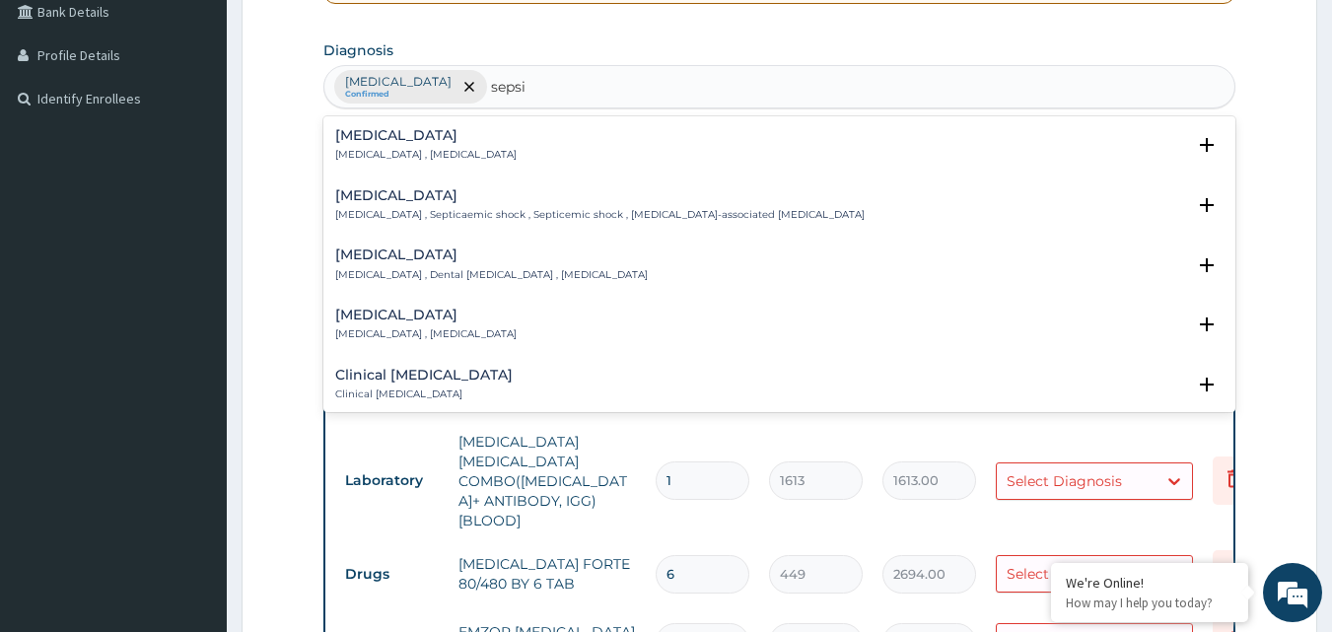
type input "sepsis"
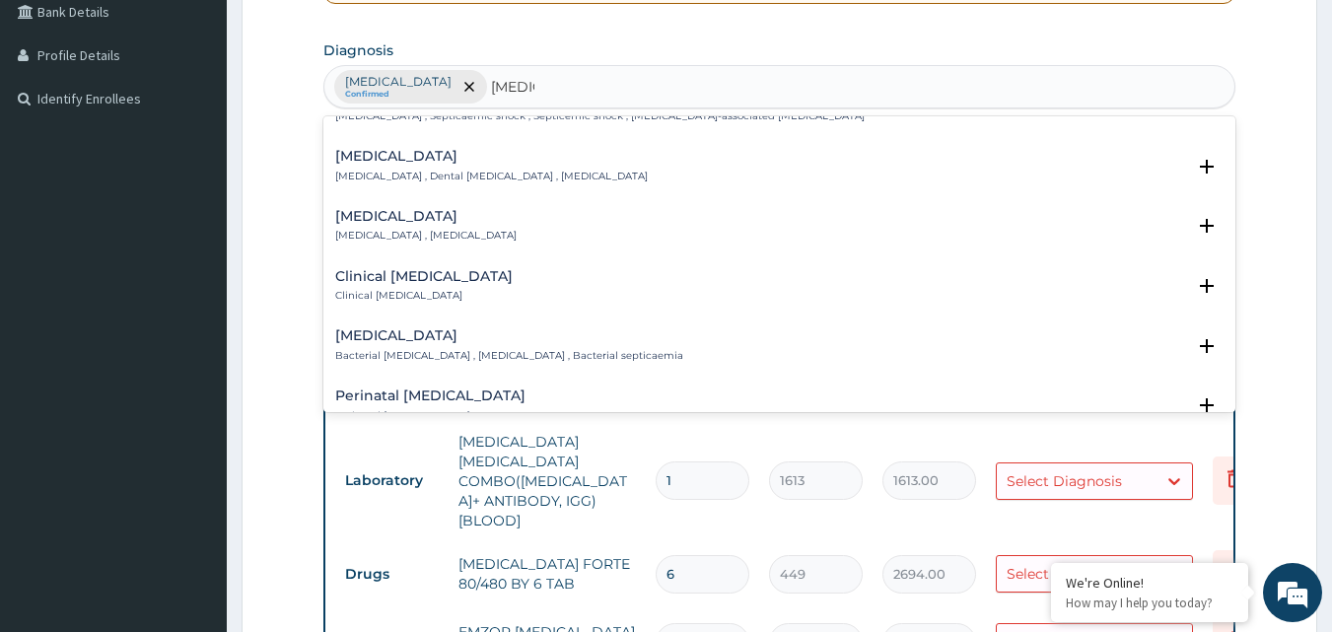
scroll to position [0, 0]
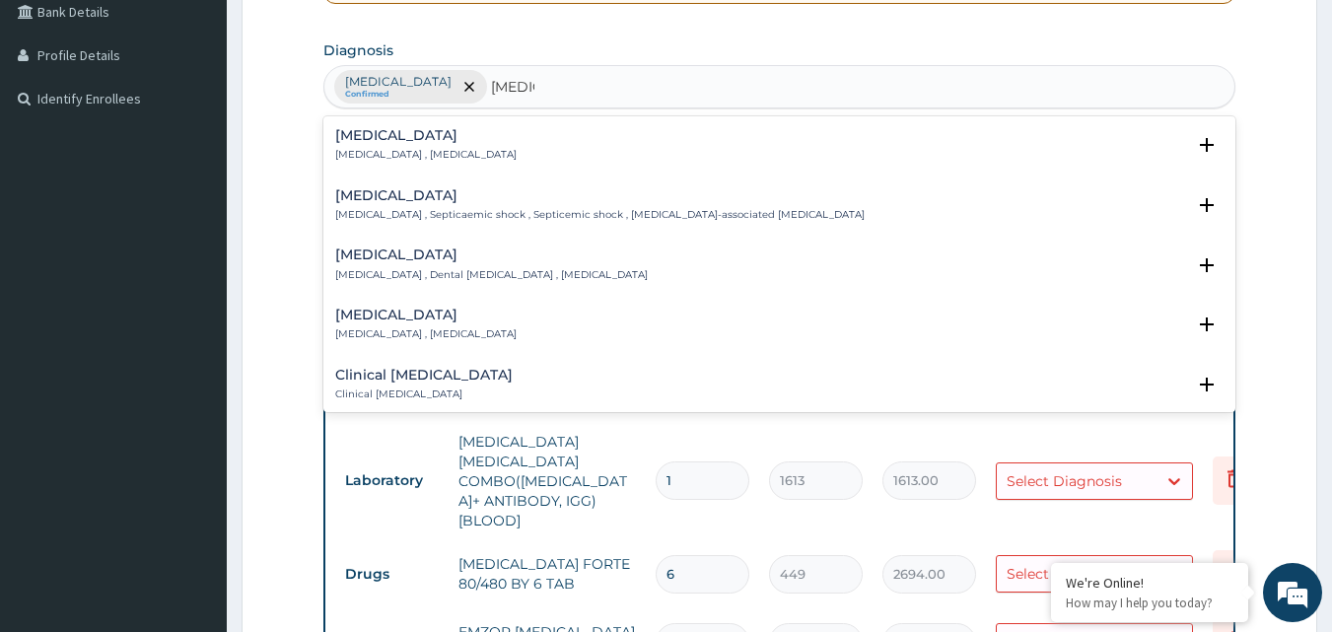
click at [402, 145] on div "Sepsis Systemic infection , Sepsis" at bounding box center [425, 145] width 181 height 35
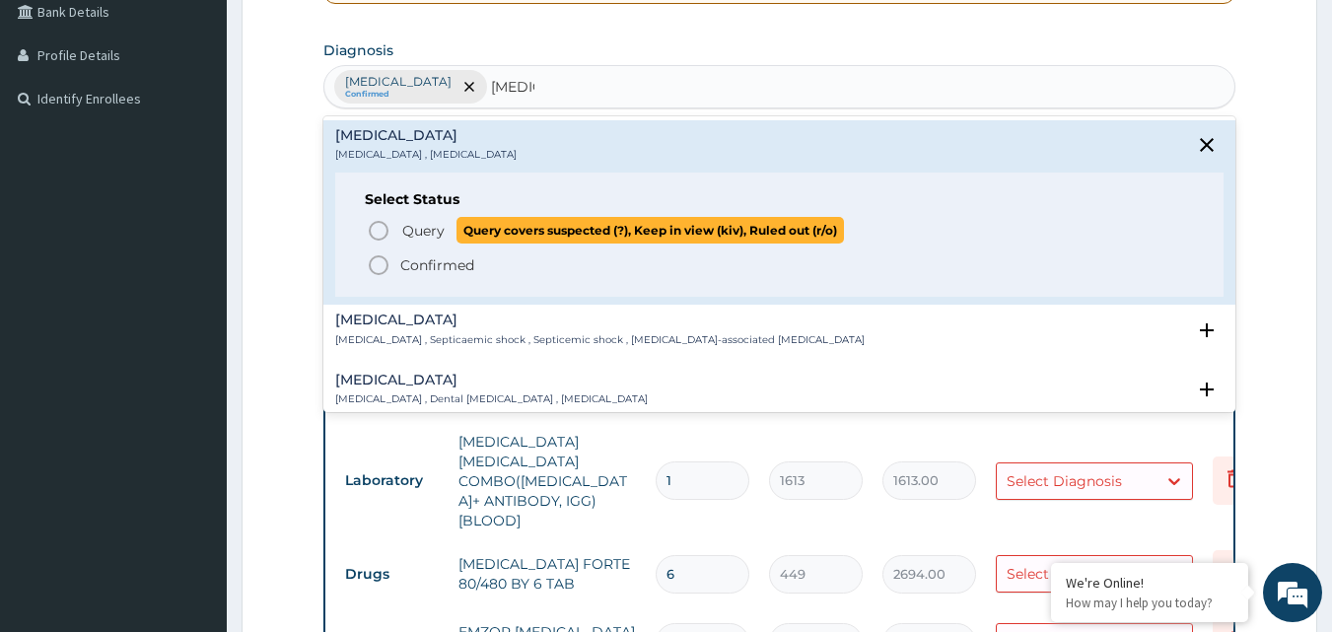
click at [407, 236] on span "Query" at bounding box center [423, 231] width 42 height 20
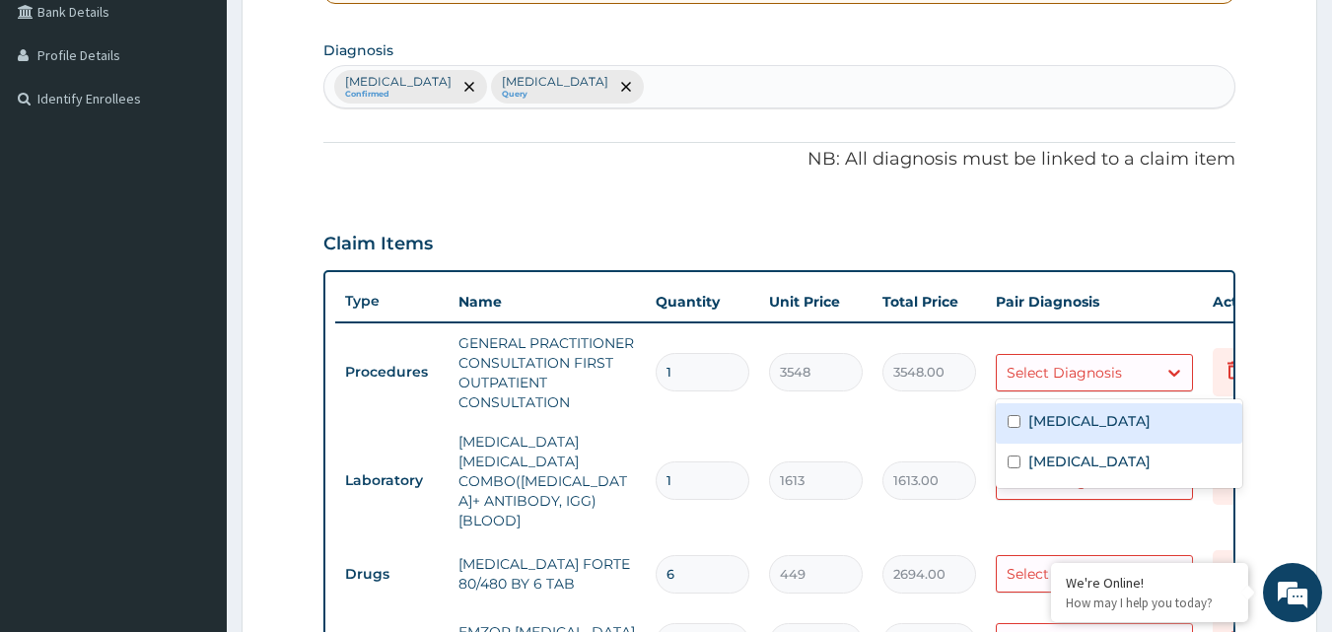
click at [1108, 372] on div "Select Diagnosis" at bounding box center [1064, 373] width 115 height 20
drag, startPoint x: 1101, startPoint y: 419, endPoint x: 1086, endPoint y: 422, distance: 15.1
click at [1093, 420] on div "Malaria" at bounding box center [1119, 423] width 247 height 40
checkbox input "true"
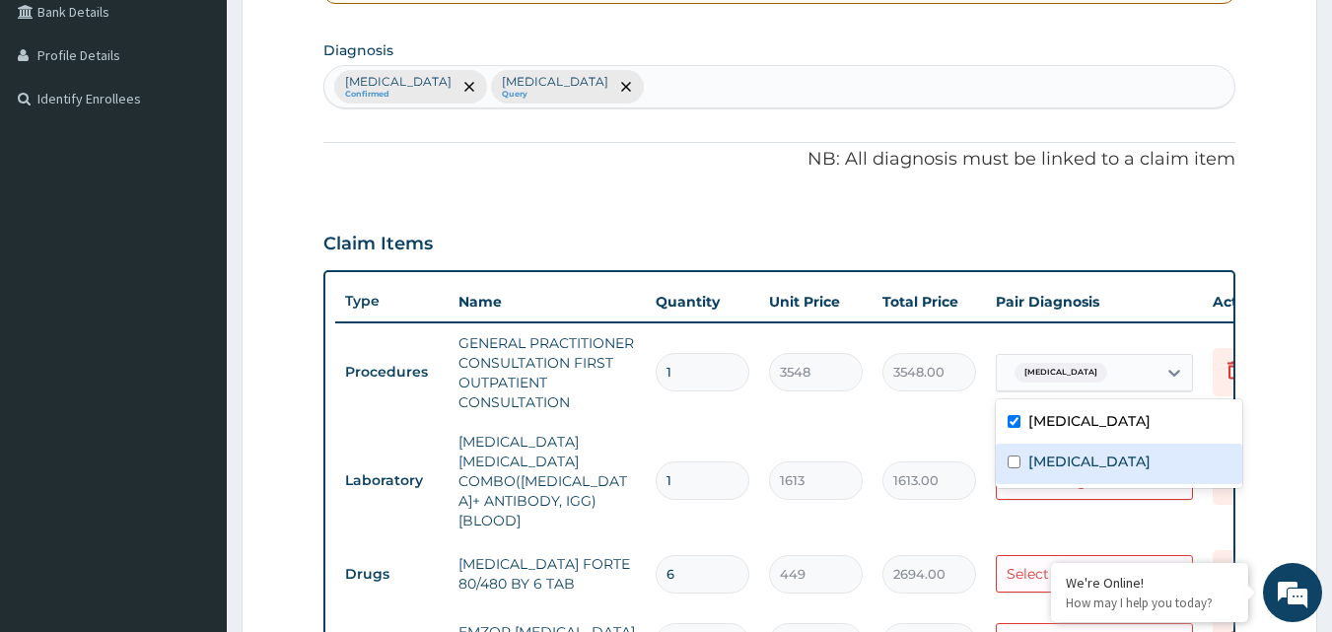
click at [1086, 461] on div "Sepsis" at bounding box center [1119, 464] width 247 height 40
checkbox input "true"
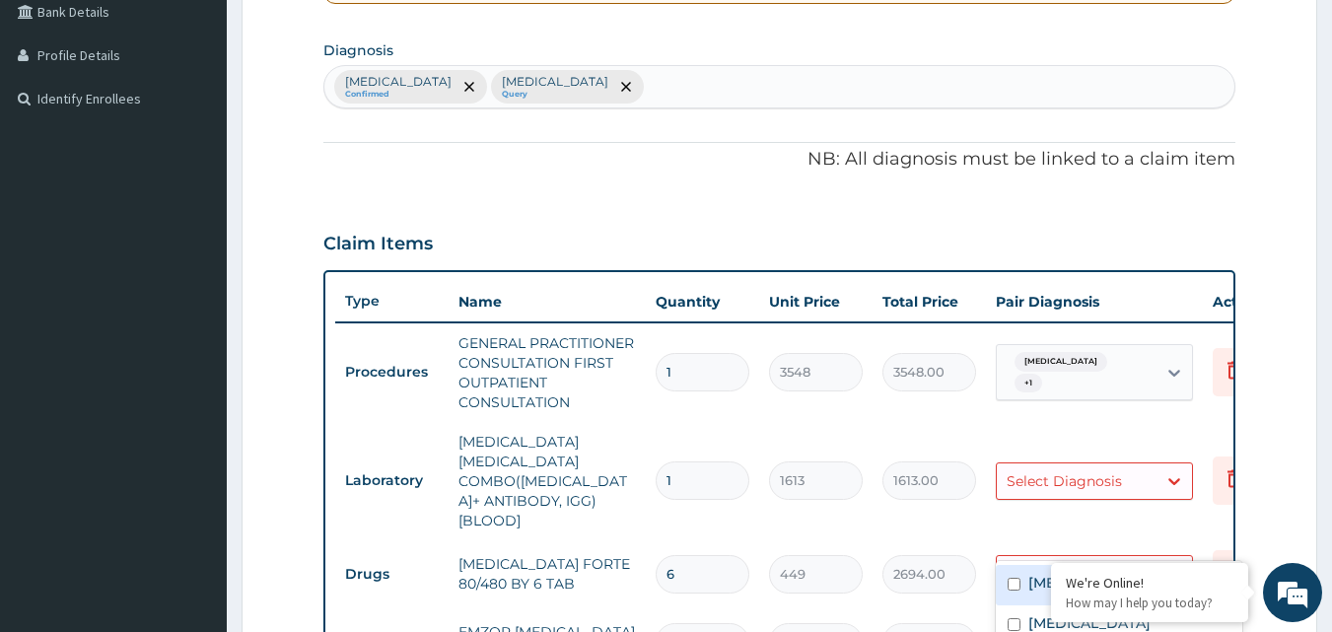
click at [1075, 564] on div "Select Diagnosis" at bounding box center [1064, 574] width 115 height 20
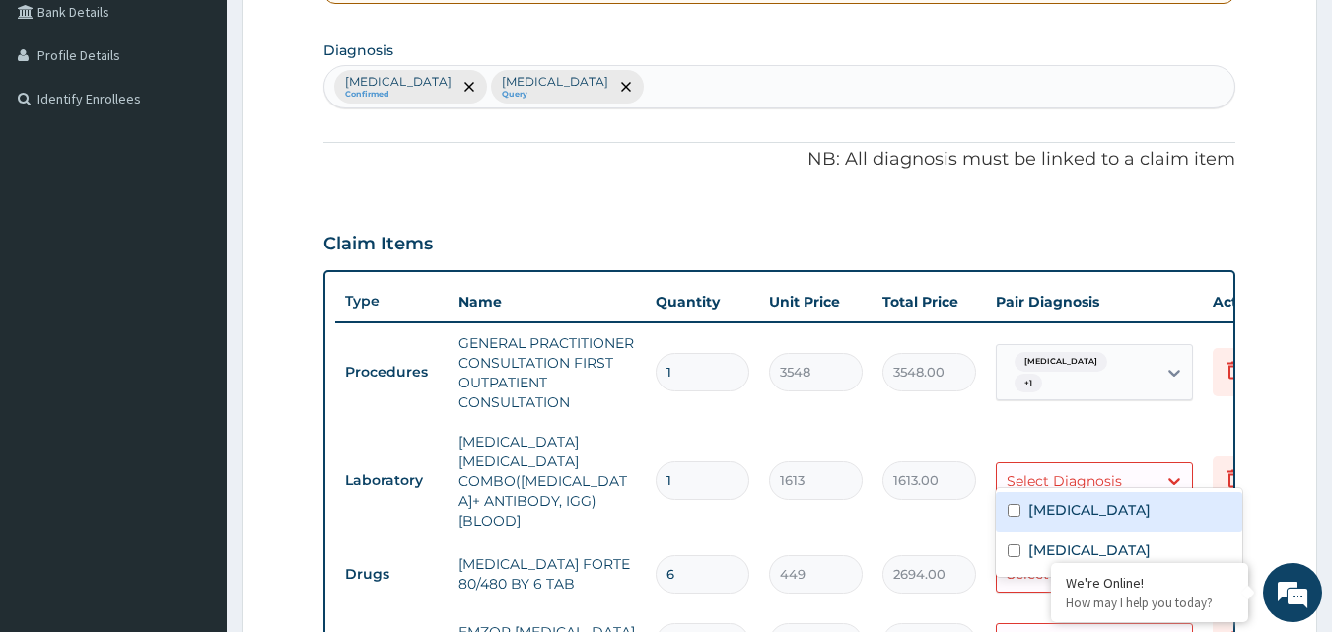
click at [1096, 471] on div "Select Diagnosis" at bounding box center [1064, 481] width 115 height 20
click at [1073, 512] on label "Malaria" at bounding box center [1090, 510] width 122 height 20
checkbox input "true"
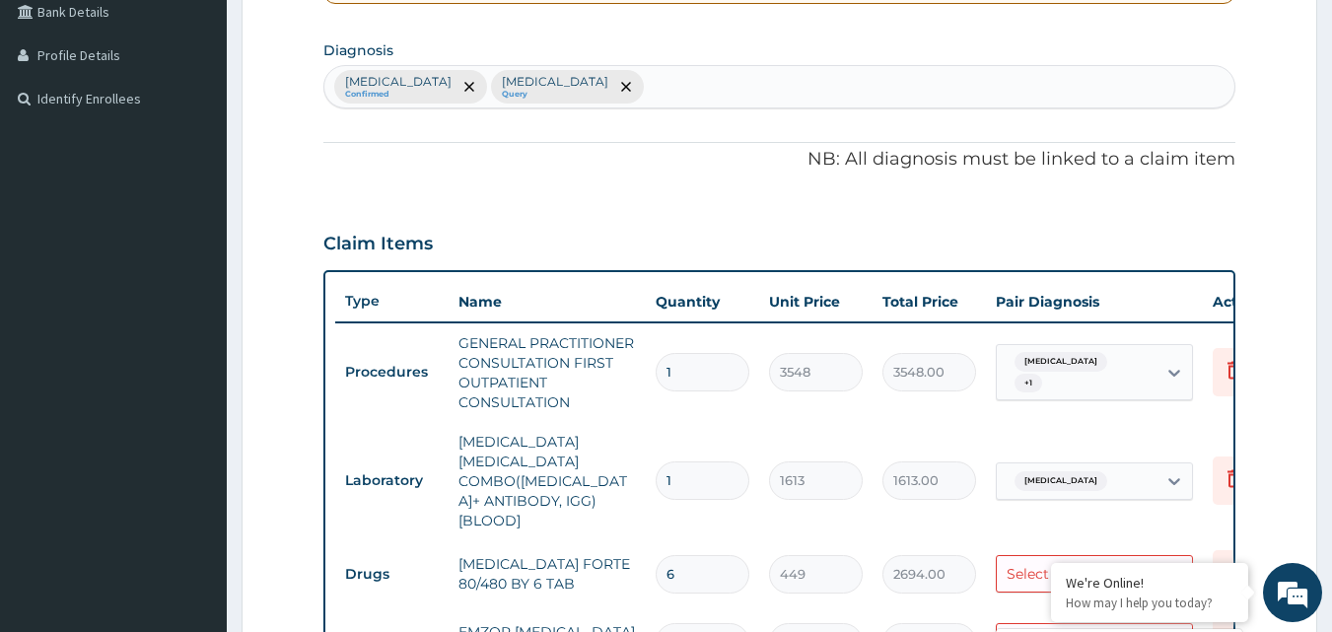
click at [1037, 631] on div "Select Diagnosis" at bounding box center [1064, 642] width 115 height 20
click at [1059, 564] on div "Select Diagnosis" at bounding box center [1064, 574] width 115 height 20
click at [1036, 587] on label "Malaria" at bounding box center [1090, 583] width 122 height 20
checkbox input "true"
click at [976, 609] on tr "Drugs EMZOR PARACETAMOL 500MG 18 24 432.00 Select Diagnosis Delete" at bounding box center [818, 643] width 967 height 68
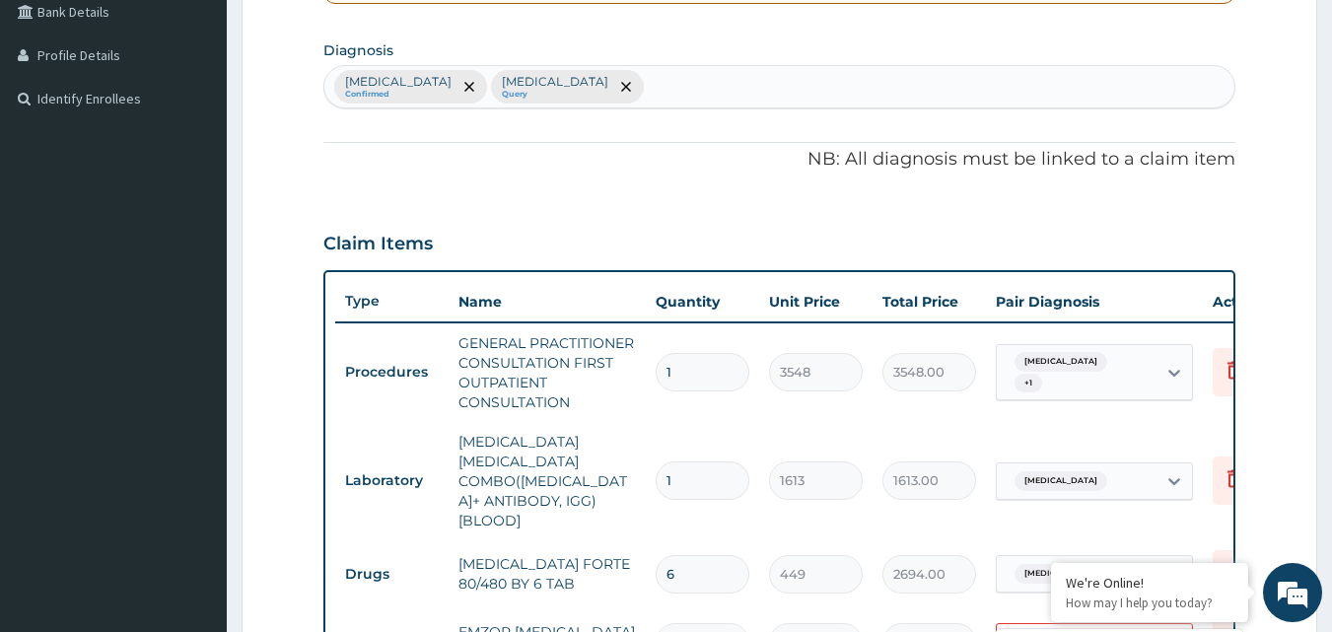
click at [1033, 626] on div "Select Diagnosis" at bounding box center [1077, 642] width 160 height 32
click at [1031, 631] on div "Select Diagnosis" at bounding box center [1064, 642] width 115 height 20
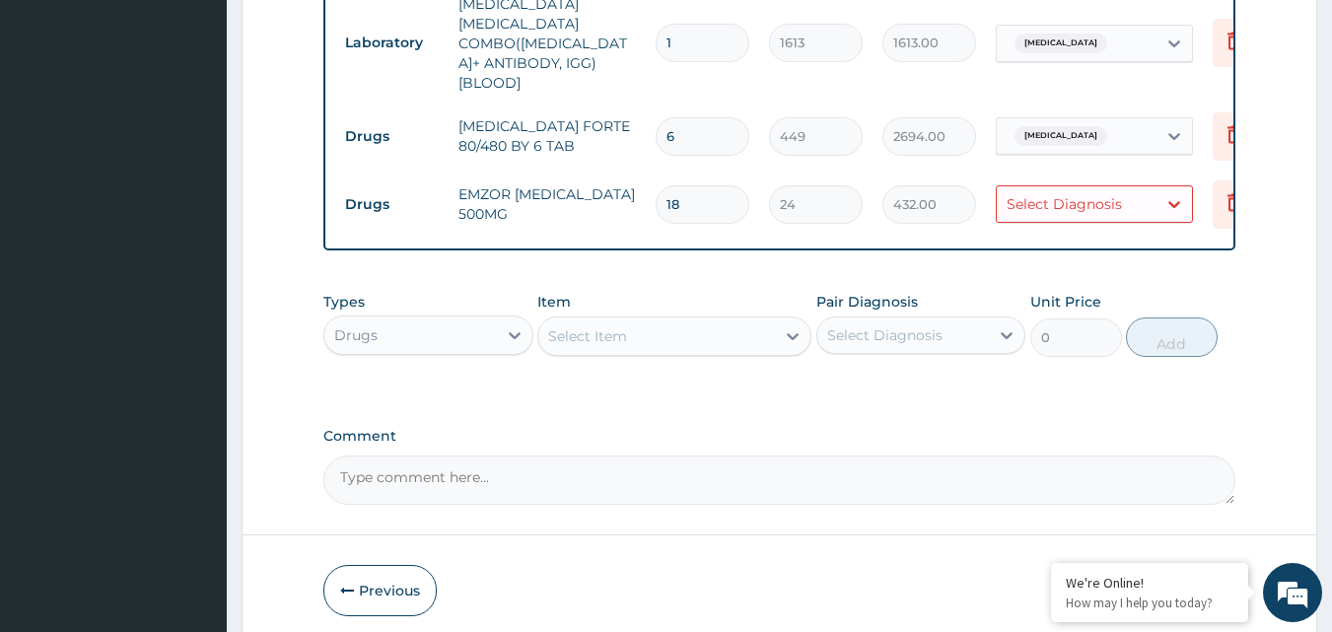
scroll to position [858, 0]
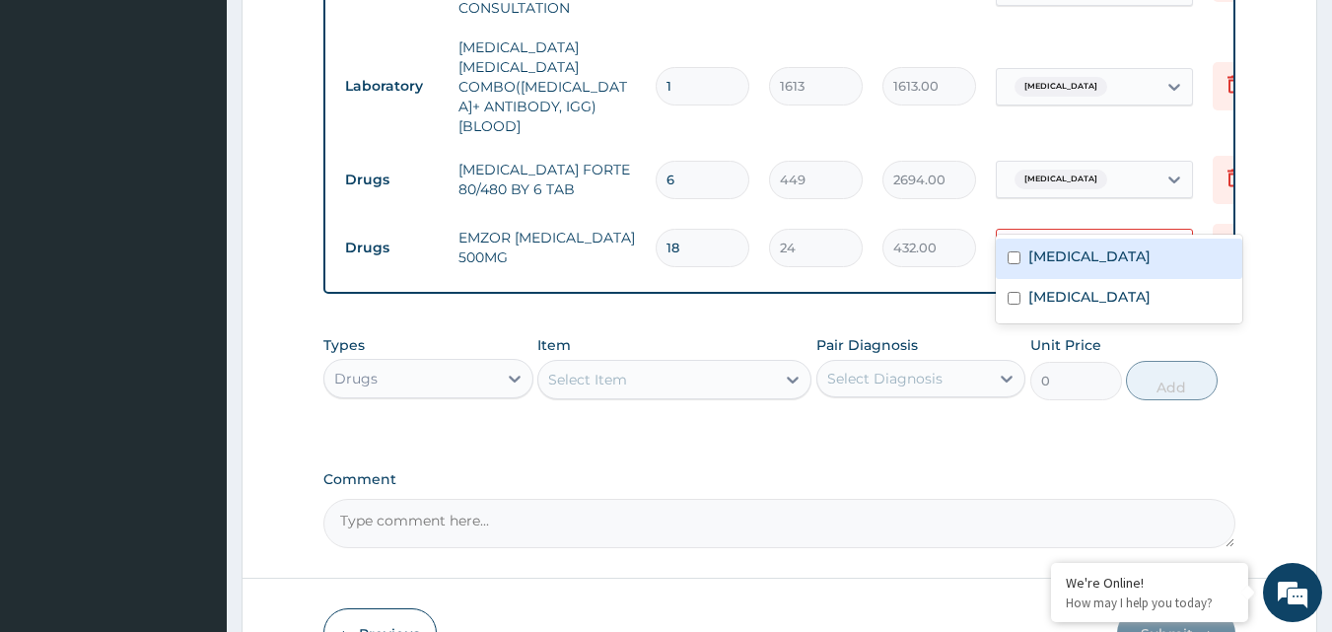
click at [1084, 238] on div "Select Diagnosis" at bounding box center [1064, 248] width 115 height 20
click at [1065, 247] on label "Malaria" at bounding box center [1090, 257] width 122 height 20
checkbox input "true"
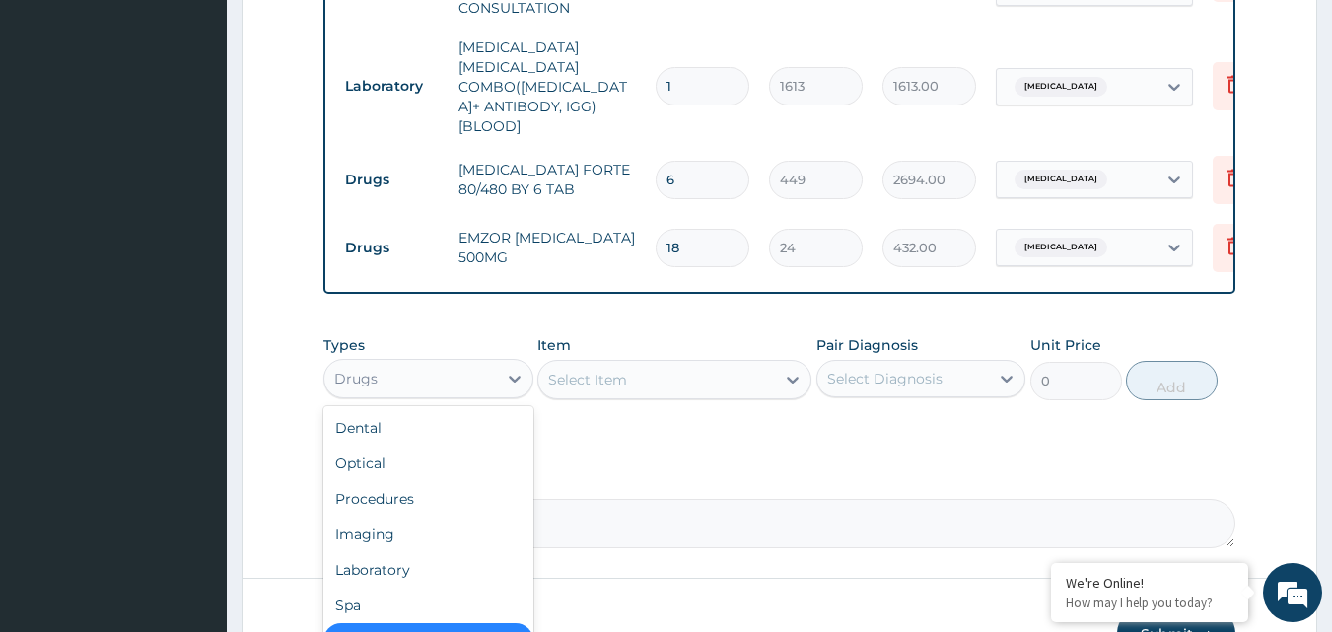
click at [496, 363] on div "Drugs" at bounding box center [410, 379] width 173 height 32
click at [393, 552] on div "Laboratory" at bounding box center [428, 570] width 210 height 36
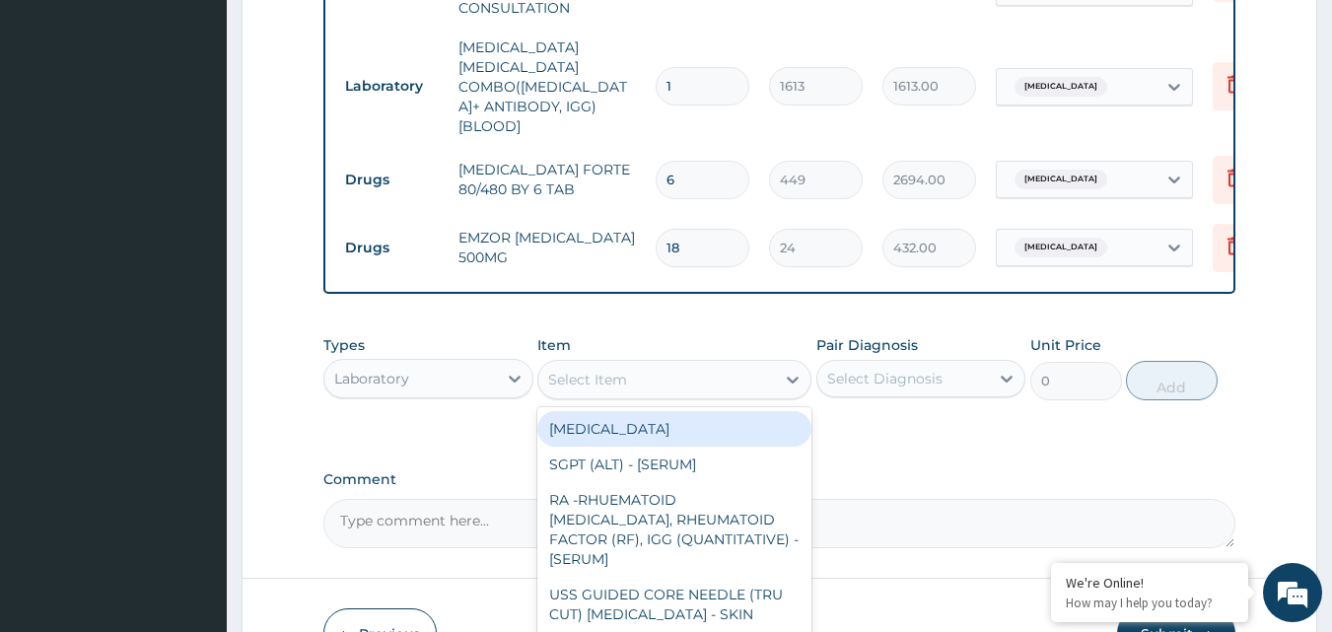
click at [765, 364] on div "Select Item" at bounding box center [656, 380] width 237 height 32
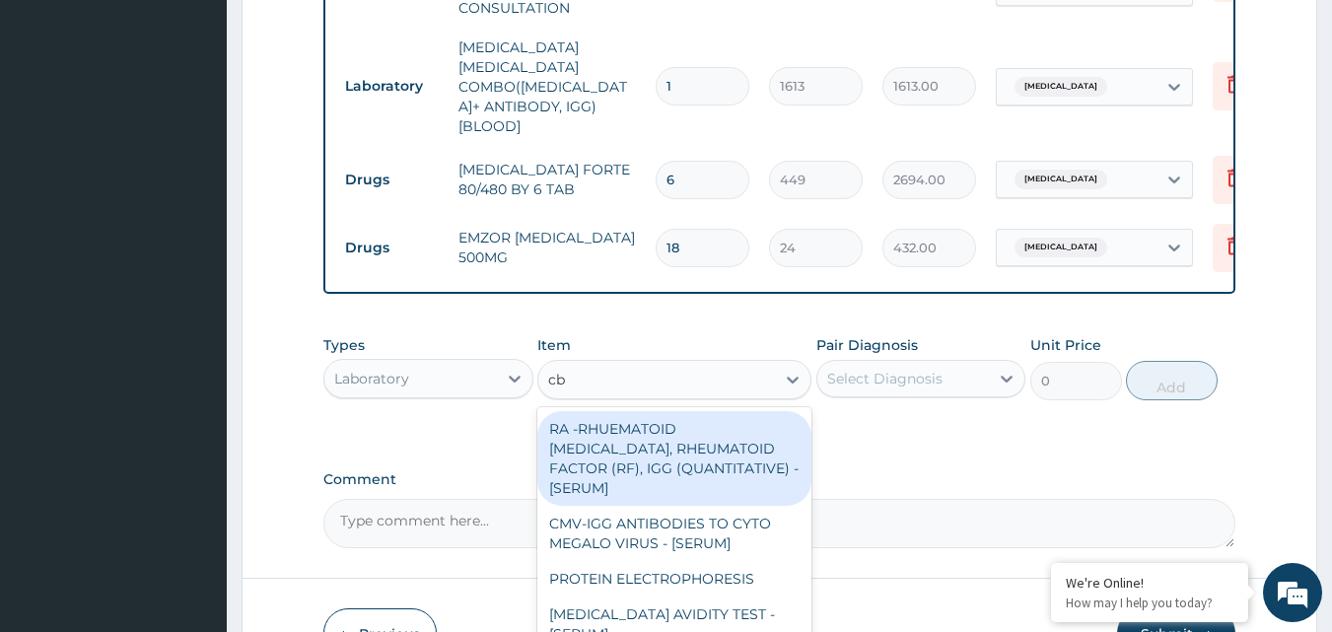
type input "cbc"
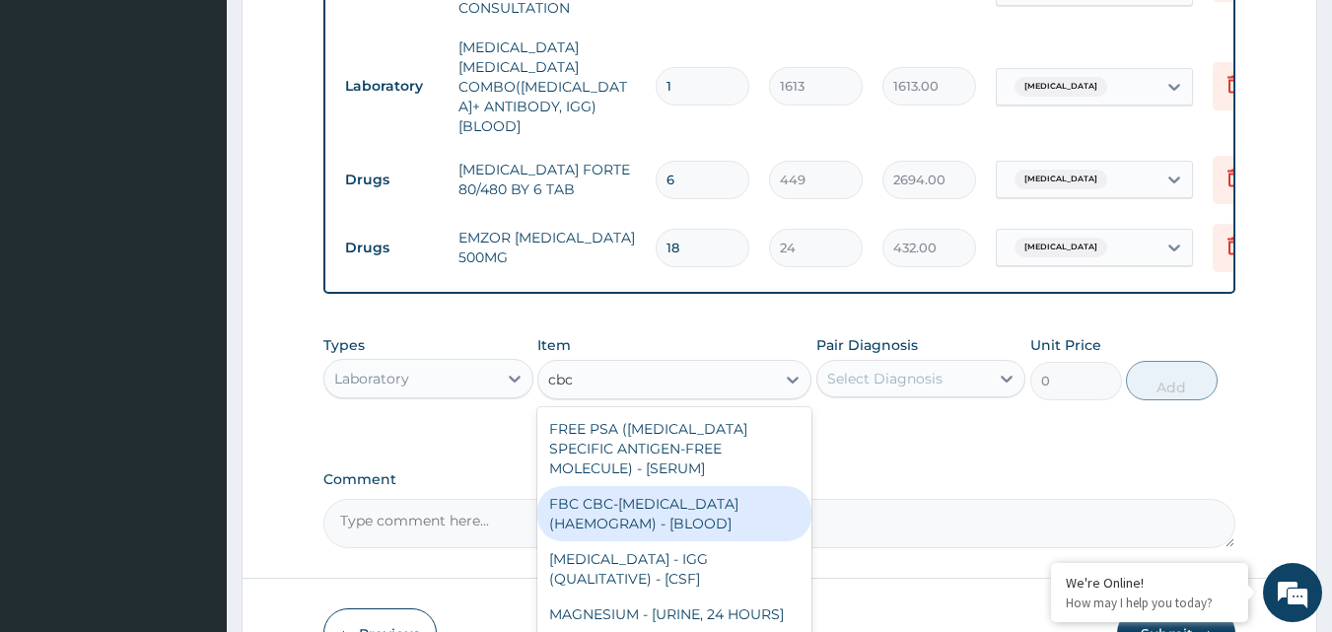
click at [714, 486] on div "FBC CBC-COMPLETE BLOOD COUNT (HAEMOGRAM) - [BLOOD]" at bounding box center [675, 513] width 274 height 55
type input "4300"
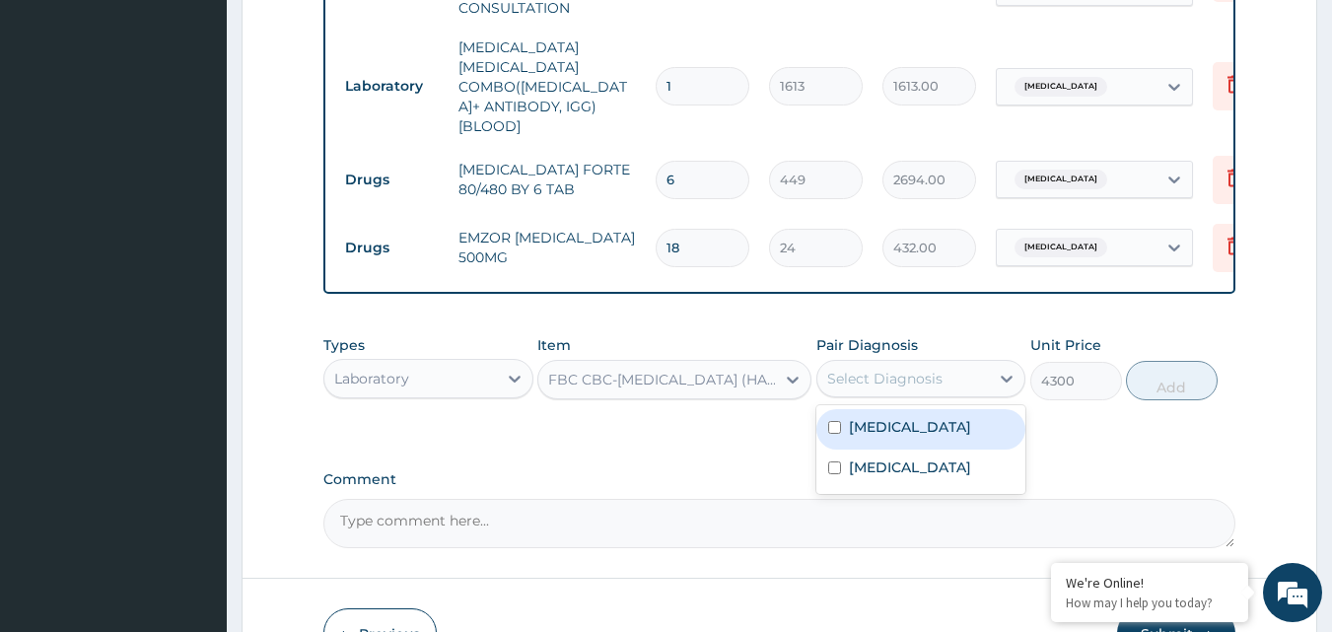
click at [968, 363] on div "Select Diagnosis" at bounding box center [904, 379] width 173 height 32
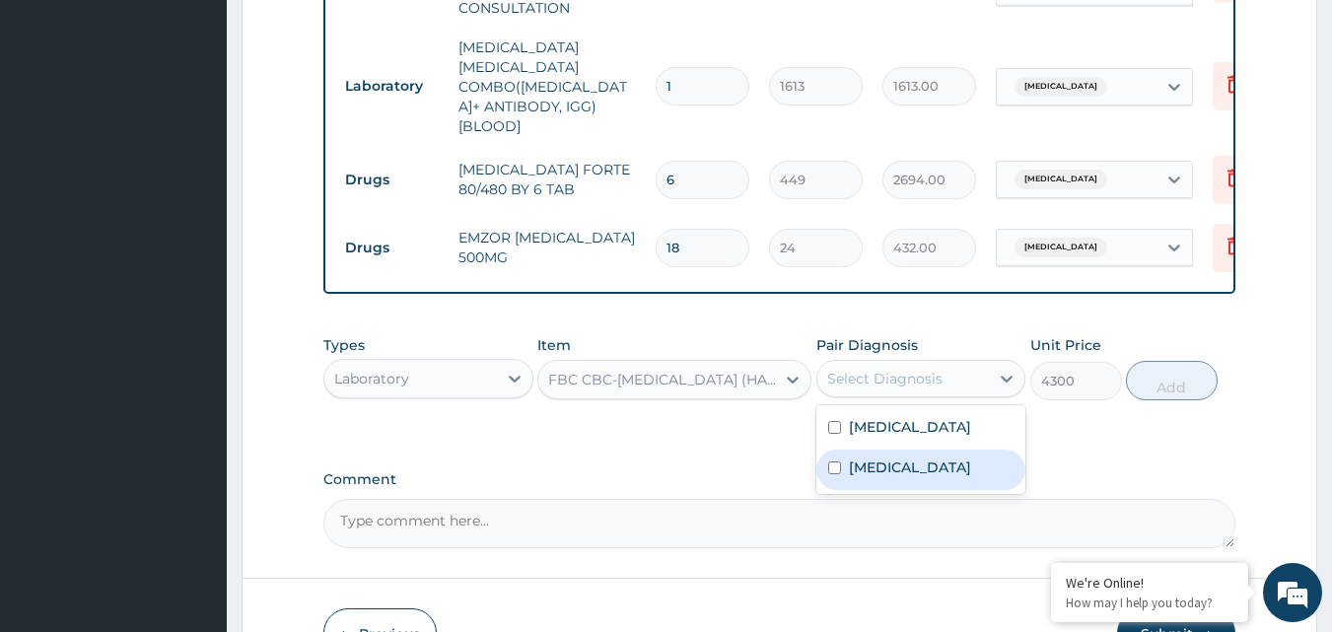
click at [936, 450] on div "Sepsis" at bounding box center [922, 470] width 210 height 40
checkbox input "true"
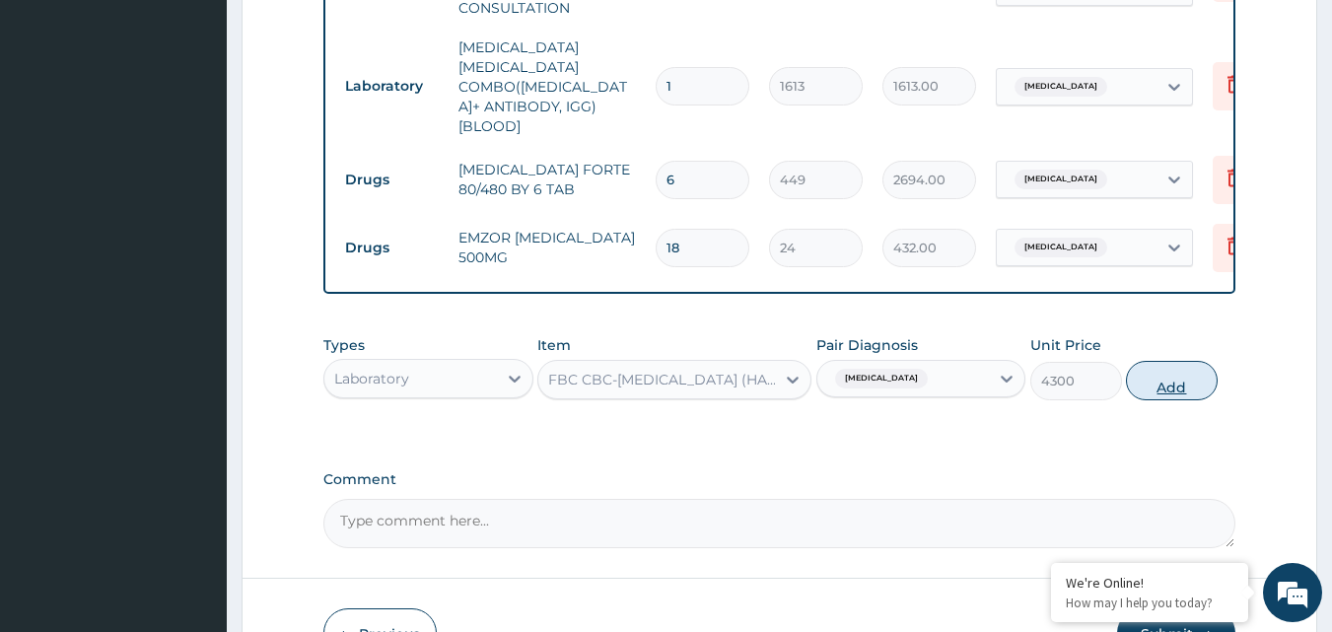
click at [1183, 361] on button "Add" at bounding box center [1172, 380] width 92 height 39
type input "0"
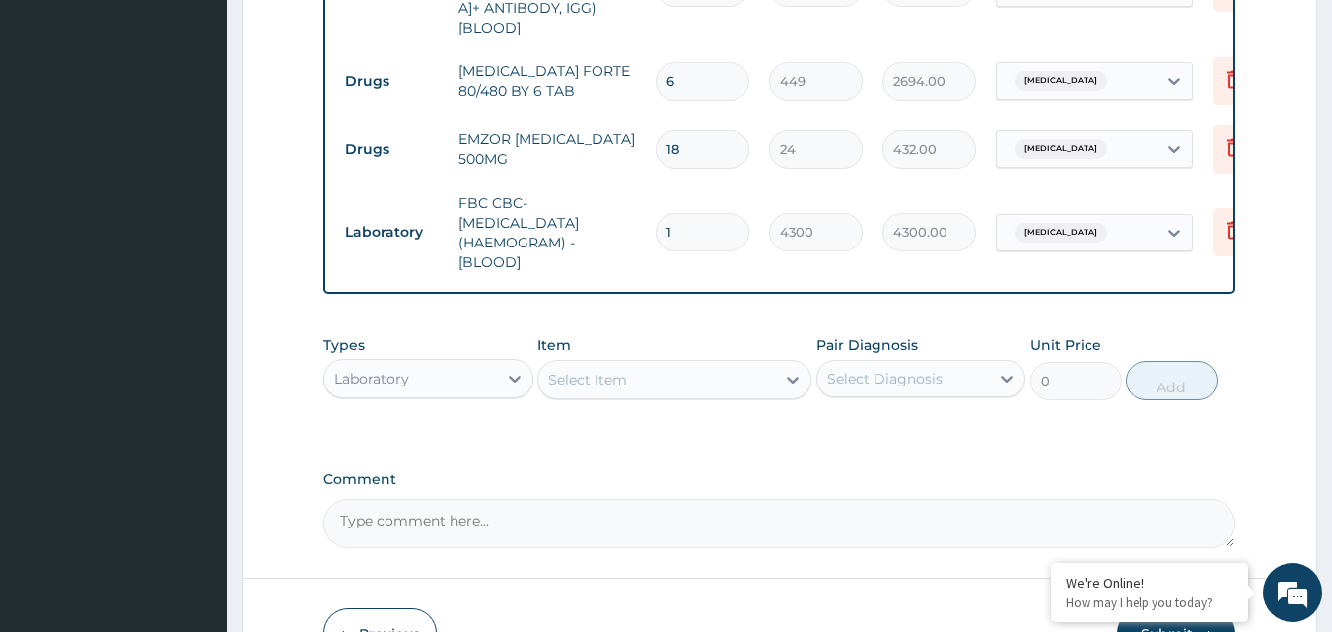
scroll to position [1055, 0]
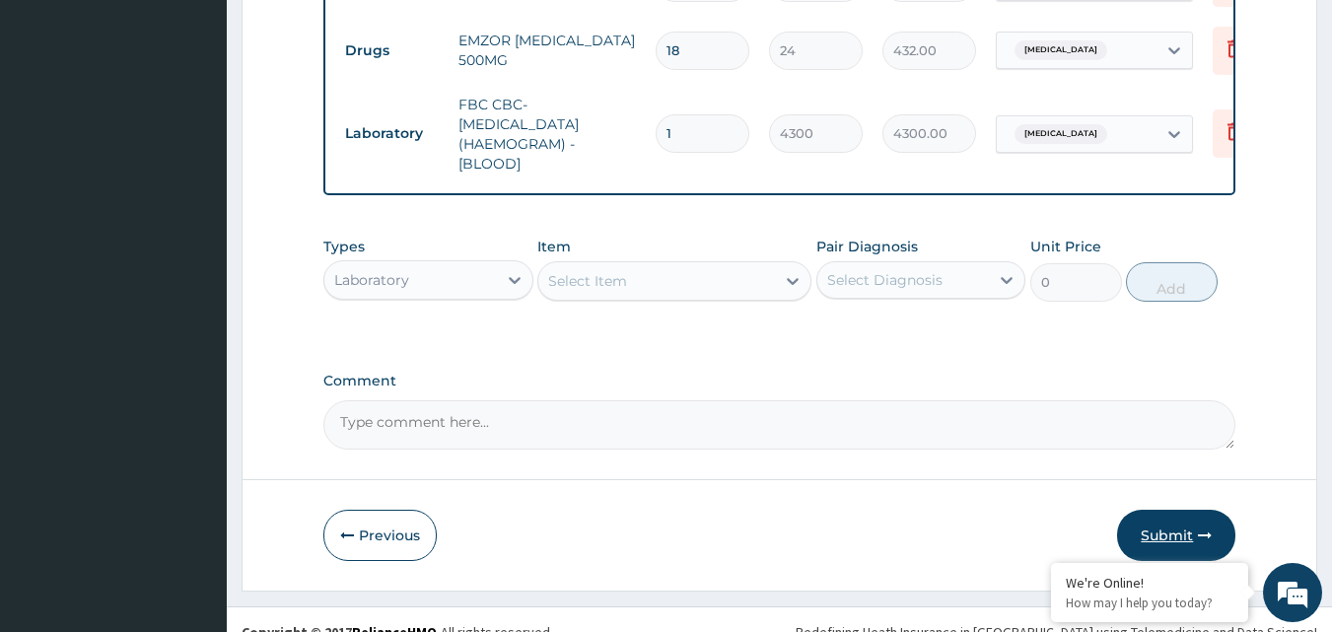
click at [1161, 510] on button "Submit" at bounding box center [1176, 535] width 118 height 51
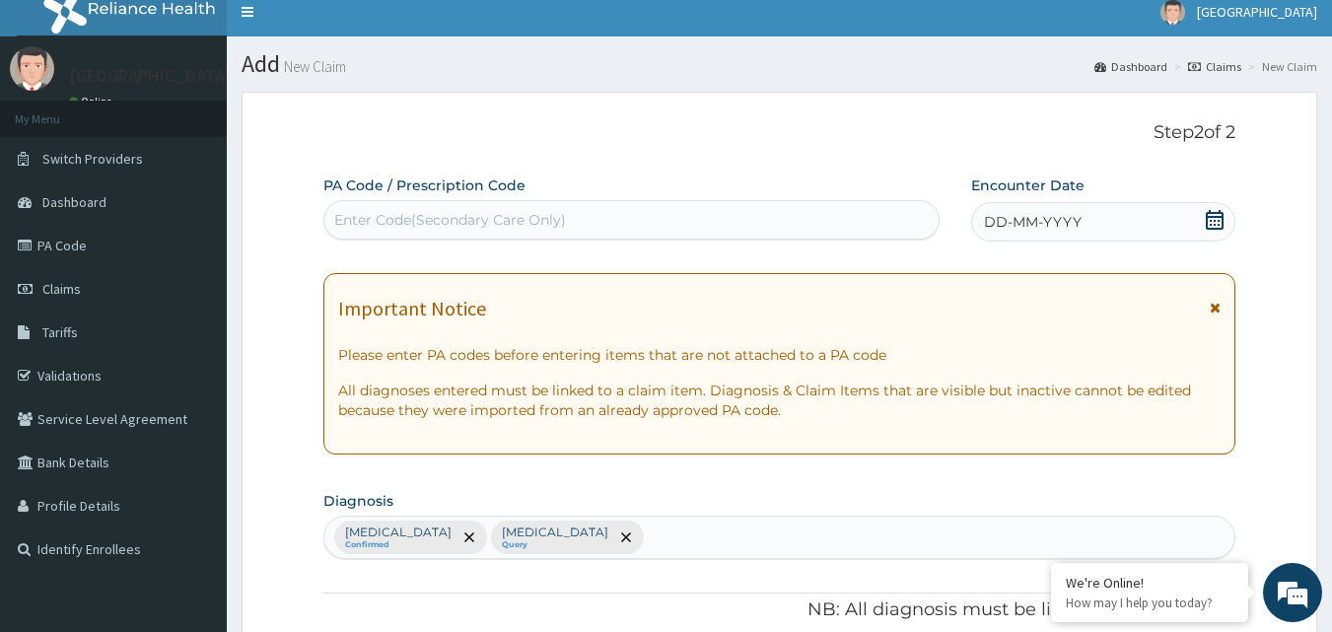
scroll to position [0, 0]
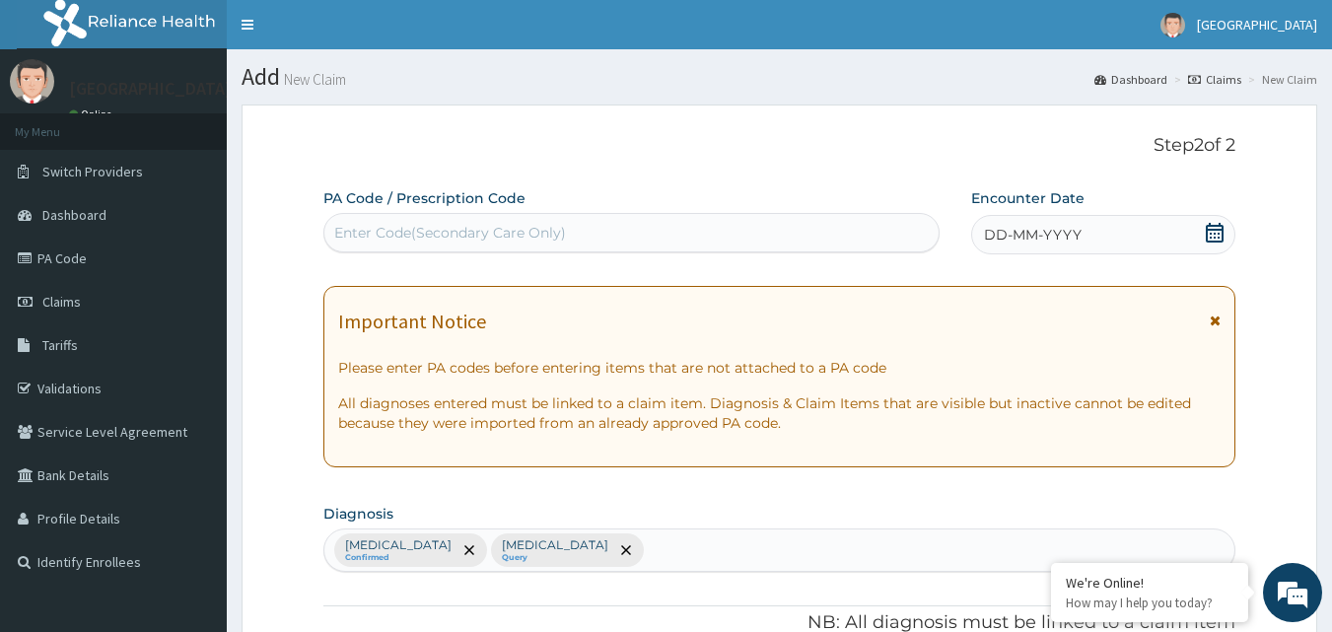
click at [1211, 236] on icon at bounding box center [1215, 233] width 20 height 20
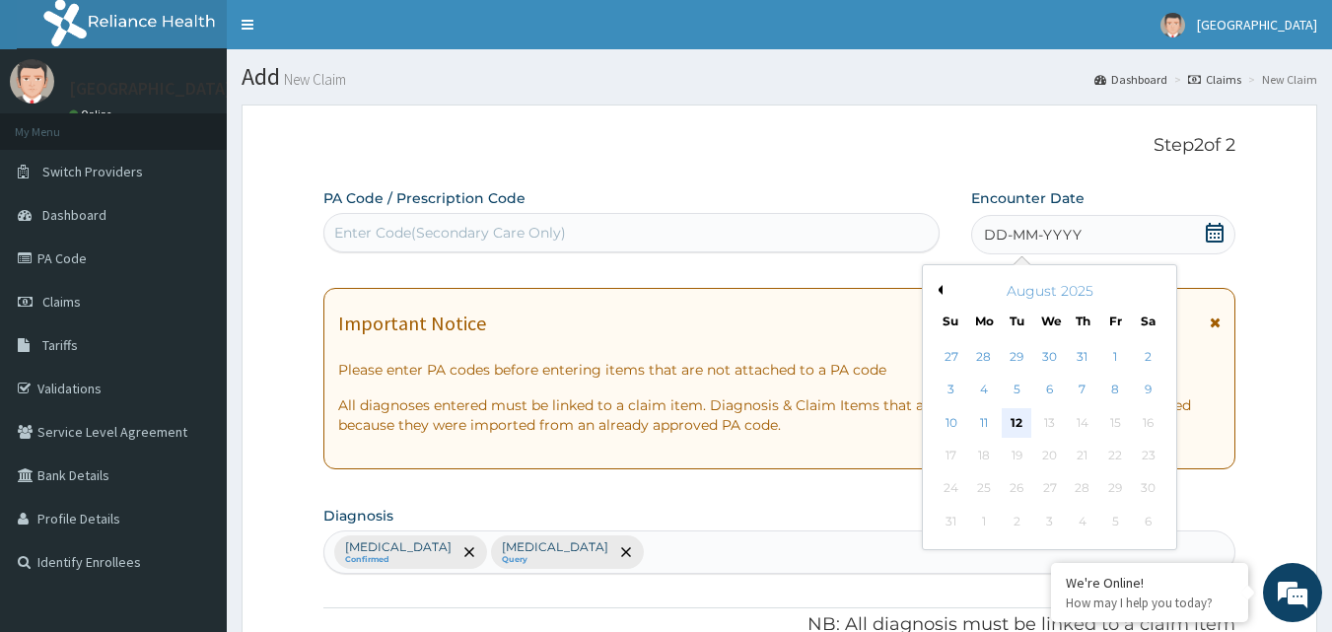
click at [1010, 418] on div "12" at bounding box center [1018, 423] width 30 height 30
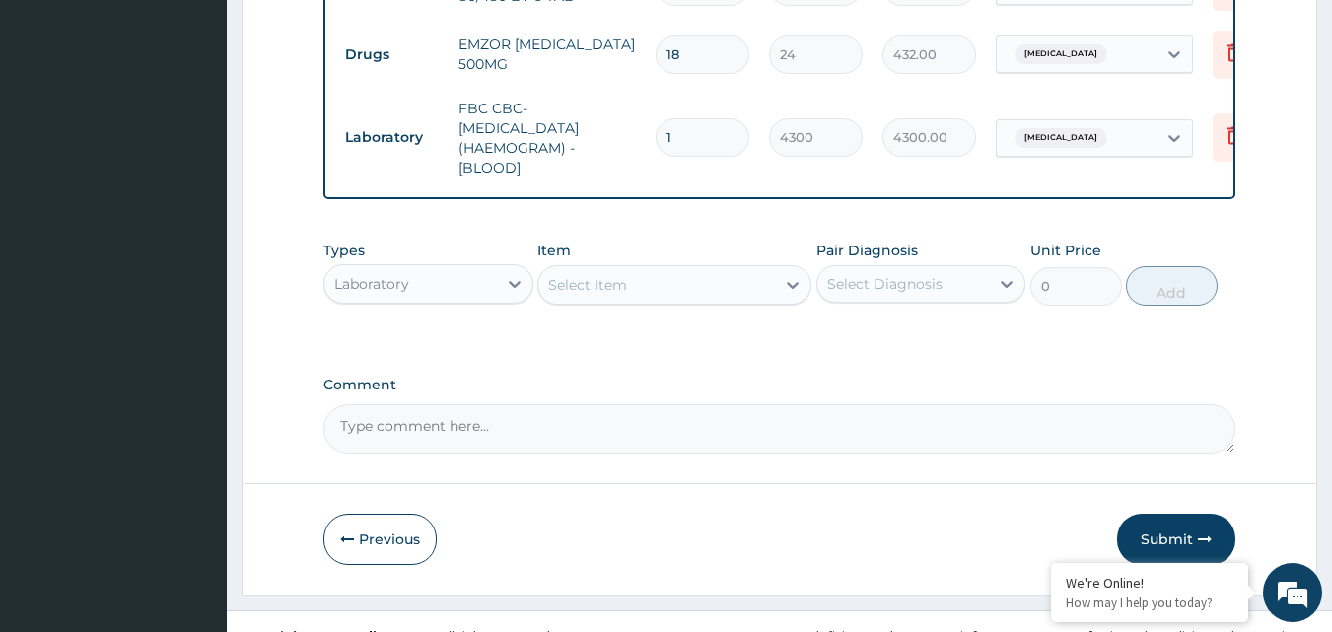
scroll to position [1055, 0]
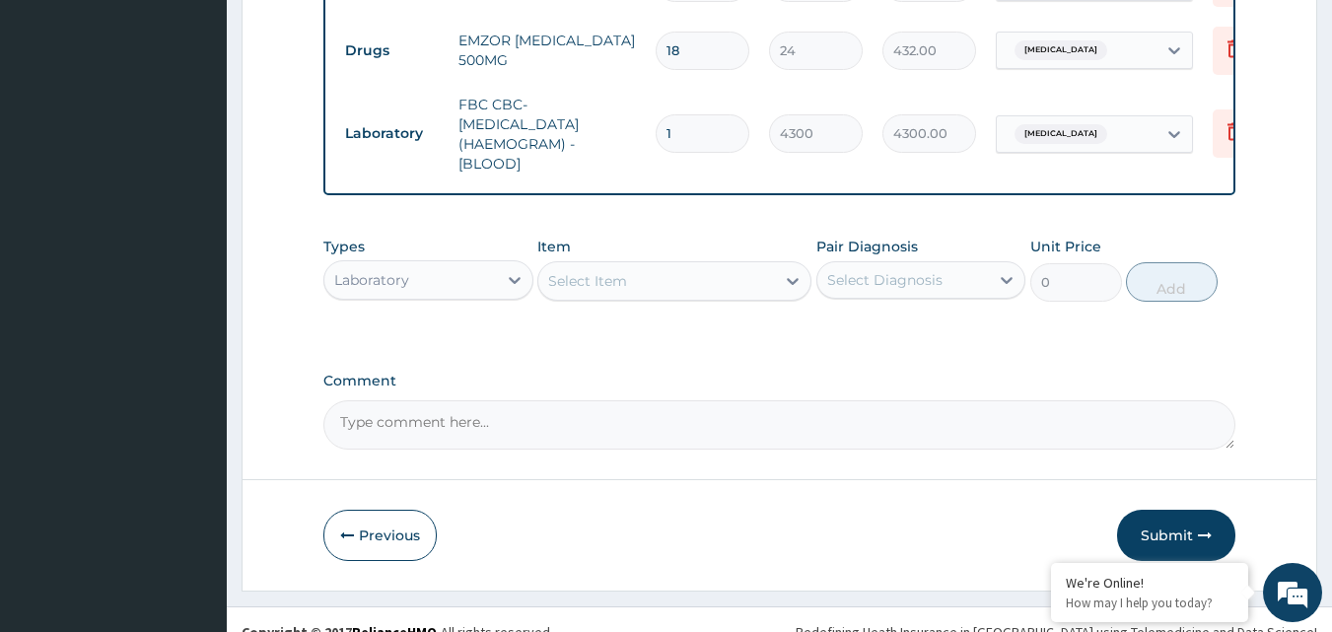
click at [1183, 518] on button "Submit" at bounding box center [1176, 535] width 118 height 51
